Goal: Information Seeking & Learning: Learn about a topic

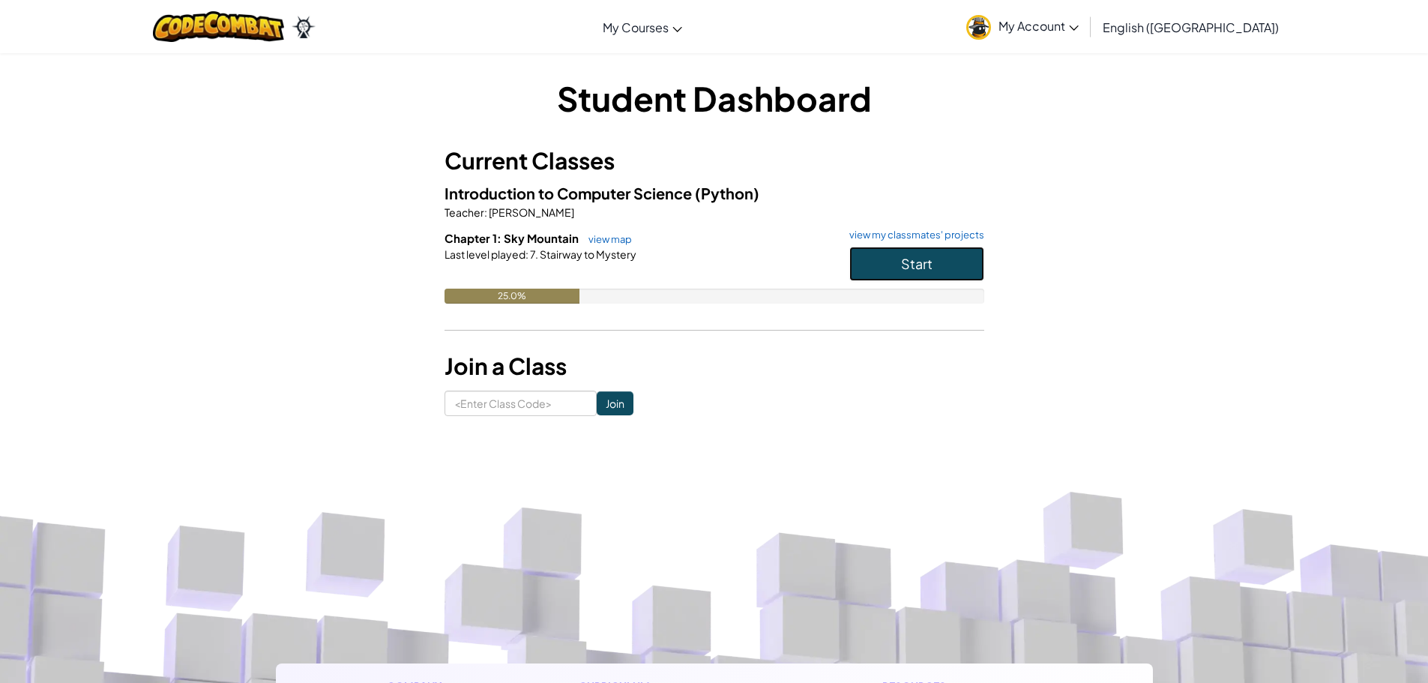
click at [885, 272] on button "Start" at bounding box center [916, 264] width 135 height 34
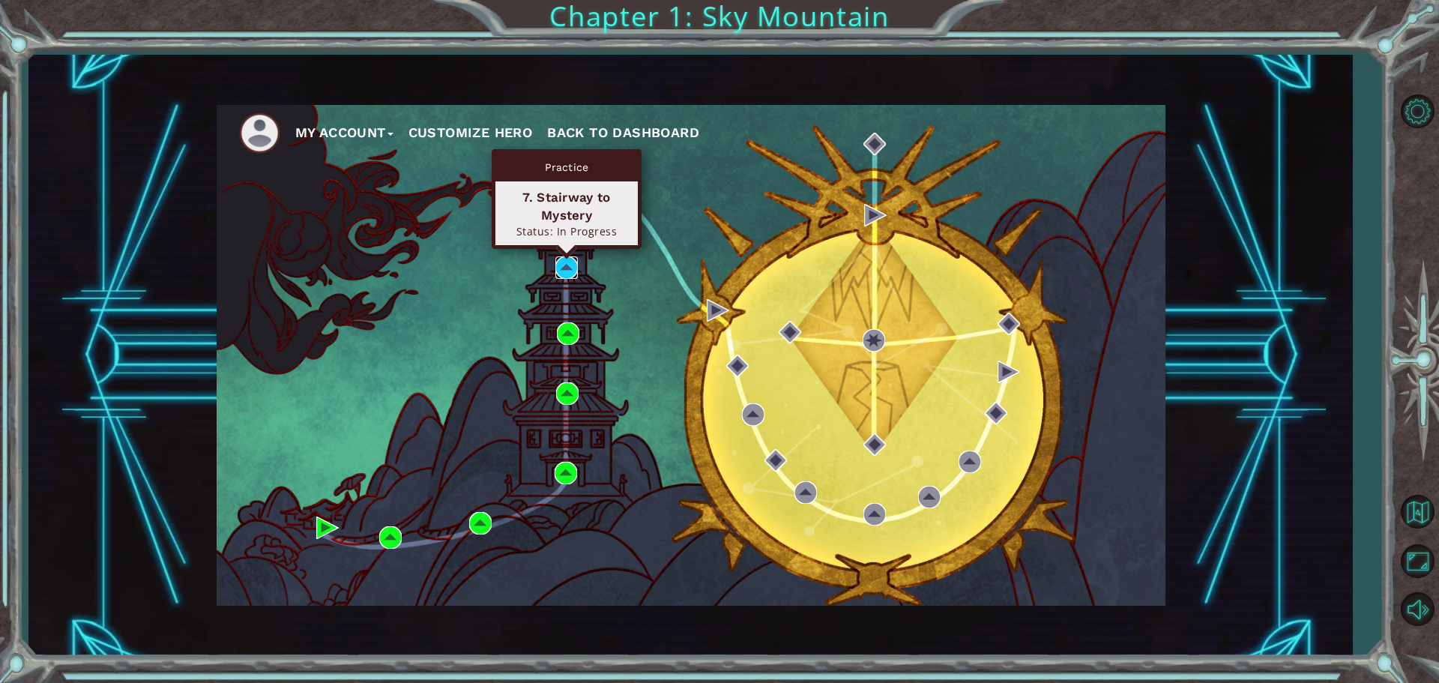
click at [572, 265] on img at bounding box center [567, 267] width 22 height 22
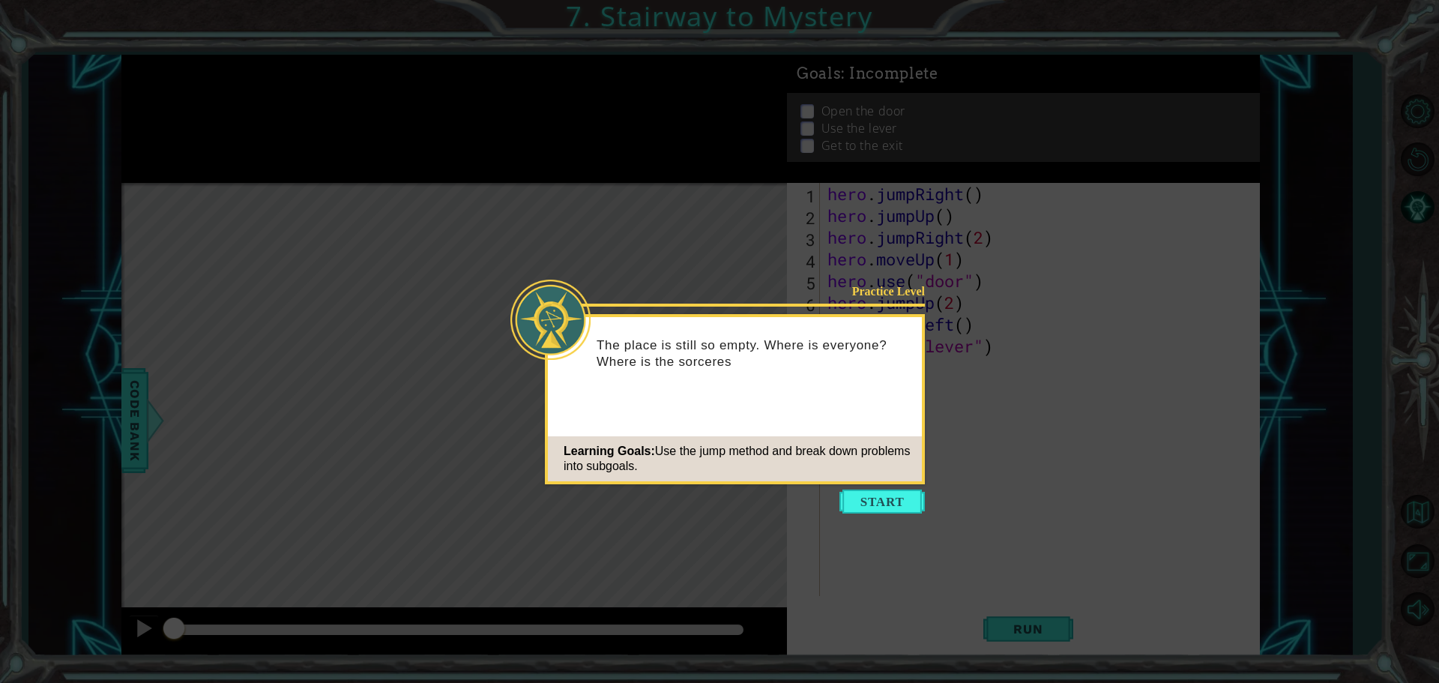
click at [851, 509] on button "Start" at bounding box center [882, 502] width 85 height 24
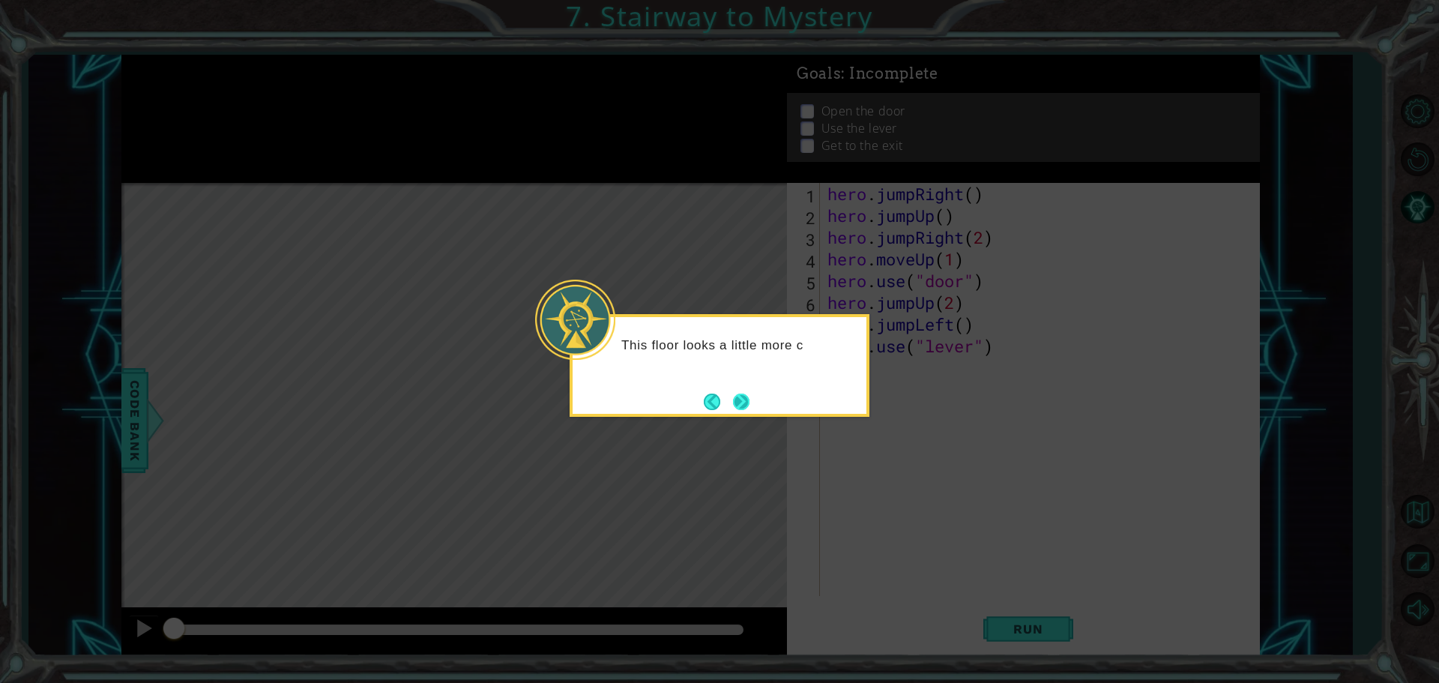
click at [735, 403] on button "Next" at bounding box center [742, 402] width 28 height 28
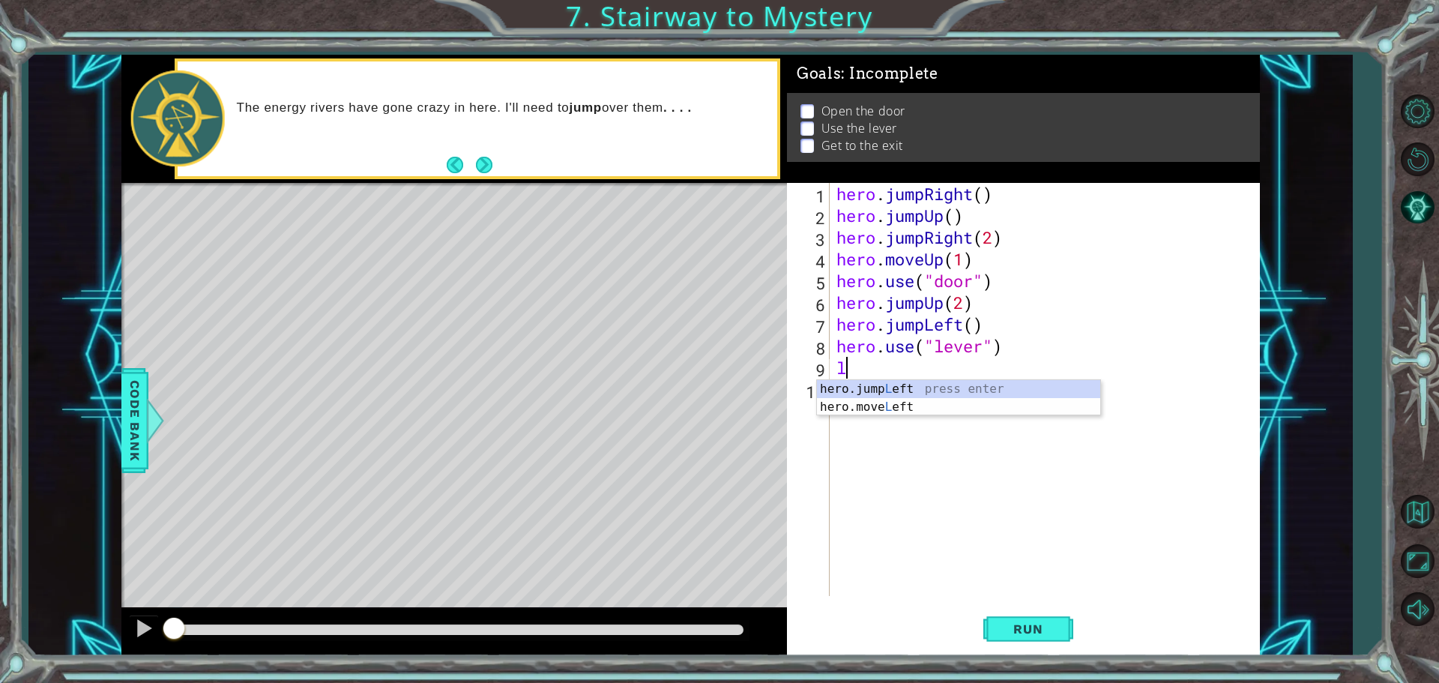
type textarea "le"
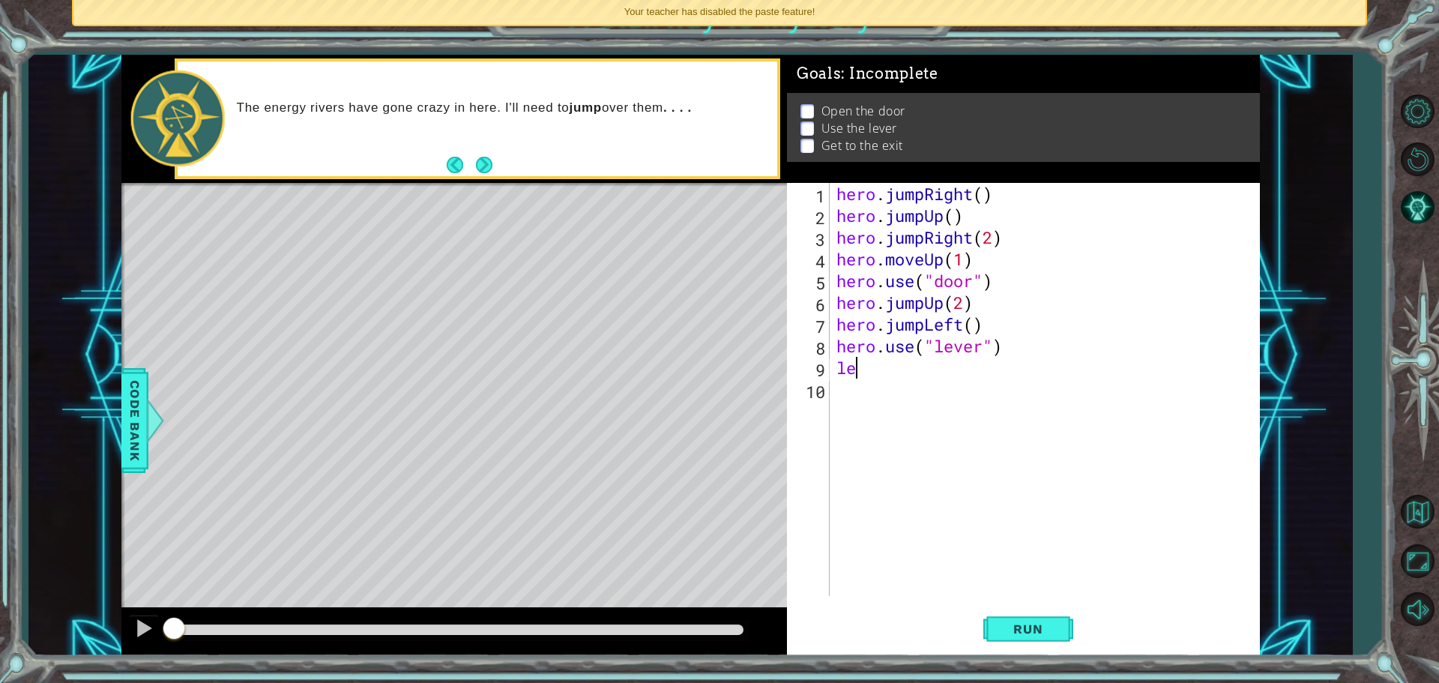
drag, startPoint x: 883, startPoint y: 362, endPoint x: 930, endPoint y: 388, distance: 53.4
click at [884, 362] on div "hero . jumpRight ( ) hero . jumpUp ( ) hero . jumpRight ( 2 ) hero . moveUp ( 1…" at bounding box center [1049, 411] width 430 height 457
click at [913, 407] on div "hero.jump Lef t press enter hero.move Lef t press enter" at bounding box center [967, 416] width 283 height 72
type textarea "hero.moveLeft(2)"
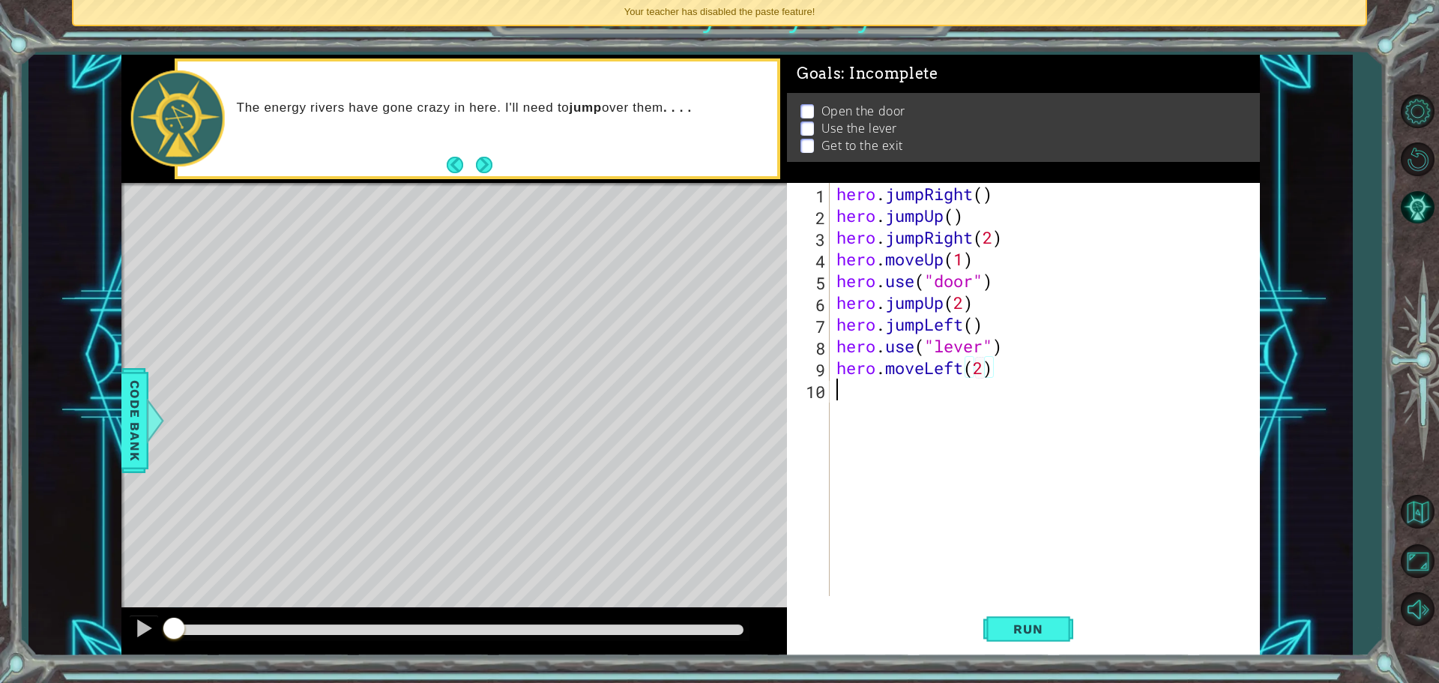
click at [908, 397] on div "hero . jumpRight ( ) hero . jumpUp ( ) hero . jumpRight ( 2 ) hero . moveUp ( 1…" at bounding box center [1049, 411] width 430 height 457
type textarea "u"
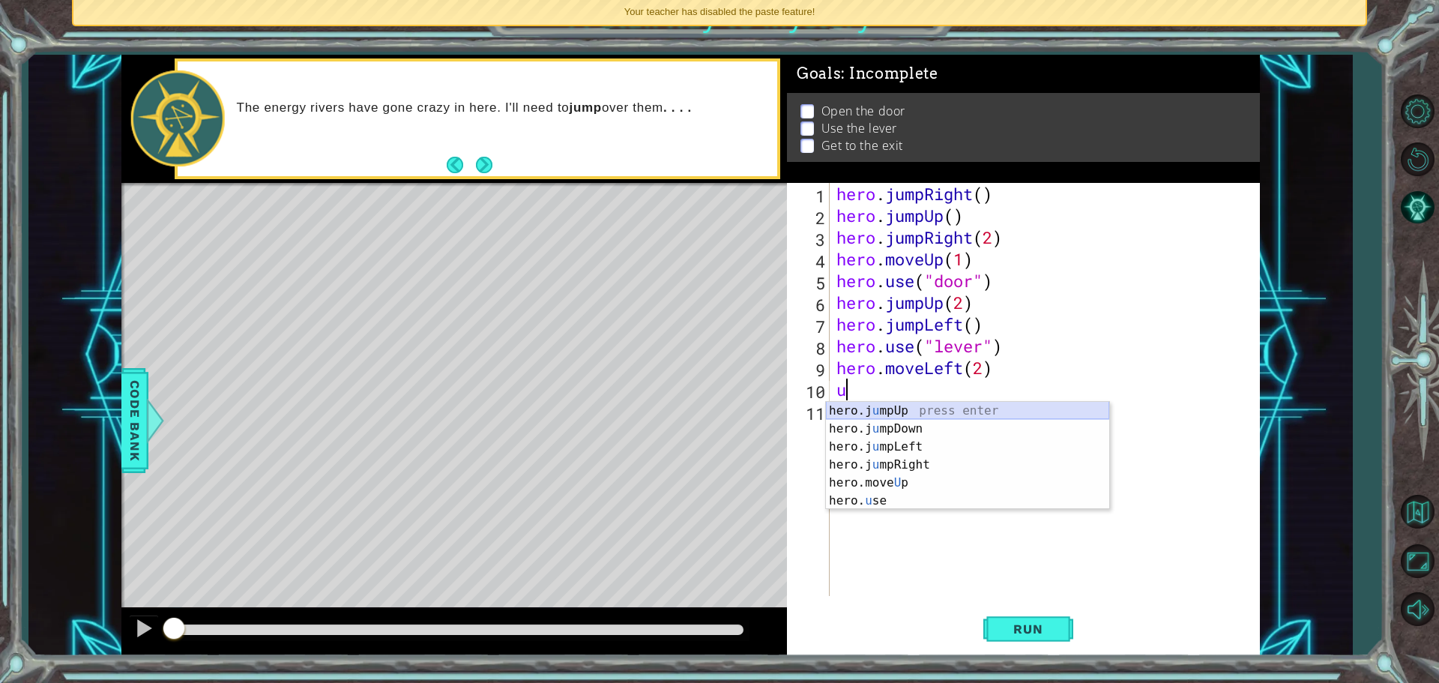
click at [915, 418] on div "hero.j u mpUp press enter hero.j u mpDown press enter hero.j u mpLeft press ent…" at bounding box center [967, 474] width 283 height 144
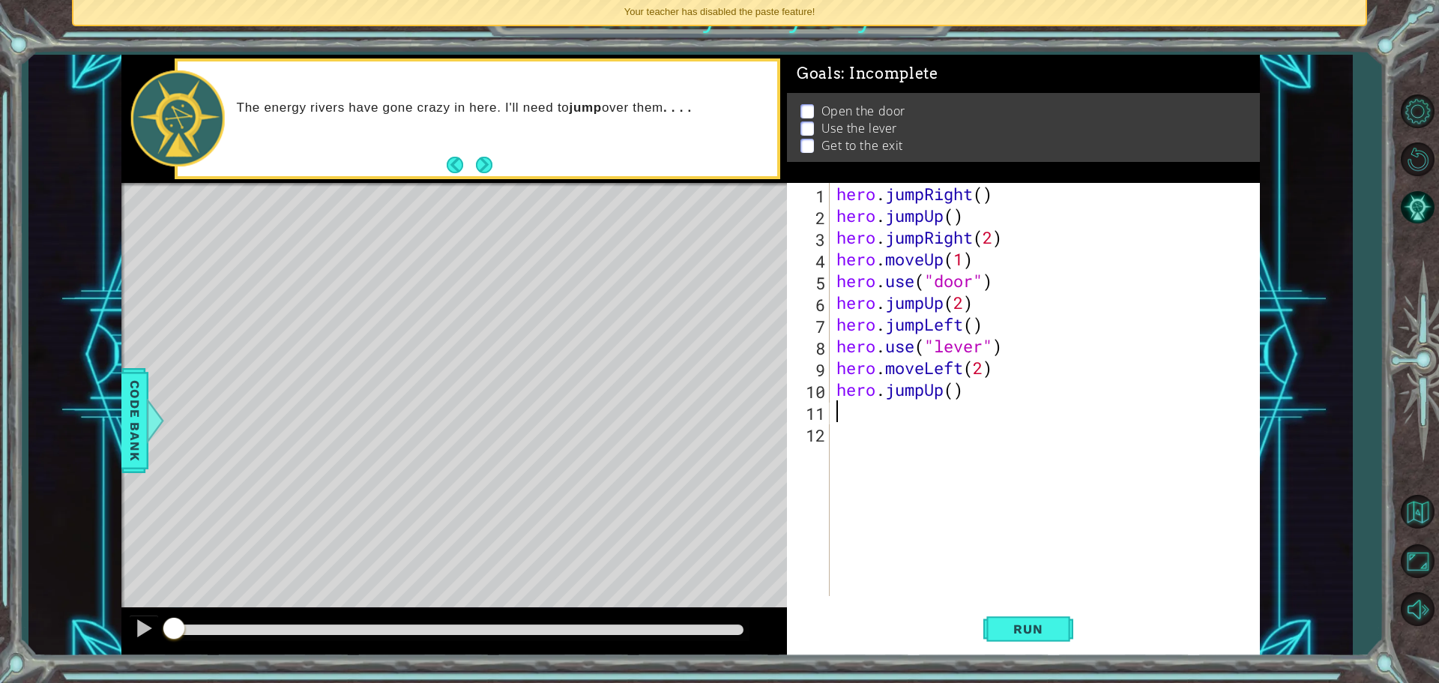
type textarea "r"
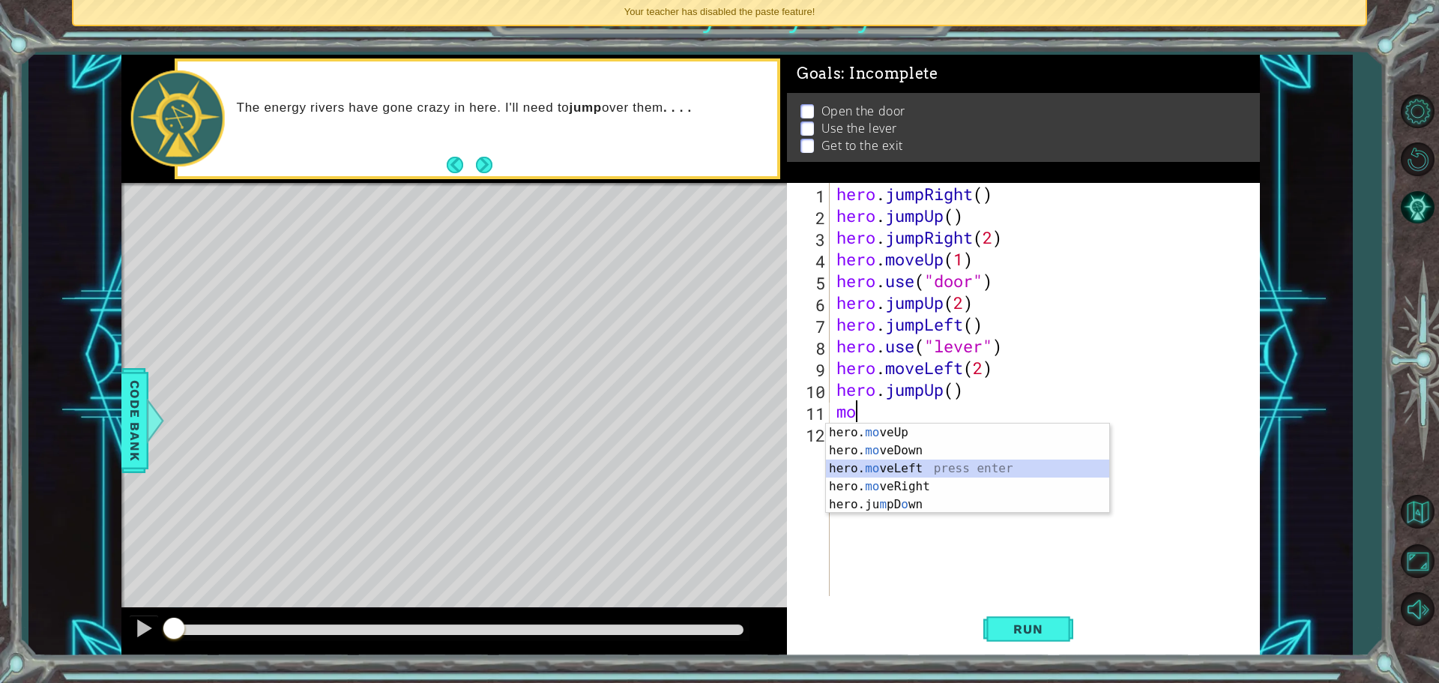
click at [954, 464] on div "hero. mo veUp press enter hero. mo veDown press enter hero. mo veLeft press ent…" at bounding box center [967, 487] width 283 height 126
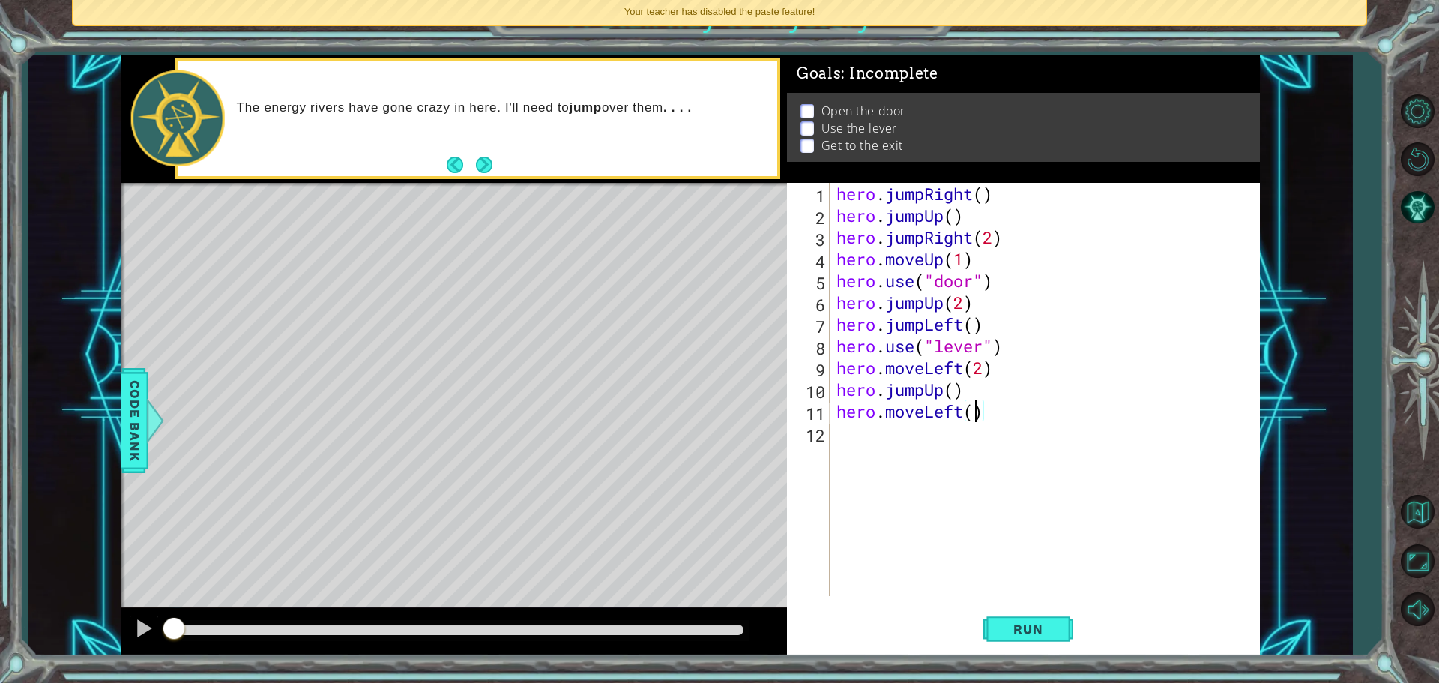
scroll to position [0, 6]
click at [999, 625] on span "Run" at bounding box center [1028, 629] width 59 height 15
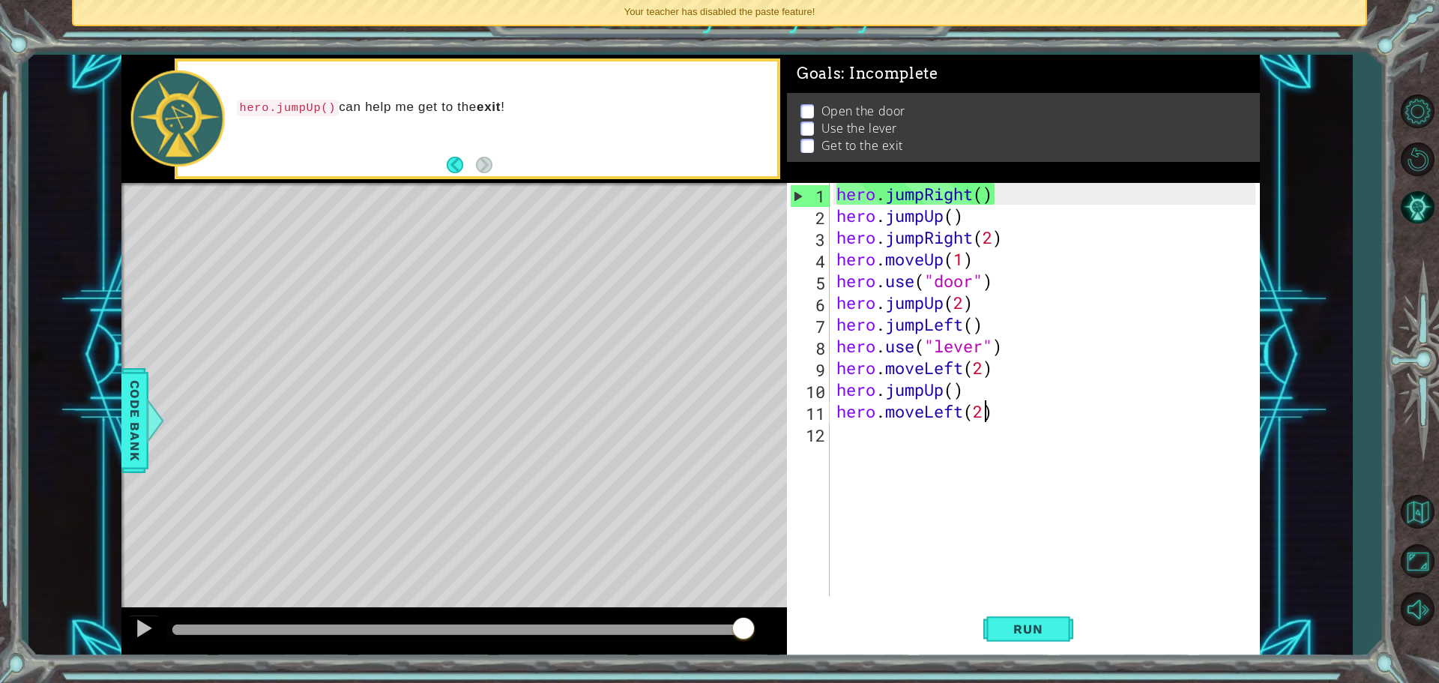
click at [970, 199] on div "hero . jumpRight ( ) hero . jumpUp ( ) hero . jumpRight ( 2 ) hero . moveUp ( 1…" at bounding box center [1049, 411] width 430 height 457
type textarea "hero.jumpRight()"
click at [834, 193] on div "hero . jumpRight ( ) hero . jumpUp ( ) hero . jumpRight ( 2 ) hero . moveUp ( 1…" at bounding box center [1049, 411] width 430 height 457
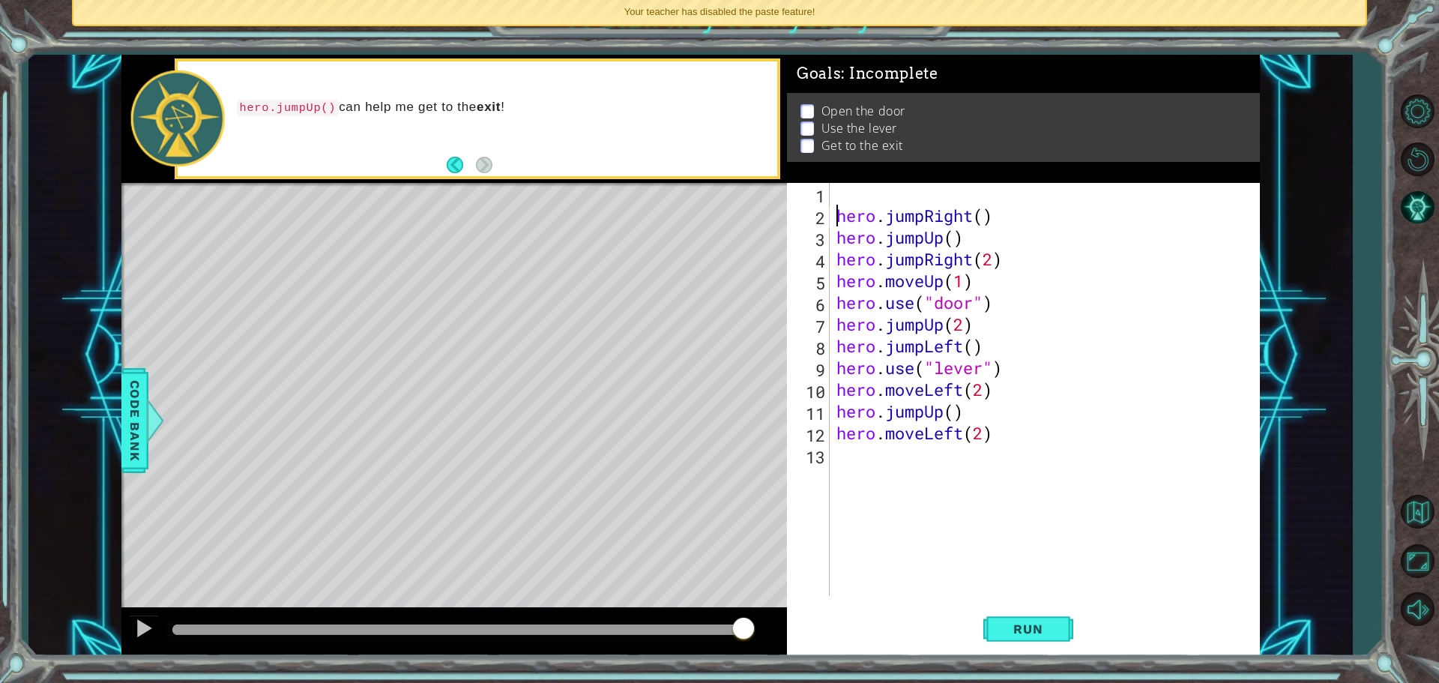
click at [877, 188] on div "hero . jumpRight ( ) hero . jumpUp ( ) hero . jumpRight ( 2 ) hero . moveUp ( 1…" at bounding box center [1049, 411] width 430 height 457
click at [1149, 400] on div "her hero . jumpRight ( ) hero . jumpUp ( ) hero . jumpRight ( 2 ) hero . moveUp…" at bounding box center [1049, 411] width 430 height 457
click at [865, 192] on div "her hero . jumpRight ( ) hero . jumpUp ( ) hero . jumpRight ( 2 ) hero . moveUp…" at bounding box center [1049, 411] width 430 height 457
type textarea "h"
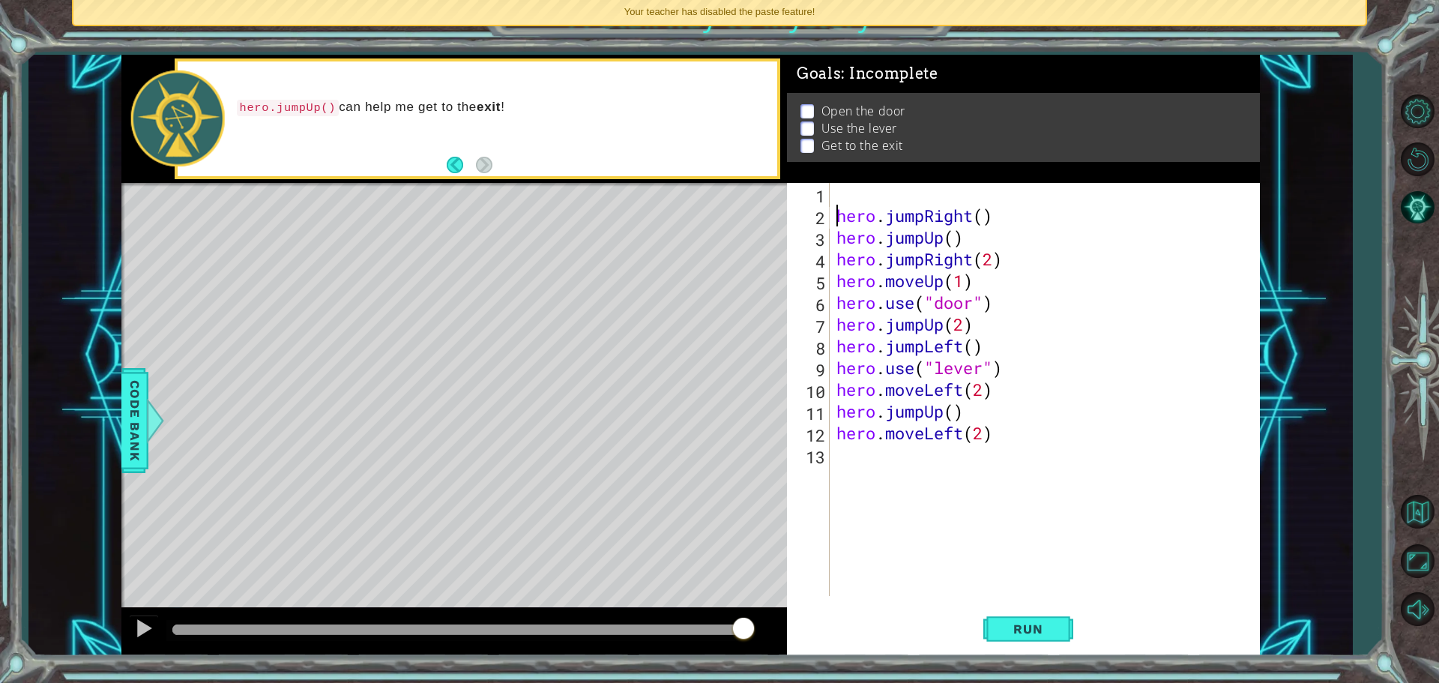
click at [837, 207] on div "hero . jumpRight ( ) hero . jumpUp ( ) hero . jumpRight ( 2 ) hero . moveUp ( 1…" at bounding box center [1049, 411] width 430 height 457
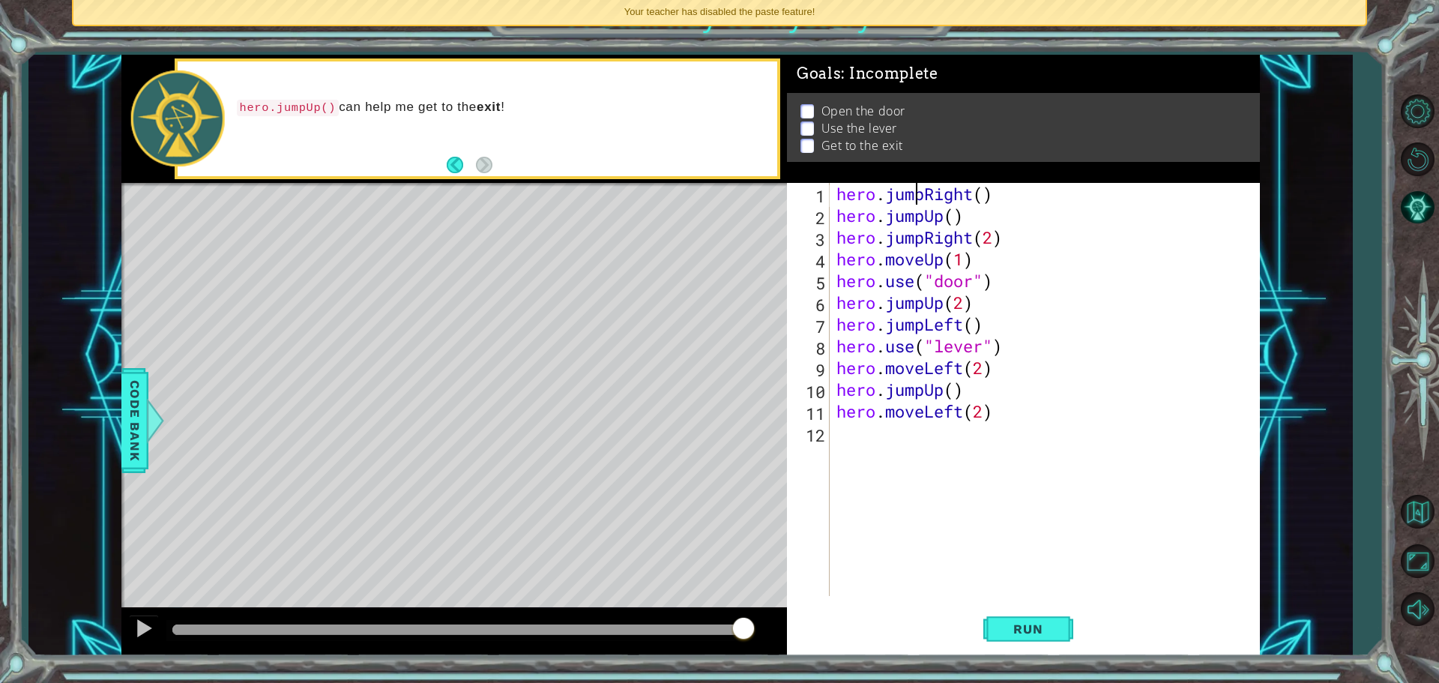
click at [918, 197] on div "hero . jumpRight ( ) hero . jumpUp ( ) hero . jumpRight ( 2 ) hero . moveUp ( 1…" at bounding box center [1049, 411] width 430 height 457
click at [922, 198] on div "hero . jumpRight ( ) hero . jumpUp ( ) hero . jumpRight ( 2 ) hero . moveUp ( 1…" at bounding box center [1049, 411] width 430 height 457
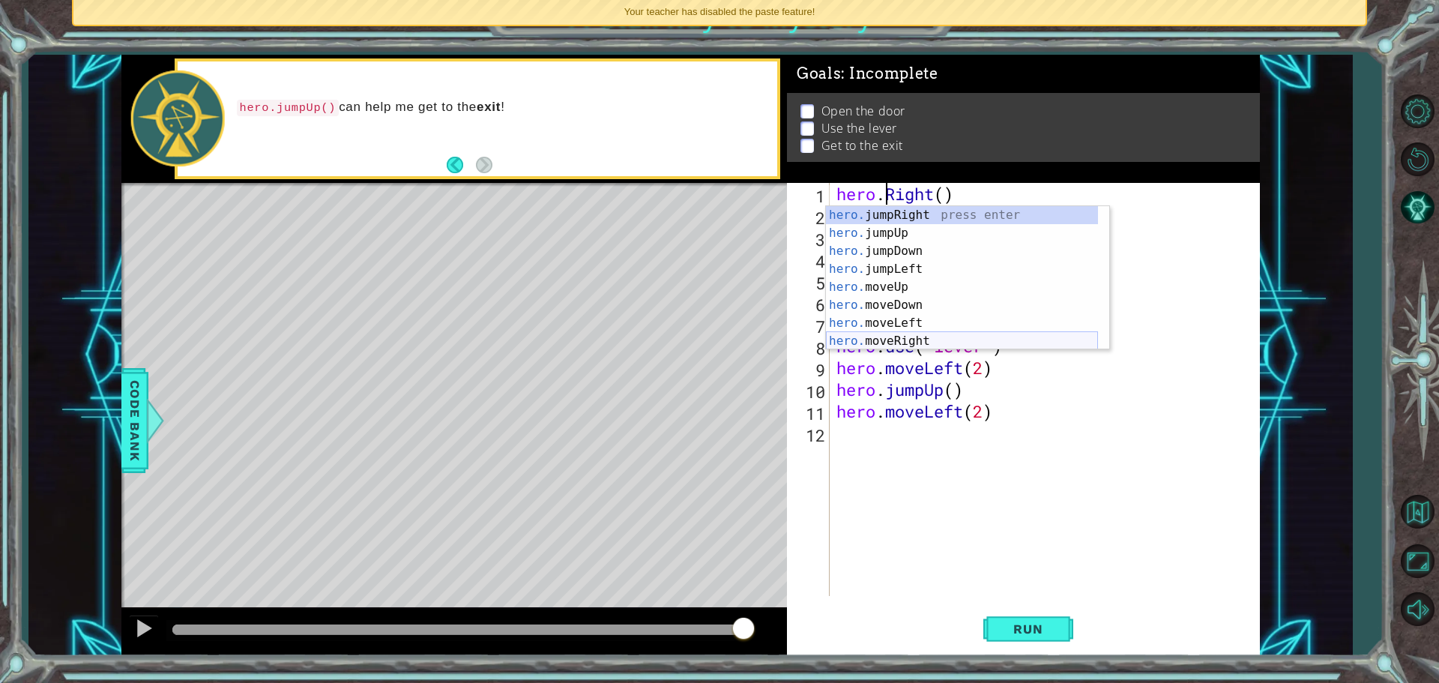
click at [926, 332] on div "hero. jumpRight press enter hero. jumpUp press enter hero. jumpDown press enter…" at bounding box center [962, 296] width 272 height 180
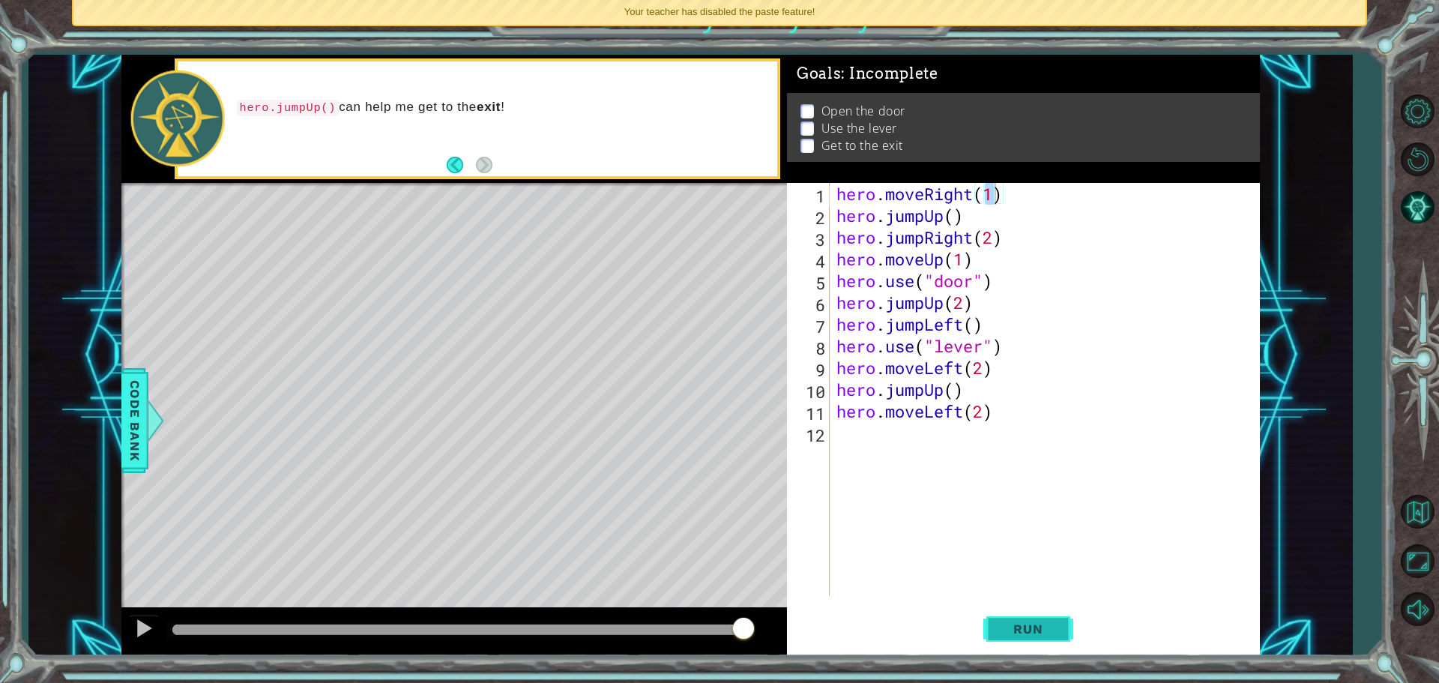
click at [999, 628] on span "Run" at bounding box center [1028, 629] width 59 height 15
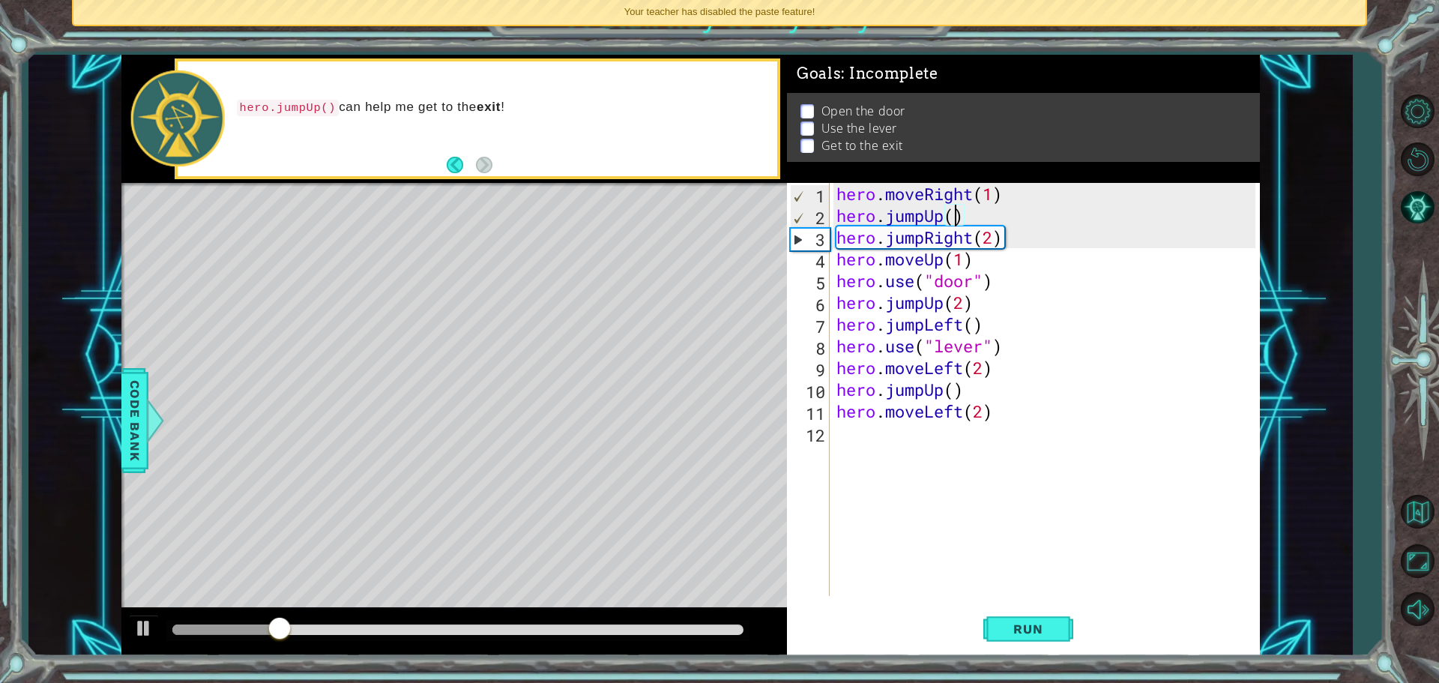
click at [952, 221] on div "hero . moveRight ( 1 ) hero . jumpUp ( ) hero . jumpRight ( 2 ) hero . moveUp (…" at bounding box center [1049, 411] width 430 height 457
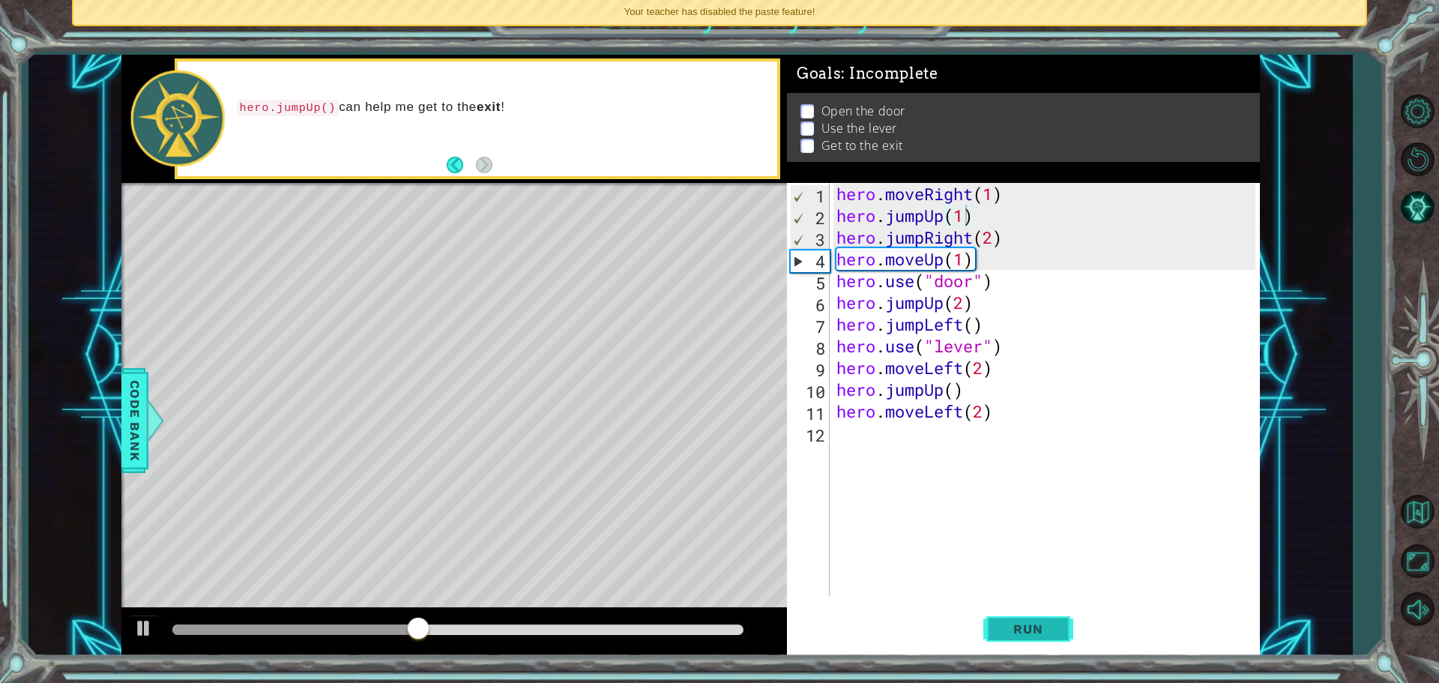
click at [1017, 610] on button "Run" at bounding box center [1029, 628] width 90 height 47
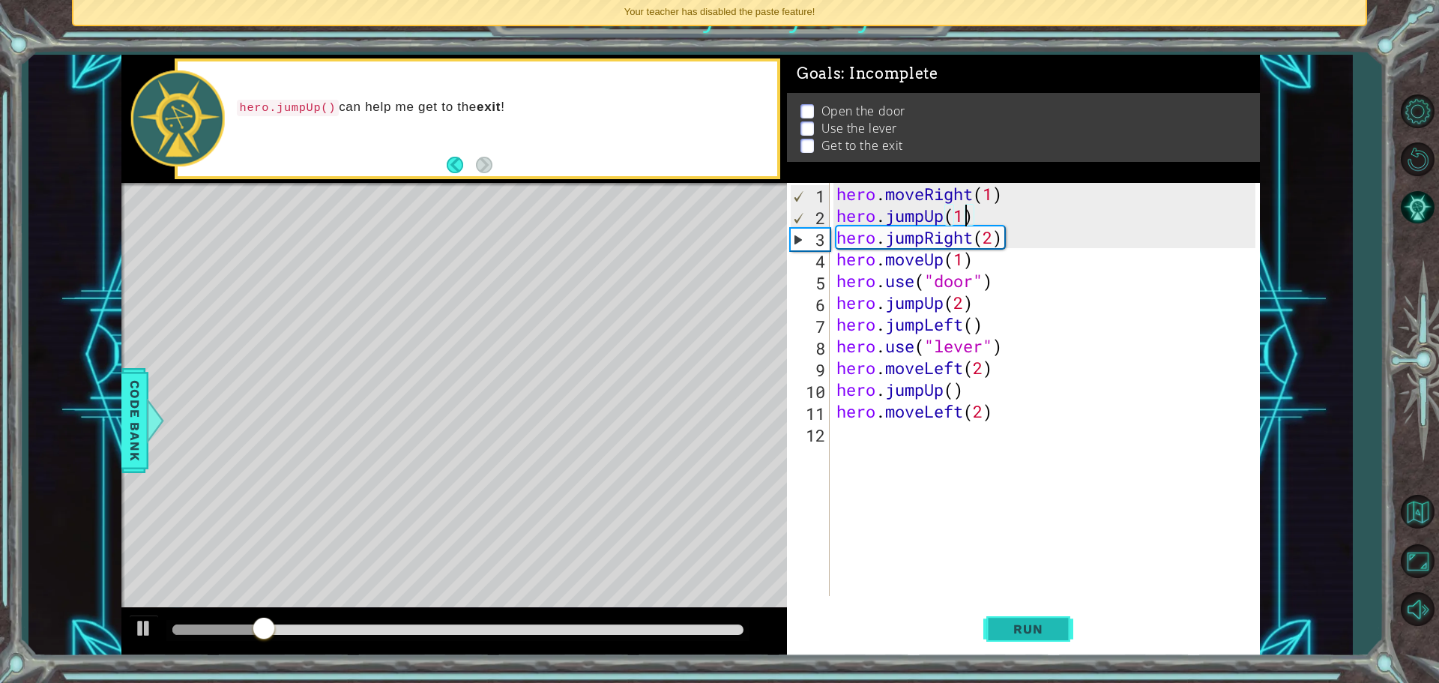
click at [1019, 609] on button "Run" at bounding box center [1029, 628] width 90 height 47
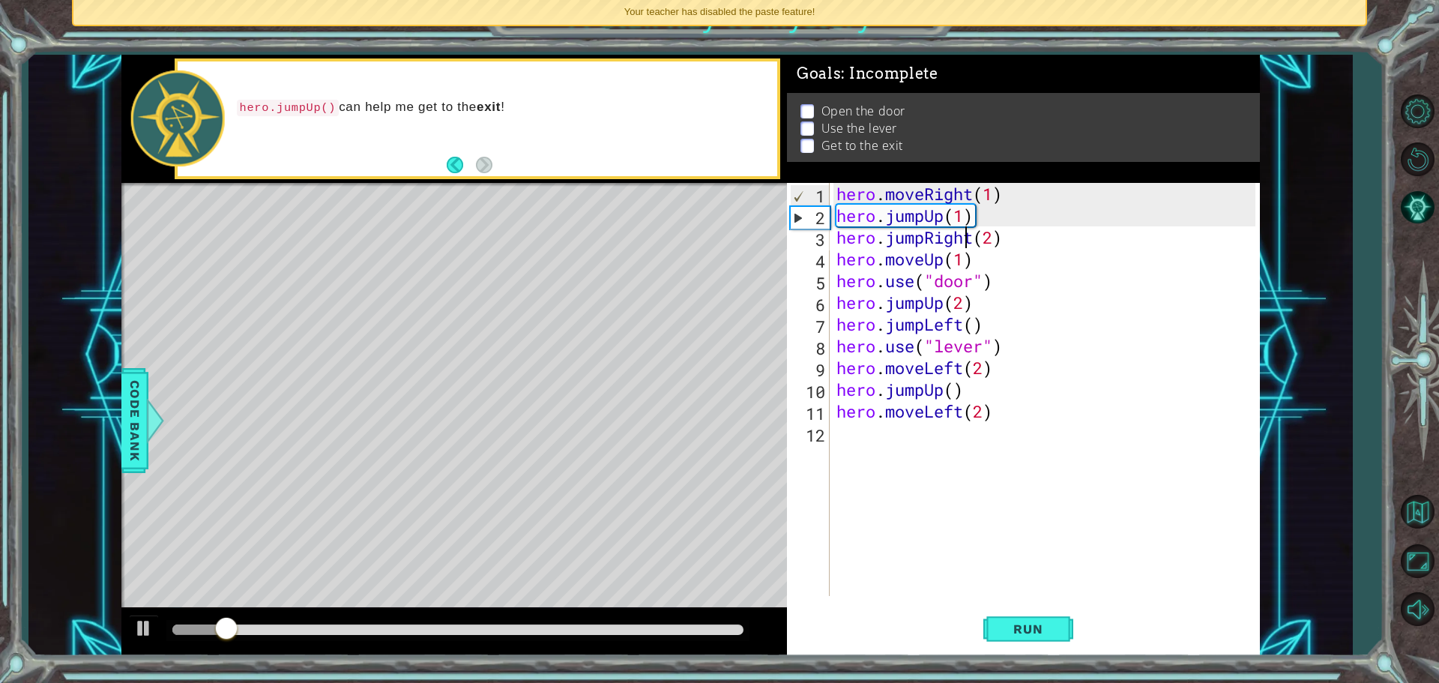
click at [967, 226] on div "hero . moveRight ( 1 ) hero . jumpUp ( 1 ) hero . jumpRight ( 2 ) hero . moveUp…" at bounding box center [1049, 411] width 430 height 457
drag, startPoint x: 954, startPoint y: 223, endPoint x: 942, endPoint y: 223, distance: 12.0
click at [952, 223] on div "hero . moveRight ( 1 ) hero . jumpUp ( 1 ) hero . jumpRight ( 2 ) hero . moveUp…" at bounding box center [1049, 411] width 430 height 457
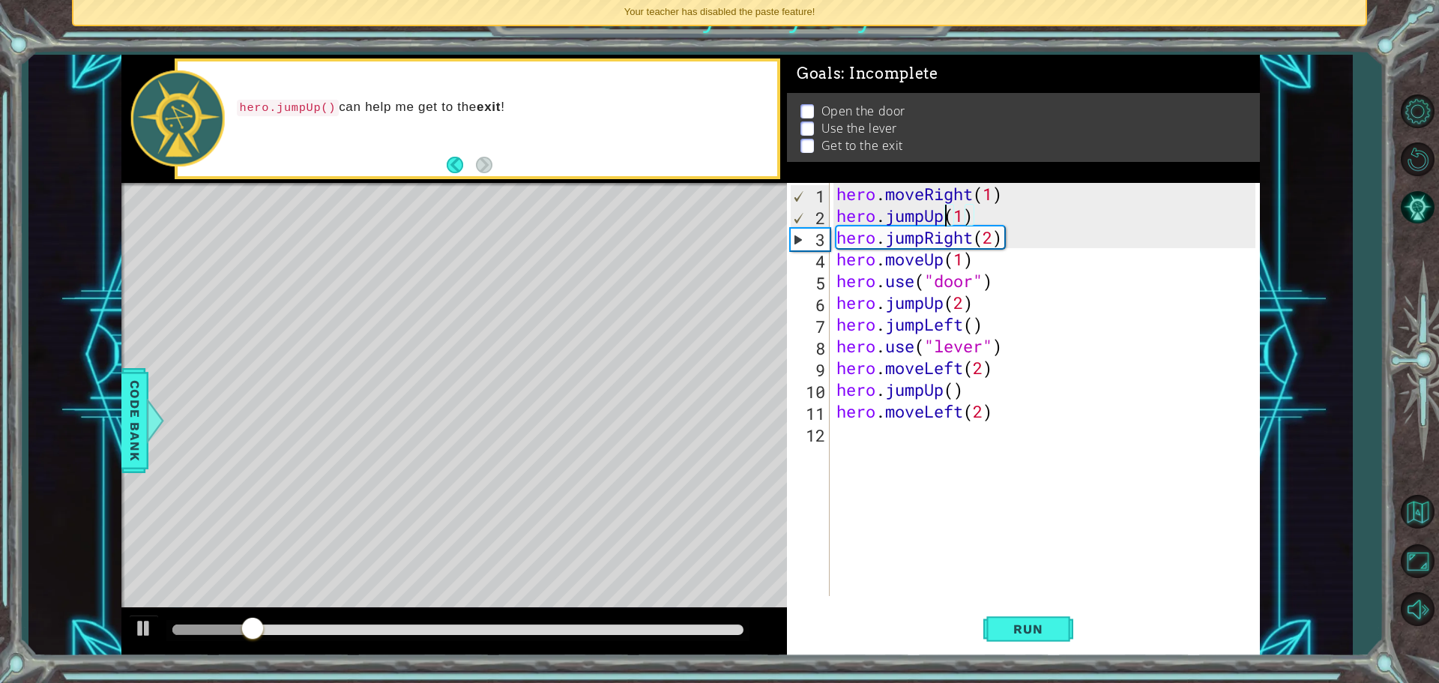
drag, startPoint x: 942, startPoint y: 223, endPoint x: 955, endPoint y: 217, distance: 14.5
click at [945, 222] on div "hero . moveRight ( 1 ) hero . jumpUp ( 1 ) hero . jumpRight ( 2 ) hero . moveUp…" at bounding box center [1049, 411] width 430 height 457
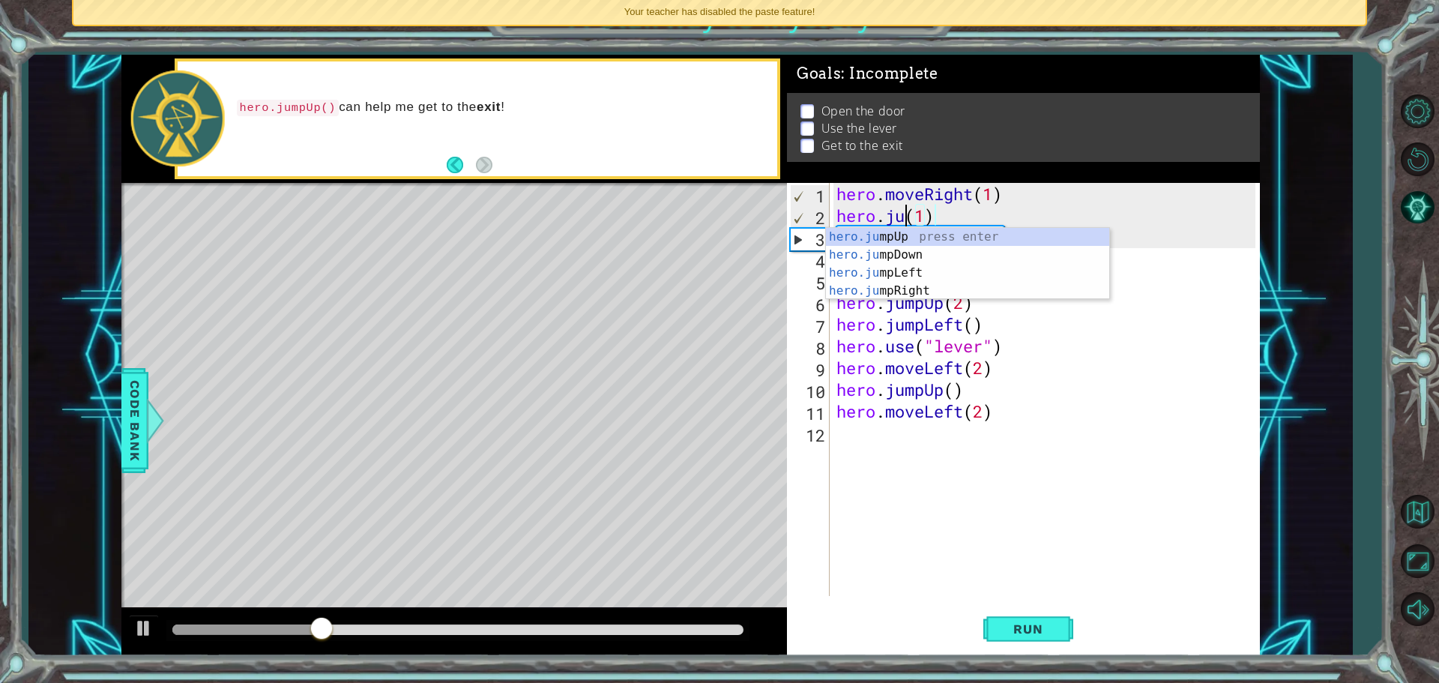
scroll to position [0, 4]
click at [846, 215] on div "hero . moveRight ( 1 ) hero . ju ( 1 ) hero . jumpRight ( 2 ) hero . moveUp ( 1…" at bounding box center [1049, 411] width 430 height 457
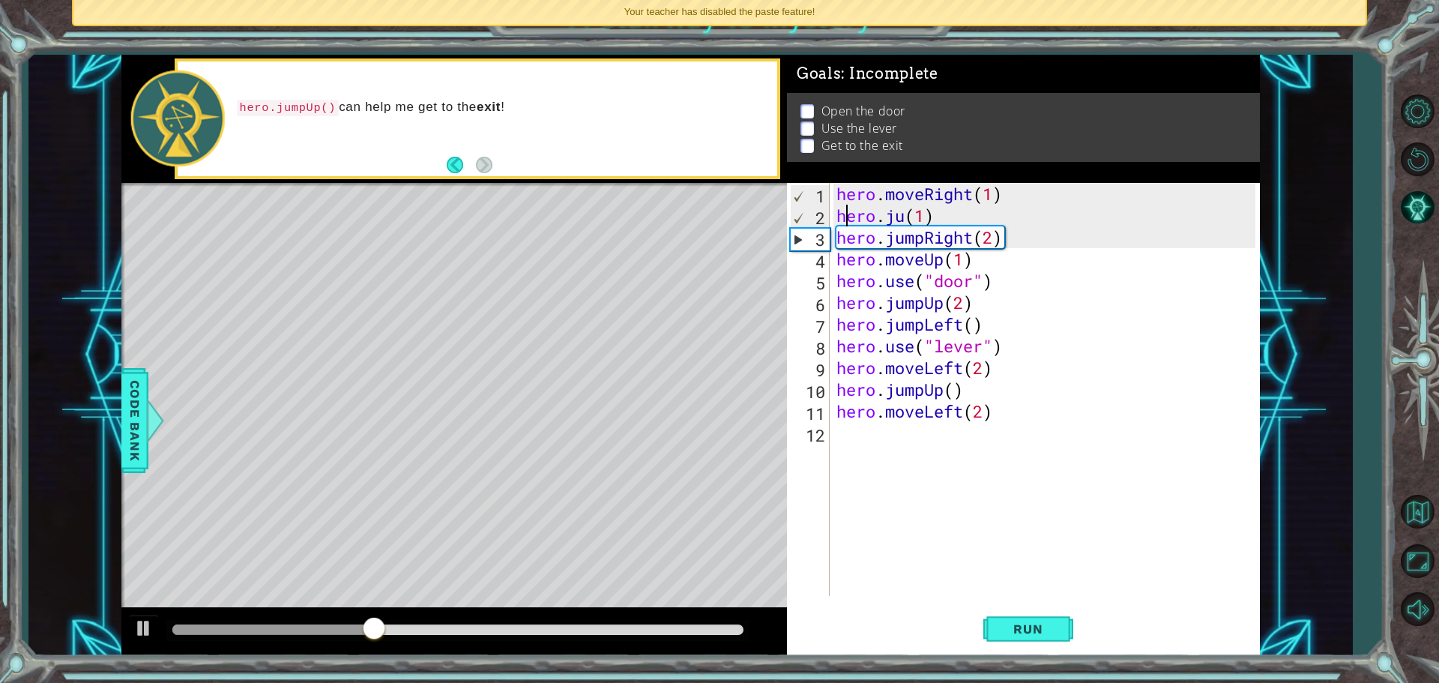
click at [847, 216] on div "hero . moveRight ( 1 ) hero . ju ( 1 ) hero . jumpRight ( 2 ) hero . moveUp ( 1…" at bounding box center [1049, 411] width 430 height 457
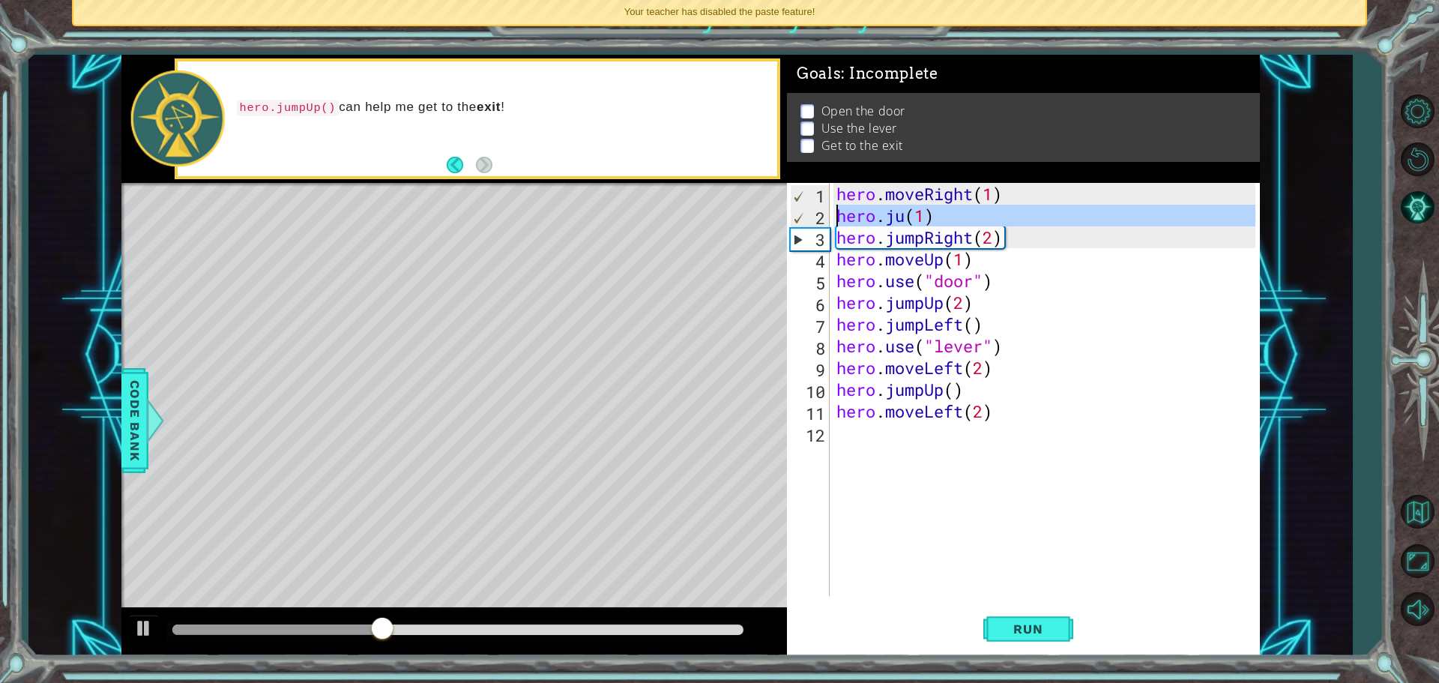
click at [847, 216] on div "hero . moveRight ( 1 ) hero . ju ( 1 ) hero . jumpRight ( 2 ) hero . moveUp ( 1…" at bounding box center [1049, 411] width 430 height 457
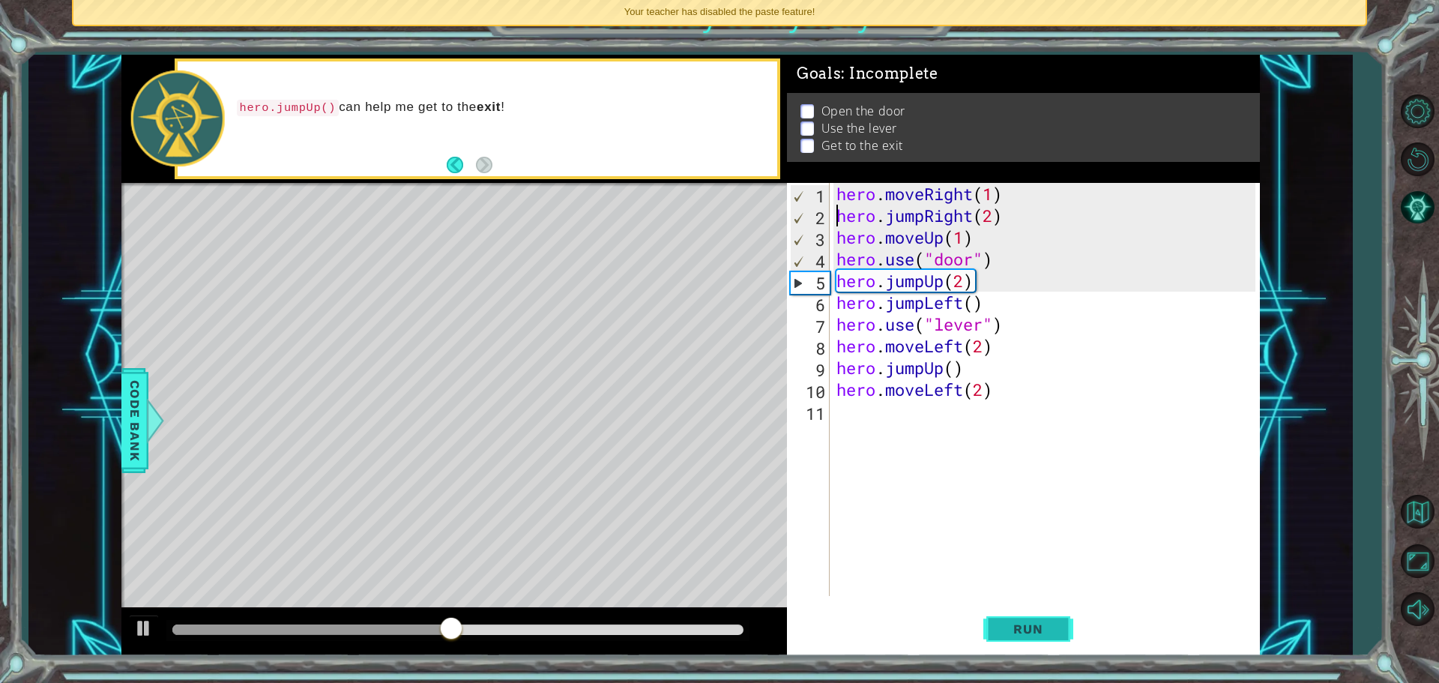
click at [1035, 617] on button "Run" at bounding box center [1029, 628] width 90 height 47
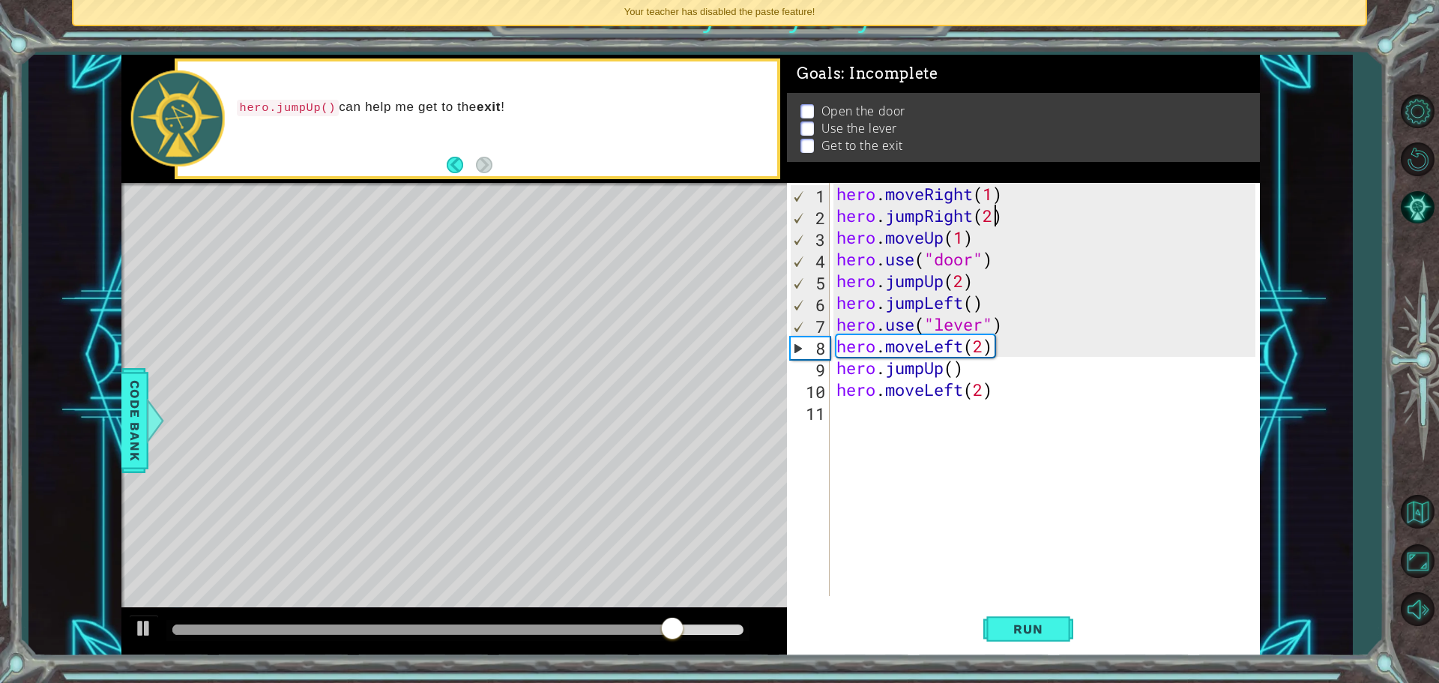
click at [995, 214] on div "hero . moveRight ( 1 ) hero . jumpRight ( 2 ) hero . moveUp ( 1 ) hero . use ( …" at bounding box center [1049, 411] width 430 height 457
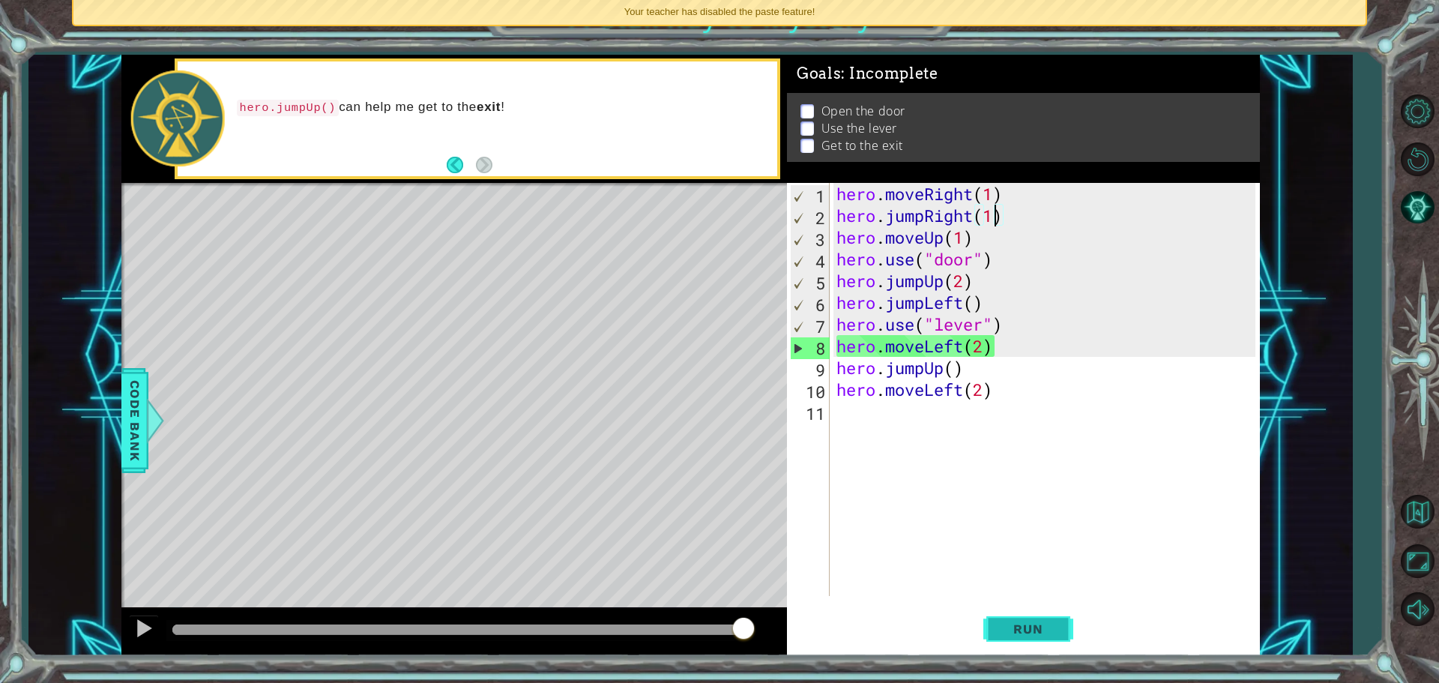
click at [1019, 628] on span "Run" at bounding box center [1028, 629] width 59 height 15
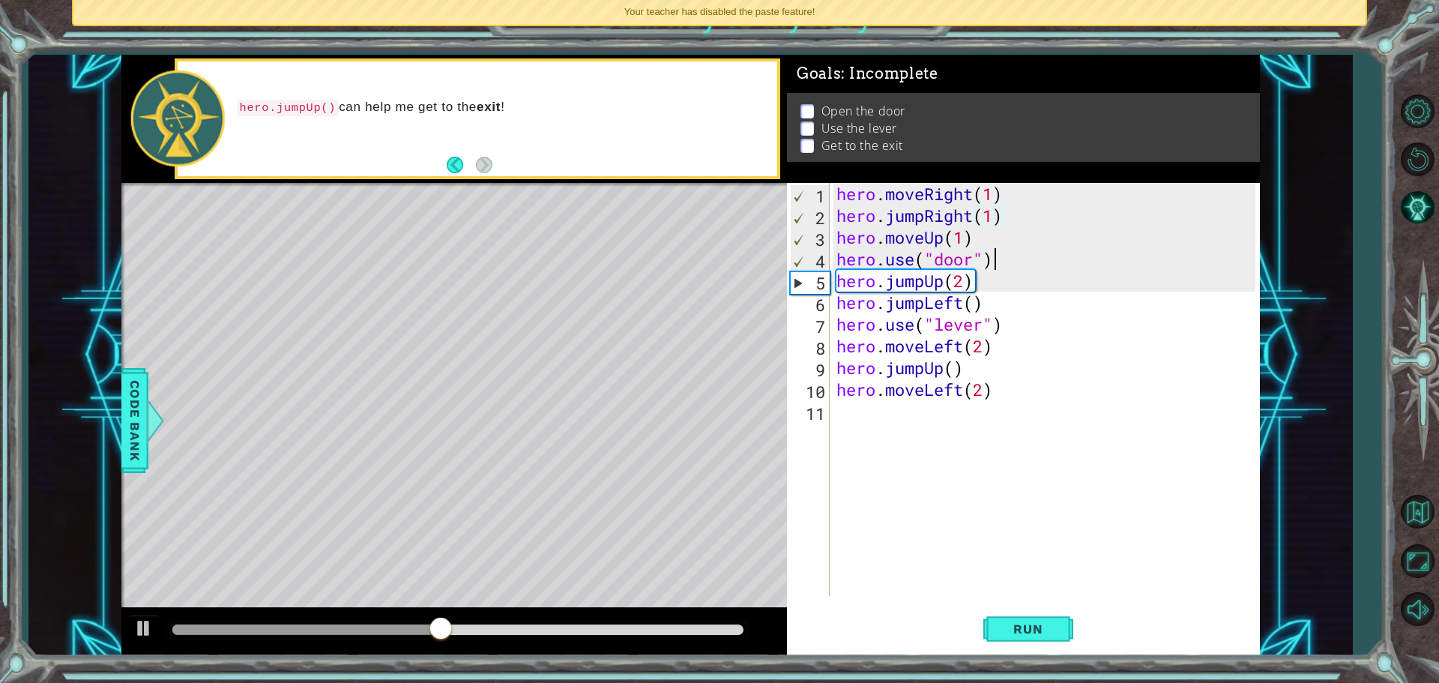
click at [1017, 256] on div "hero . moveRight ( 1 ) hero . jumpRight ( 1 ) hero . moveUp ( 1 ) hero . use ( …" at bounding box center [1049, 411] width 430 height 457
type textarea "hero.use("door")"
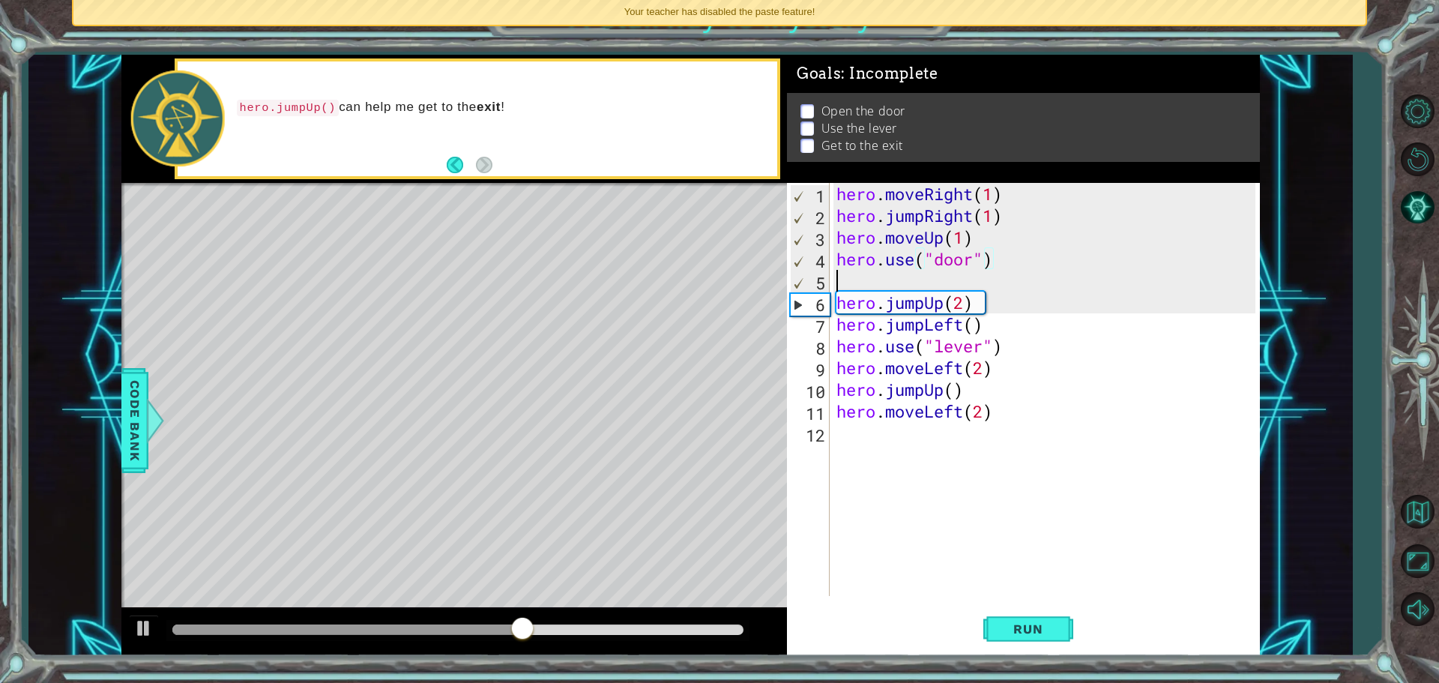
scroll to position [0, 0]
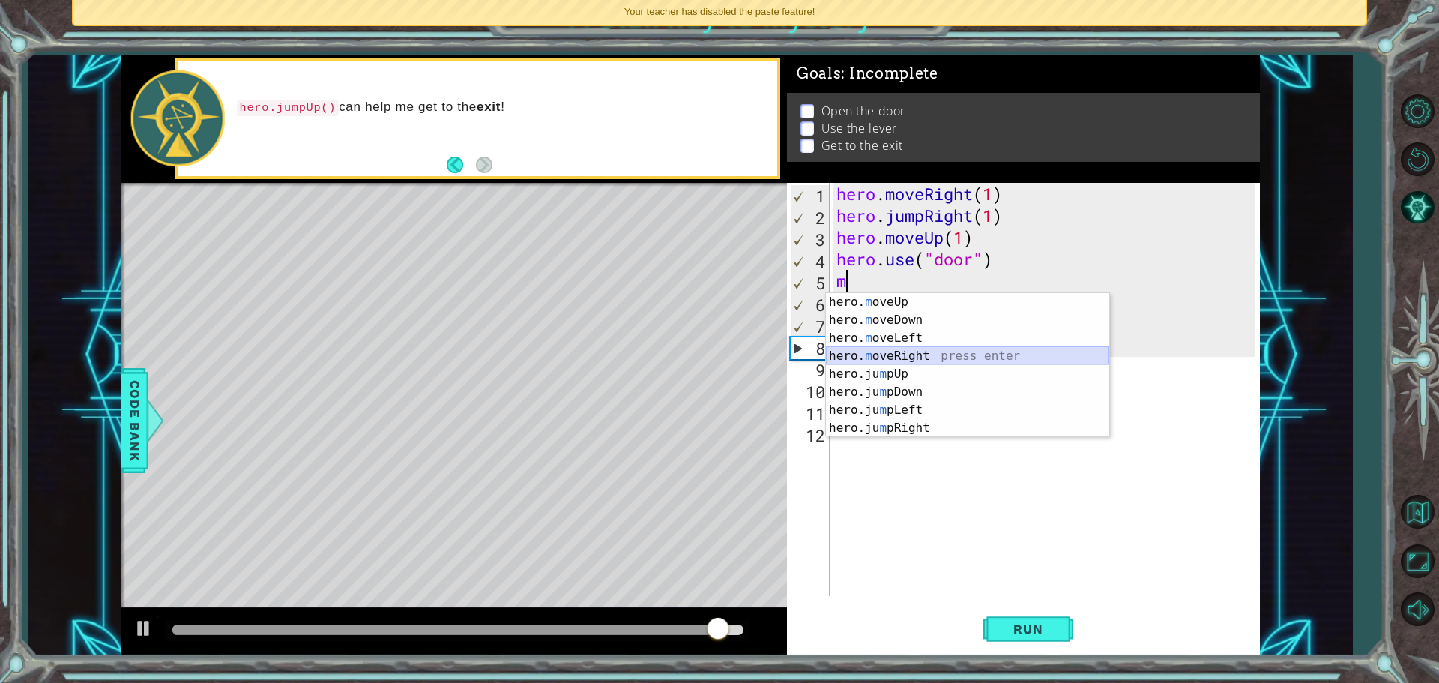
drag, startPoint x: 385, startPoint y: -25, endPoint x: 858, endPoint y: 354, distance: 605.9
click at [858, 354] on div "hero. m oveUp press enter hero. m oveDown press enter hero. m oveLeft press ent…" at bounding box center [967, 383] width 283 height 180
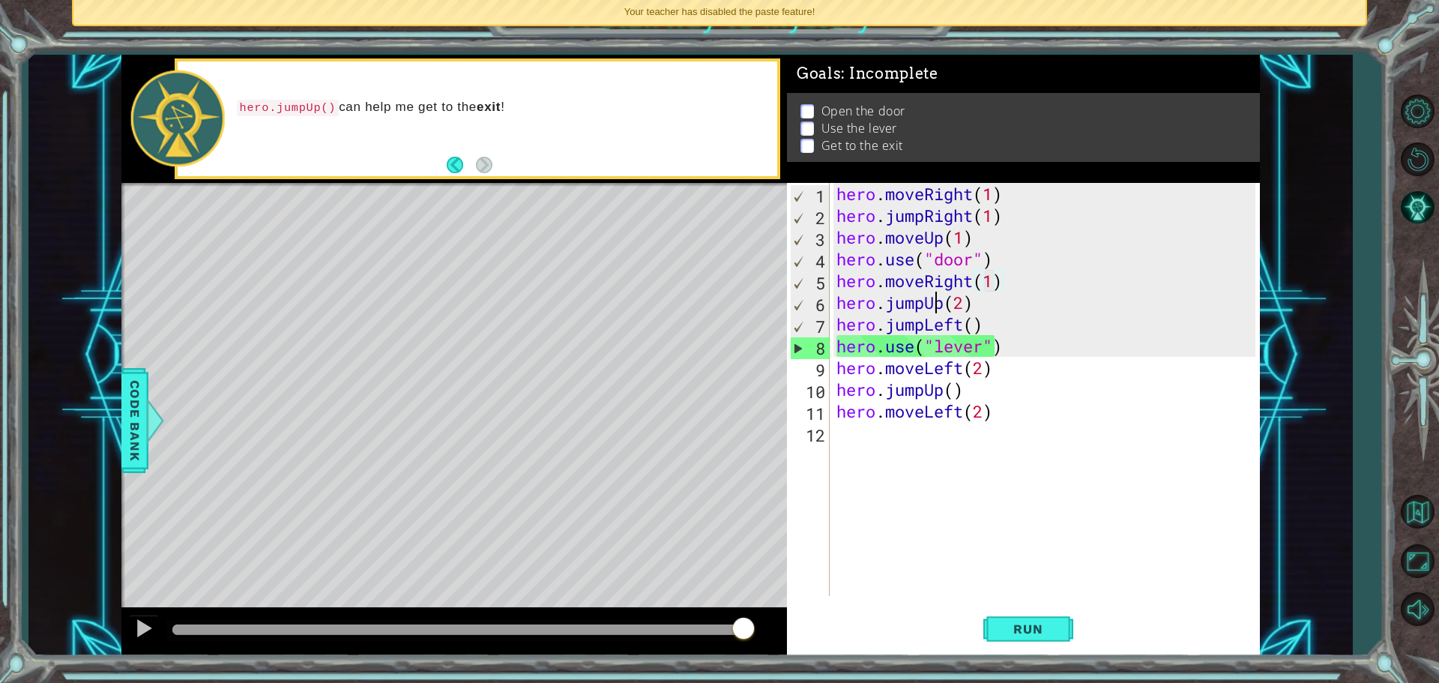
drag, startPoint x: 933, startPoint y: 301, endPoint x: 948, endPoint y: 305, distance: 15.5
click at [935, 301] on div "hero . moveRight ( 1 ) hero . jumpRight ( 1 ) hero . moveUp ( 1 ) hero . use ( …" at bounding box center [1049, 411] width 430 height 457
type textarea "hero.jumpUp(2)"
click at [948, 305] on div "hero . moveRight ( 1 ) hero . jumpRight ( 1 ) hero . moveUp ( 1 ) hero . use ( …" at bounding box center [1049, 411] width 430 height 457
drag, startPoint x: 990, startPoint y: 306, endPoint x: 807, endPoint y: 302, distance: 182.2
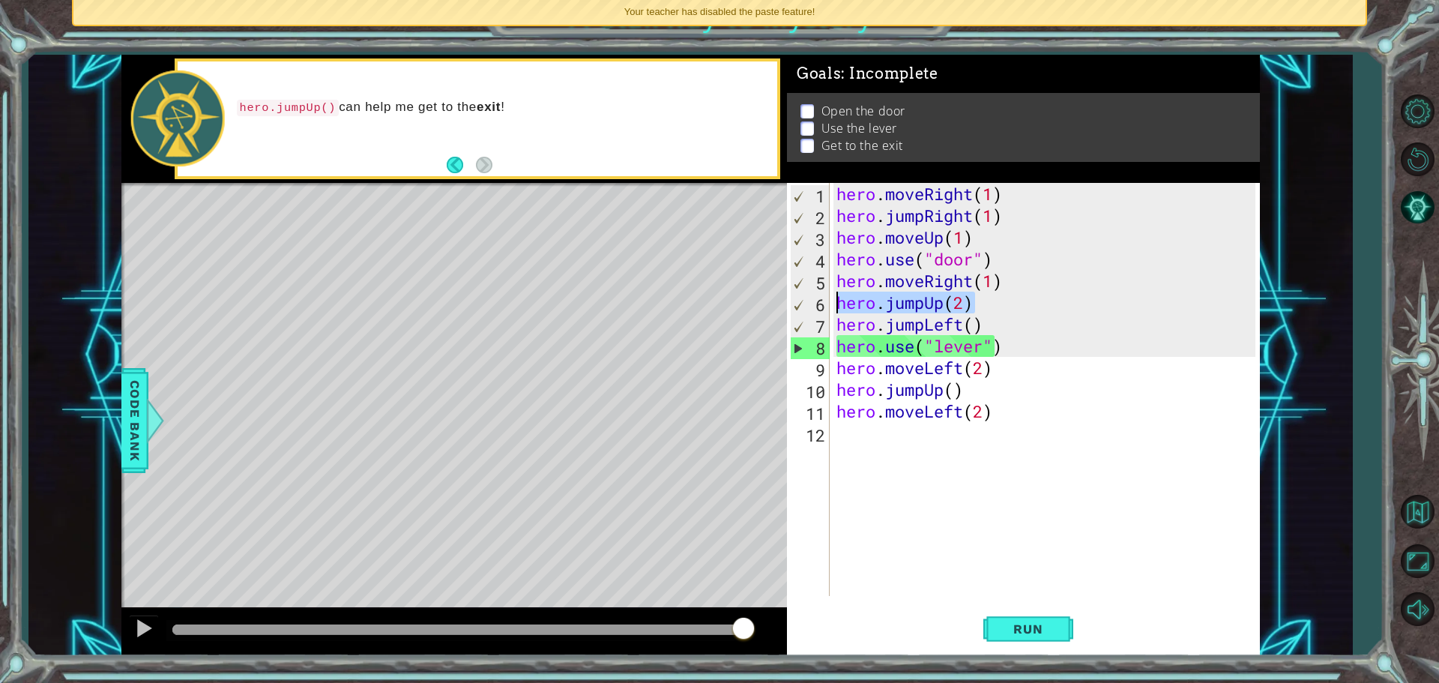
click at [807, 302] on div "hero.jumpUp(2) 1 2 3 4 5 6 7 8 9 10 11 12 hero . moveRight ( 1 ) hero . jumpRig…" at bounding box center [1021, 389] width 469 height 413
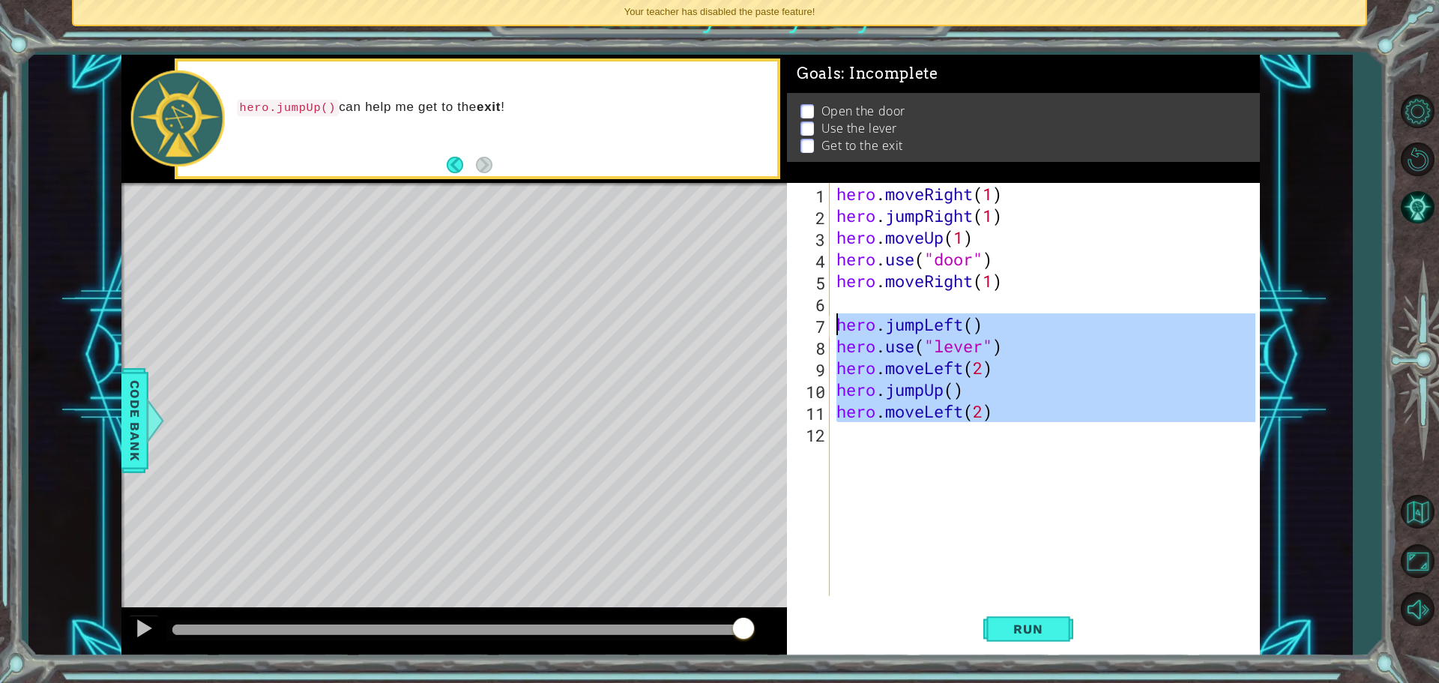
drag, startPoint x: 1018, startPoint y: 428, endPoint x: 808, endPoint y: 310, distance: 241.0
click at [808, 313] on div "1 2 3 4 5 6 7 8 9 10 11 12 hero . moveRight ( 1 ) hero . jumpRight ( 1 ) hero .…" at bounding box center [1021, 389] width 469 height 413
type textarea "hero.jumpLeft()"
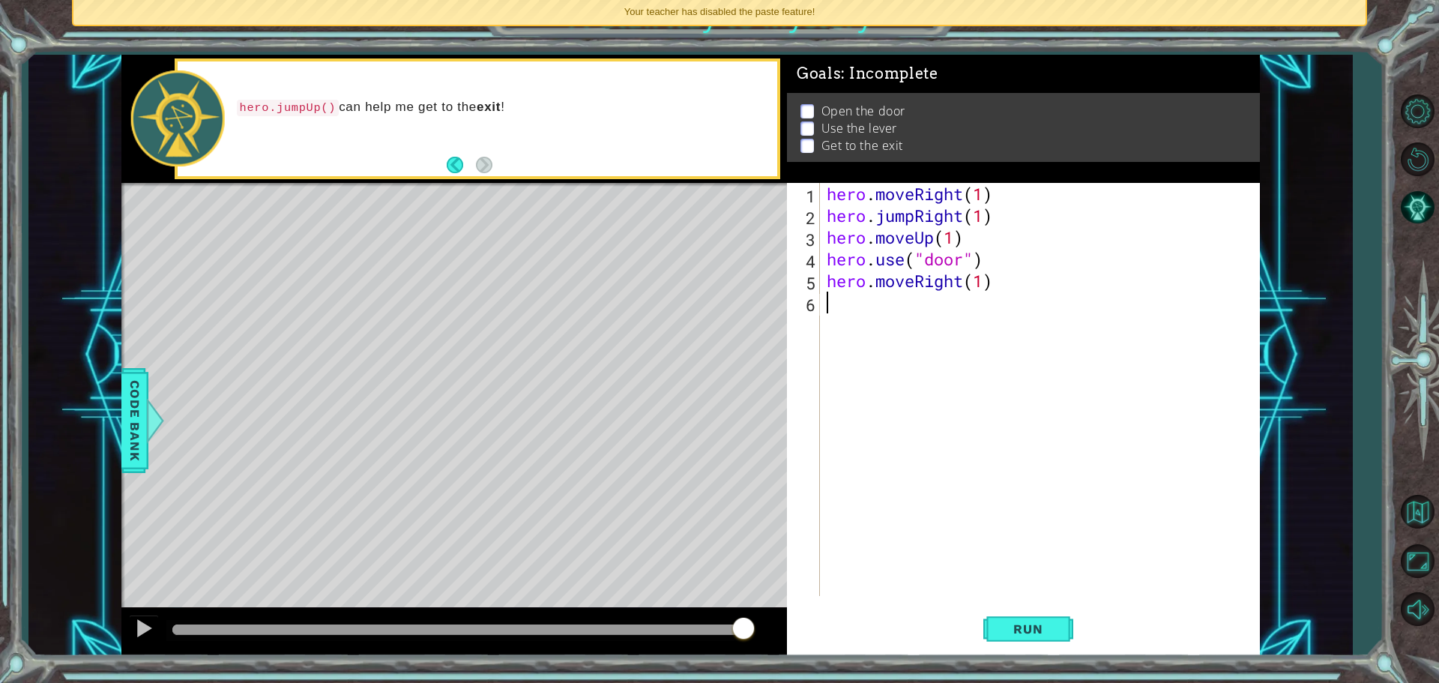
click at [964, 302] on div "hero . moveRight ( 1 ) hero . jumpRight ( 1 ) hero . moveUp ( 1 ) hero . use ( …" at bounding box center [1043, 411] width 439 height 457
click at [982, 282] on div "hero . moveRight ( 1 ) hero . jumpRight ( 1 ) hero . moveUp ( 1 ) hero . use ( …" at bounding box center [1043, 411] width 439 height 457
type textarea "hero.moveRight(2)"
drag, startPoint x: 984, startPoint y: 298, endPoint x: 994, endPoint y: 305, distance: 12.5
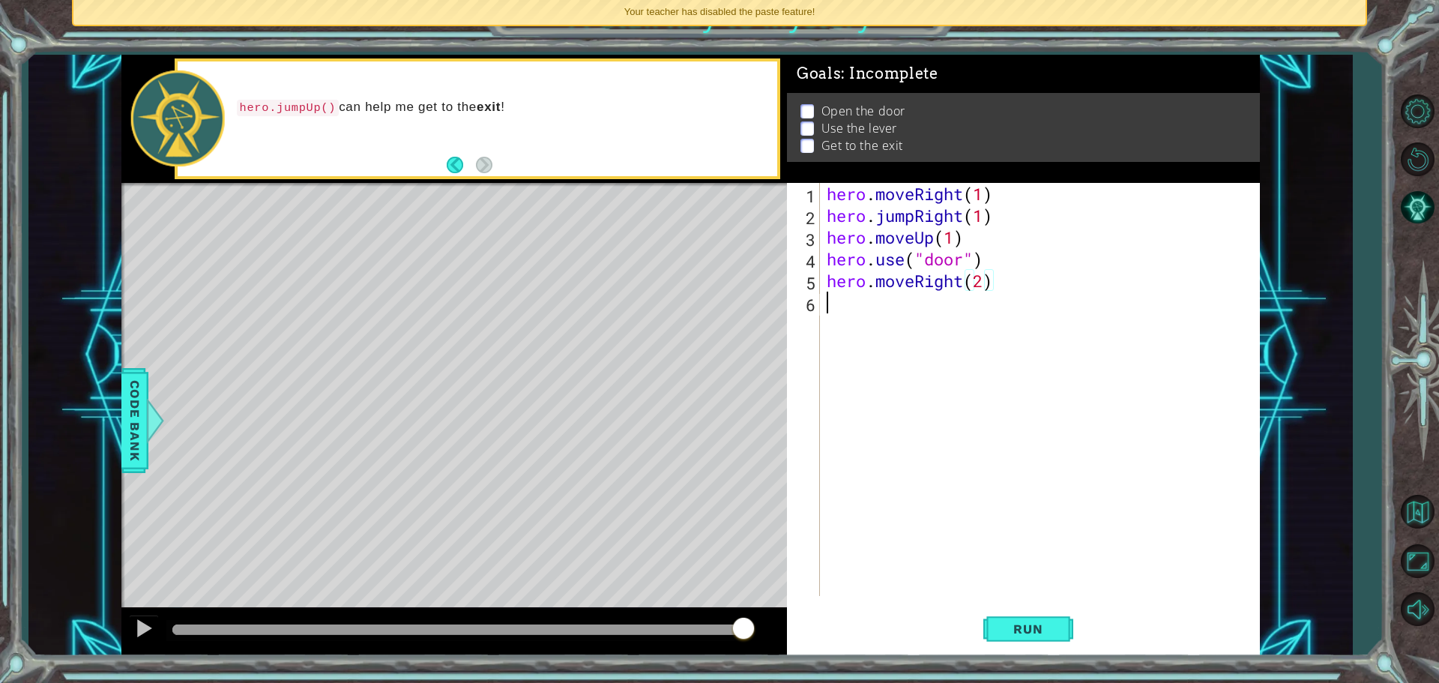
click at [994, 305] on div "hero . moveRight ( 1 ) hero . jumpRight ( 1 ) hero . moveUp ( 1 ) hero . use ( …" at bounding box center [1043, 411] width 439 height 457
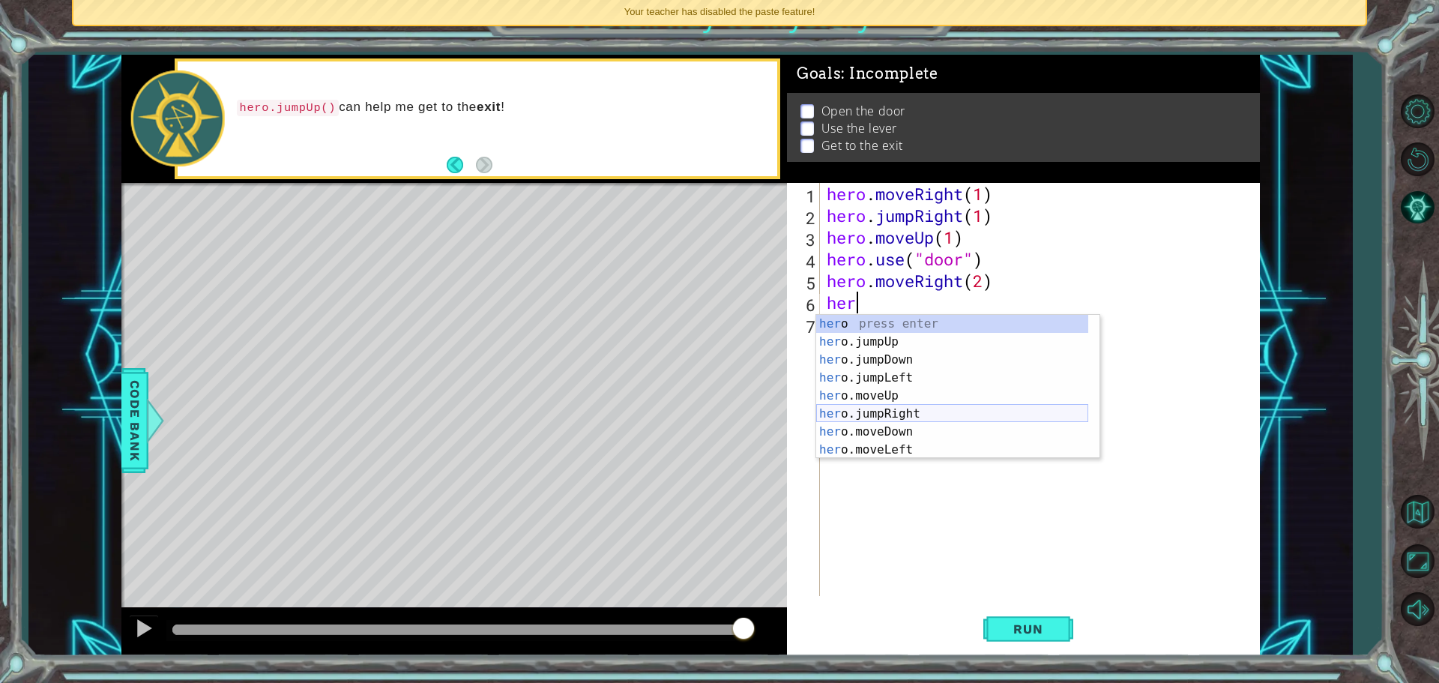
scroll to position [36, 0]
click at [904, 447] on div "her o.jumpDown press enter her o.jumpLeft press enter her o.moveUp press enter …" at bounding box center [952, 405] width 272 height 180
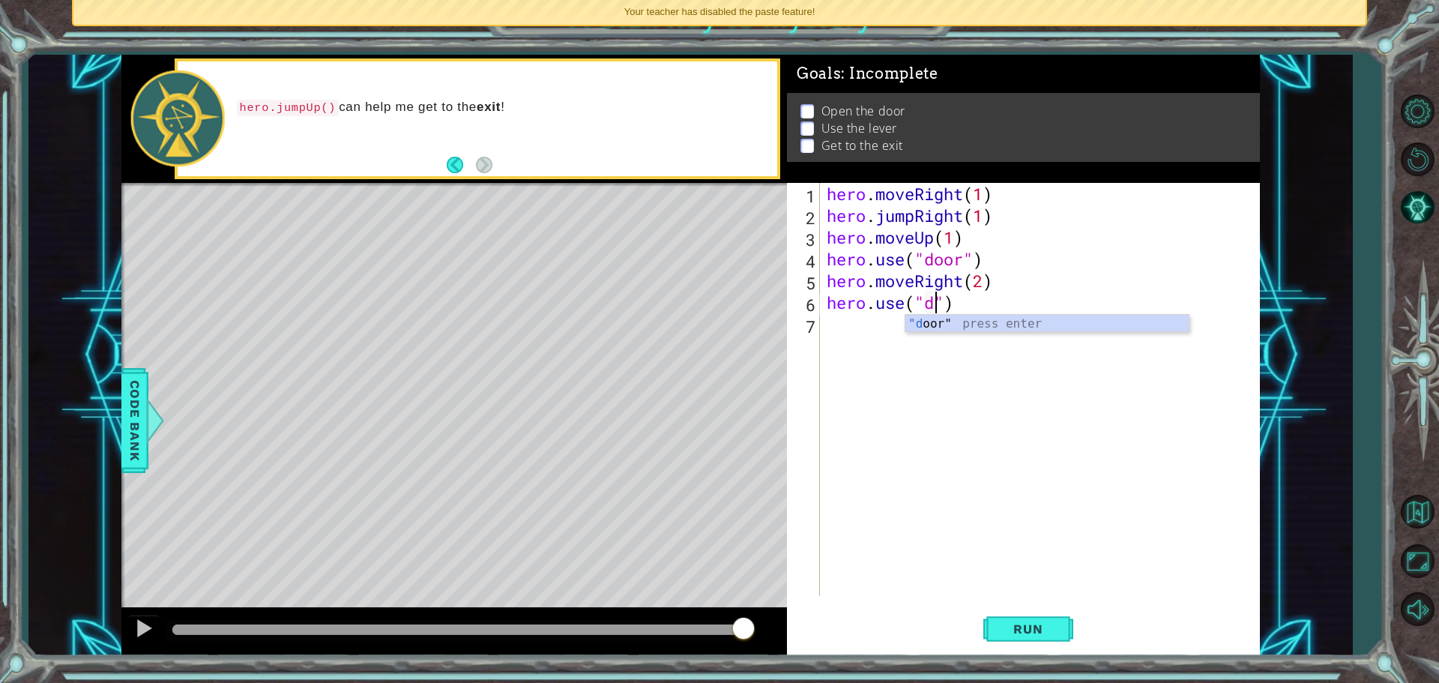
type textarea "hero.use("door")"
click at [1058, 302] on div "hero . moveRight ( 1 ) hero . jumpRight ( 1 ) hero . moveUp ( 1 ) hero . use ( …" at bounding box center [1043, 411] width 439 height 457
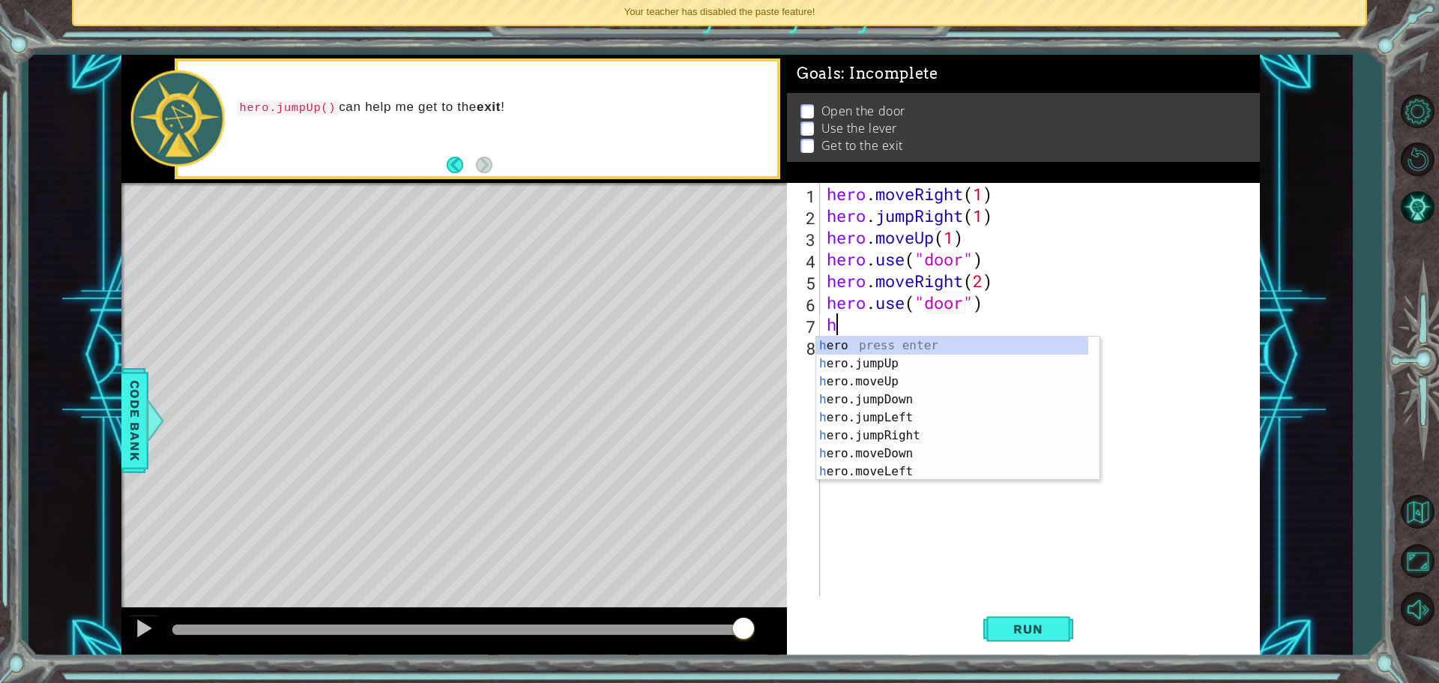
scroll to position [0, 0]
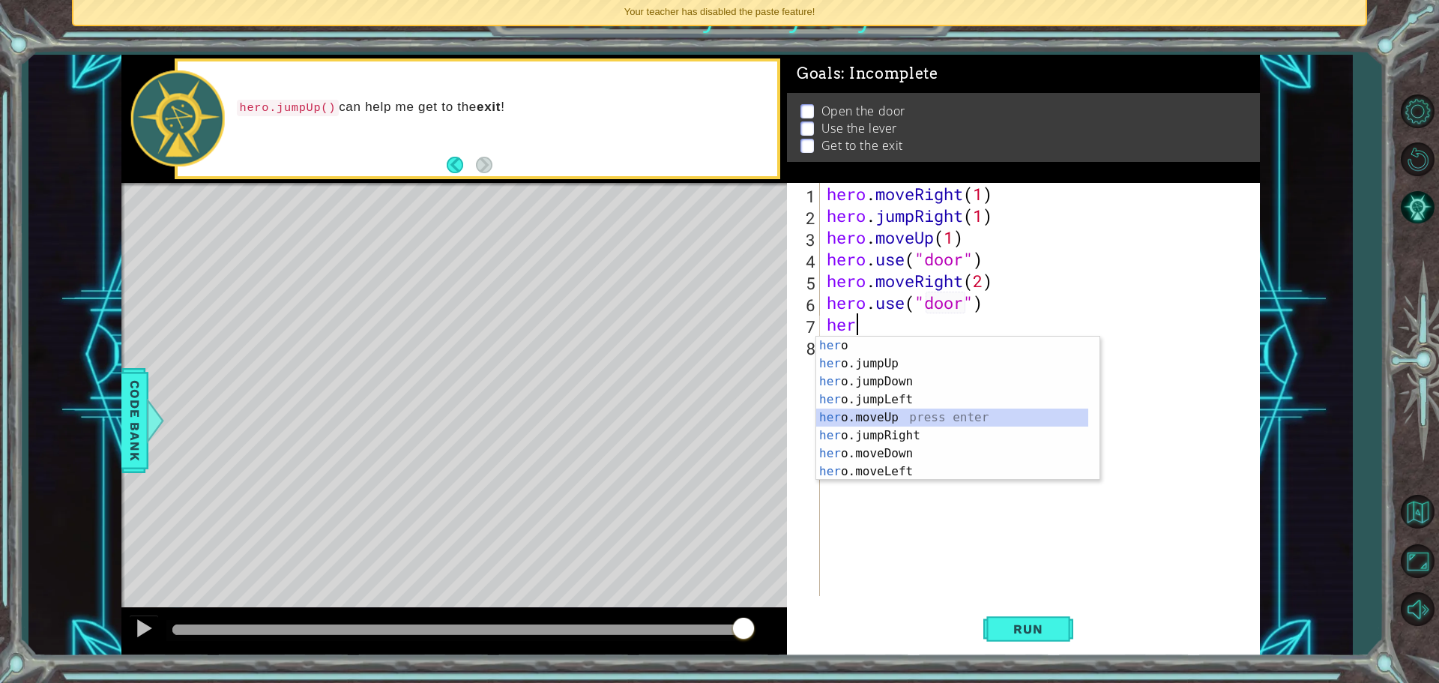
click at [976, 419] on div "her o press enter her o.jumpUp press enter her o.jumpDown press enter her o.jum…" at bounding box center [952, 427] width 272 height 180
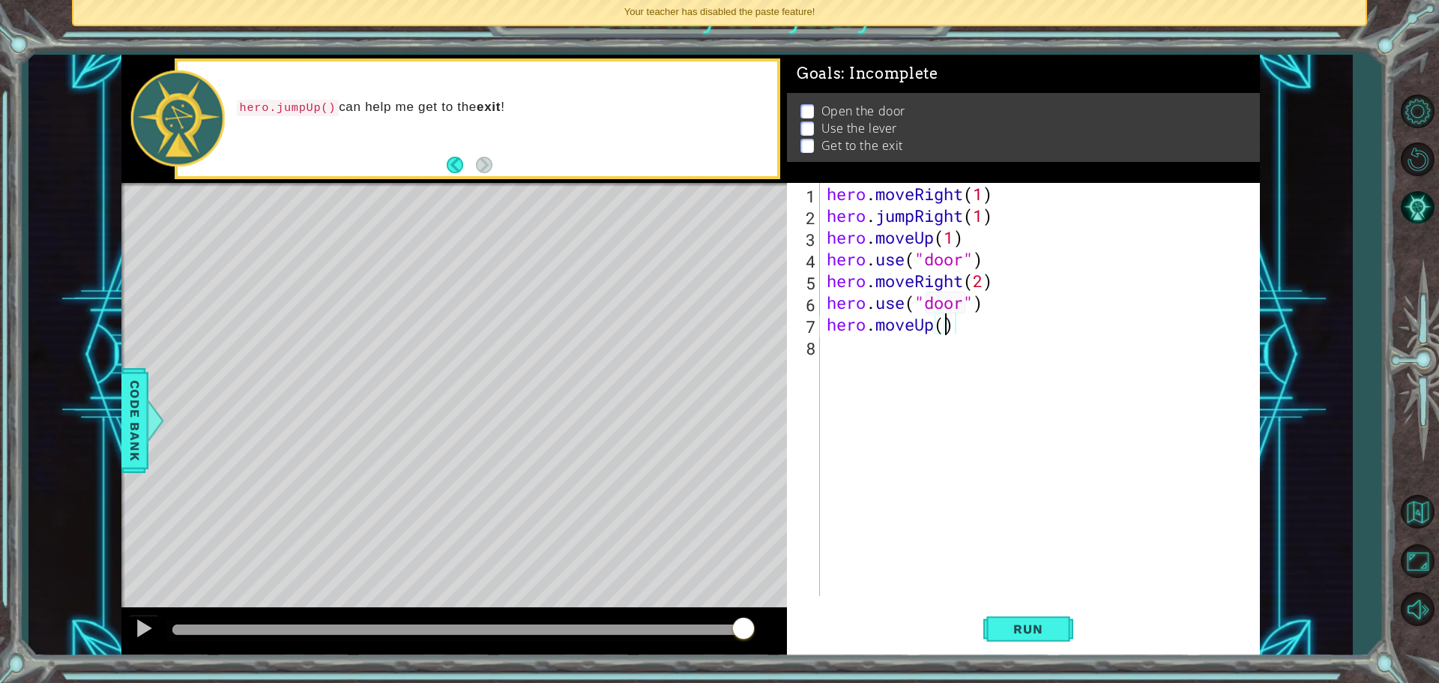
type textarea "hero.moveUp(2)"
click at [988, 333] on div "hero . moveRight ( 1 ) hero . jumpRight ( 1 ) hero . moveUp ( 1 ) hero . use ( …" at bounding box center [1043, 411] width 439 height 457
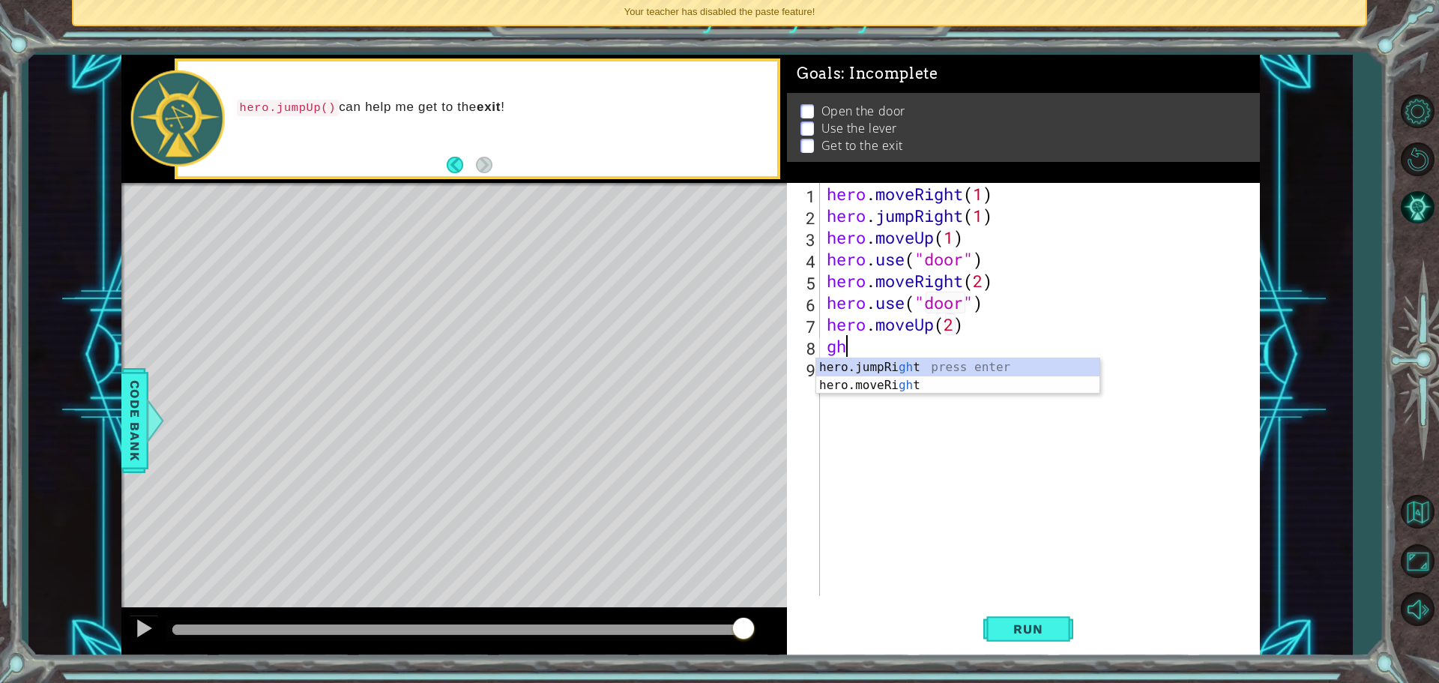
type textarea "g"
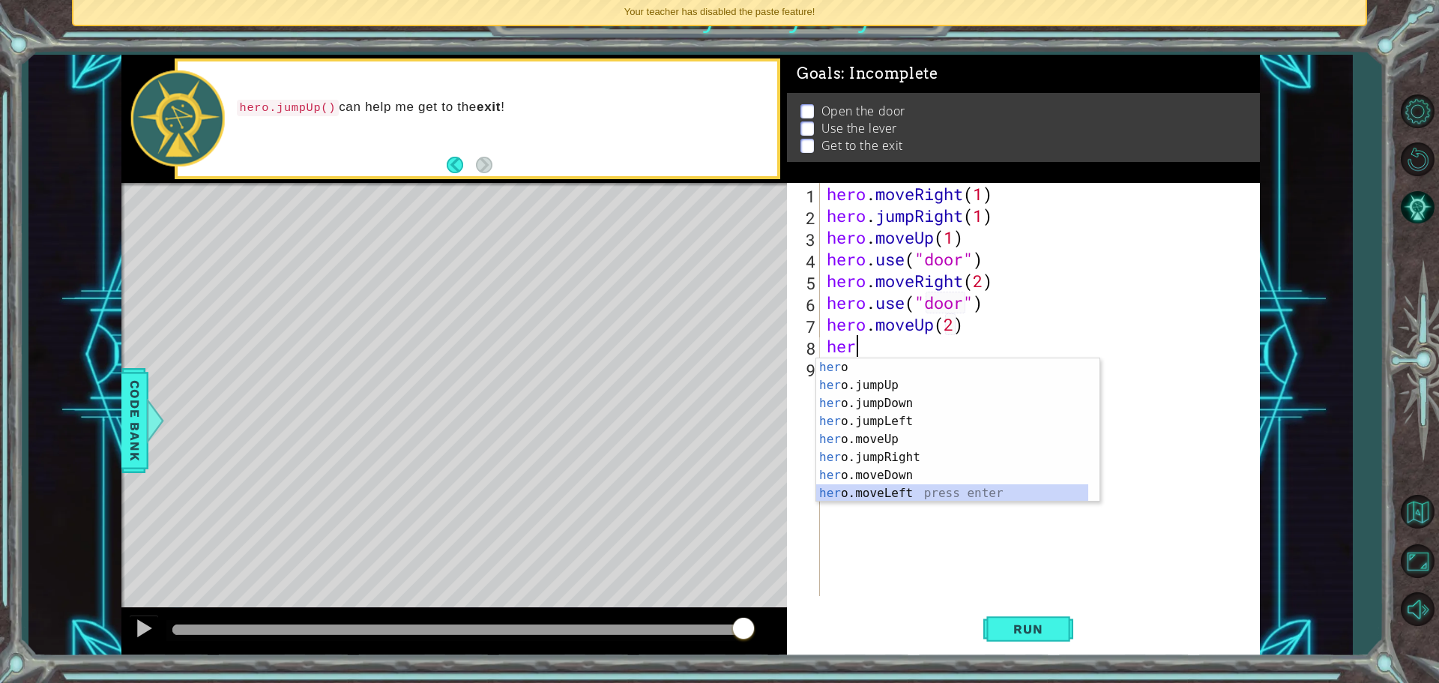
click at [940, 490] on div "her o press enter her o.jumpUp press enter her o.jumpDown press enter her o.jum…" at bounding box center [952, 448] width 272 height 180
type textarea "hero.moveLeft(1)"
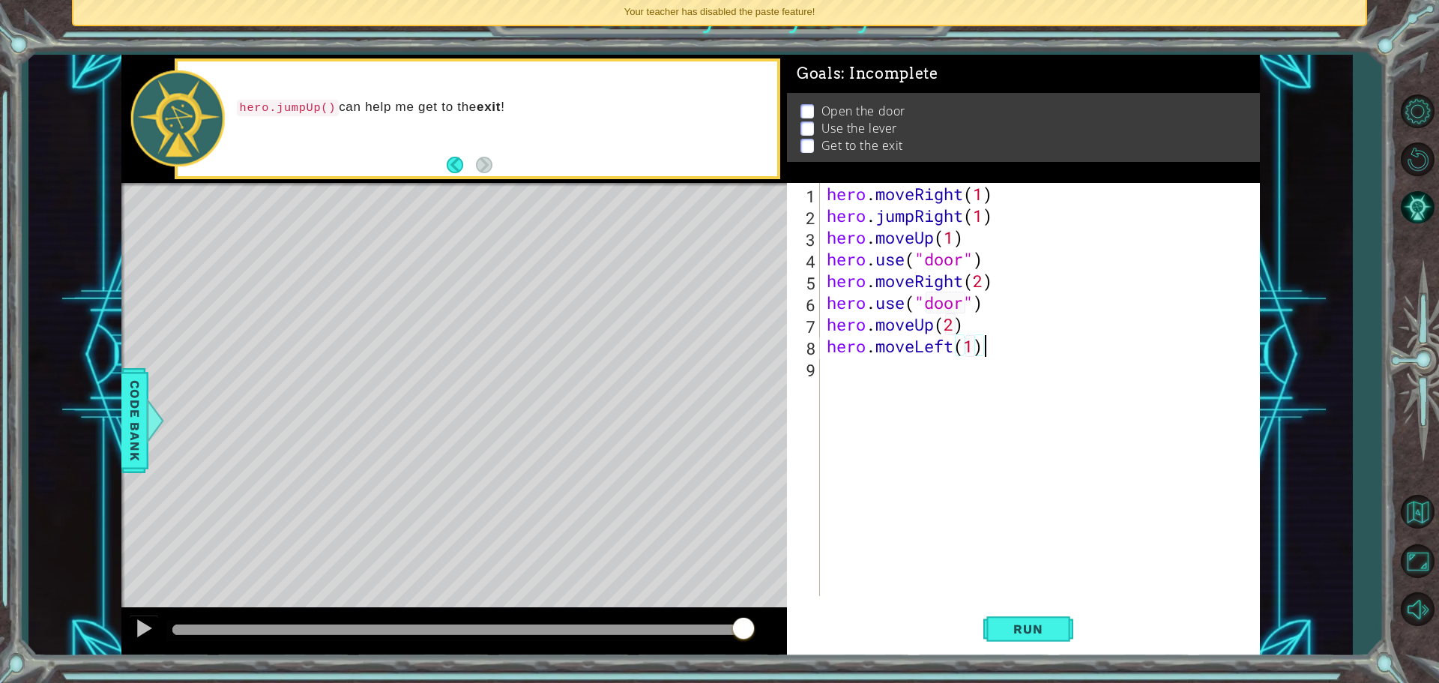
click at [1007, 344] on div "hero . moveRight ( 1 ) hero . jumpRight ( 1 ) hero . moveUp ( 1 ) hero . use ( …" at bounding box center [1043, 411] width 439 height 457
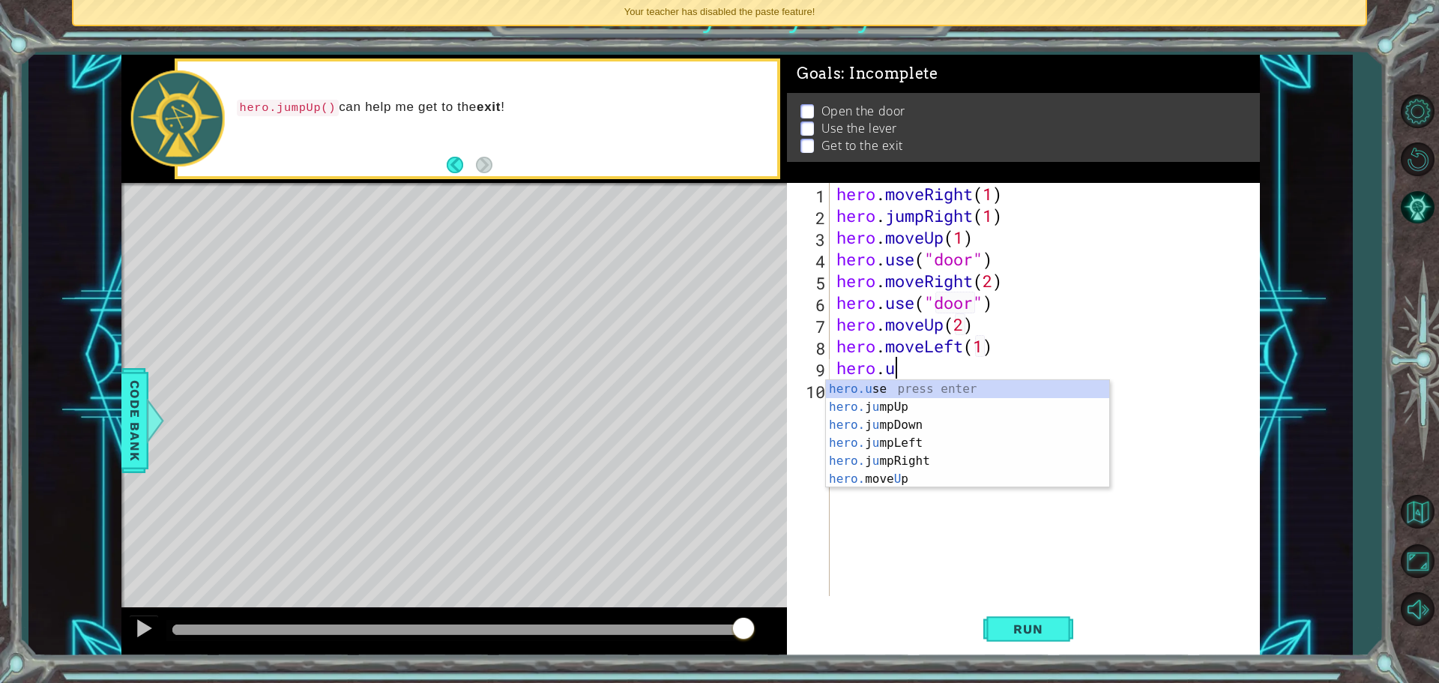
scroll to position [0, 2]
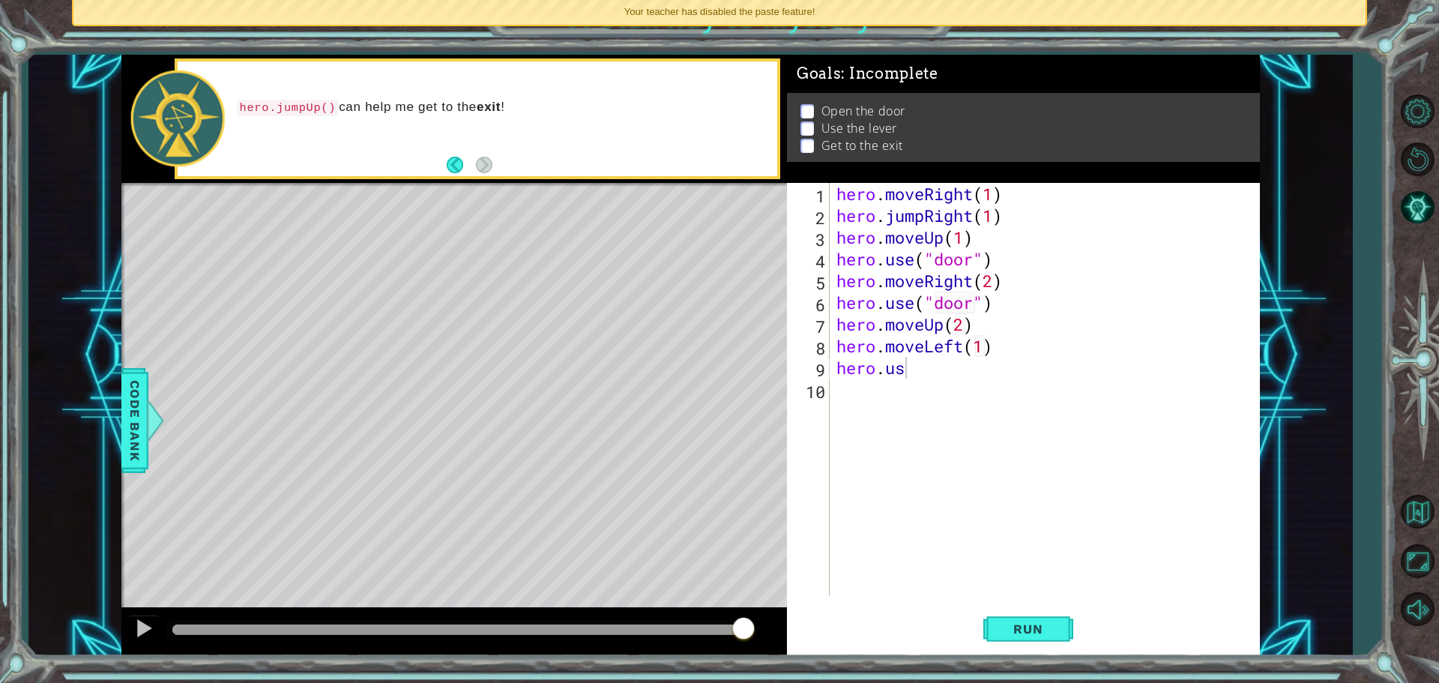
click at [905, 397] on body "1 ההההההההההההההההההההההההההההההההההההההההההההההההההההההההההההההההההההההההההההה…" at bounding box center [719, 341] width 1439 height 683
click at [910, 373] on div "hero . moveRight ( 1 ) hero . jumpRight ( 1 ) hero . moveUp ( 1 ) hero . use ( …" at bounding box center [1049, 411] width 430 height 457
click at [934, 394] on div "hero.use press enter" at bounding box center [967, 407] width 283 height 54
type textarea "hero.use("lever")"
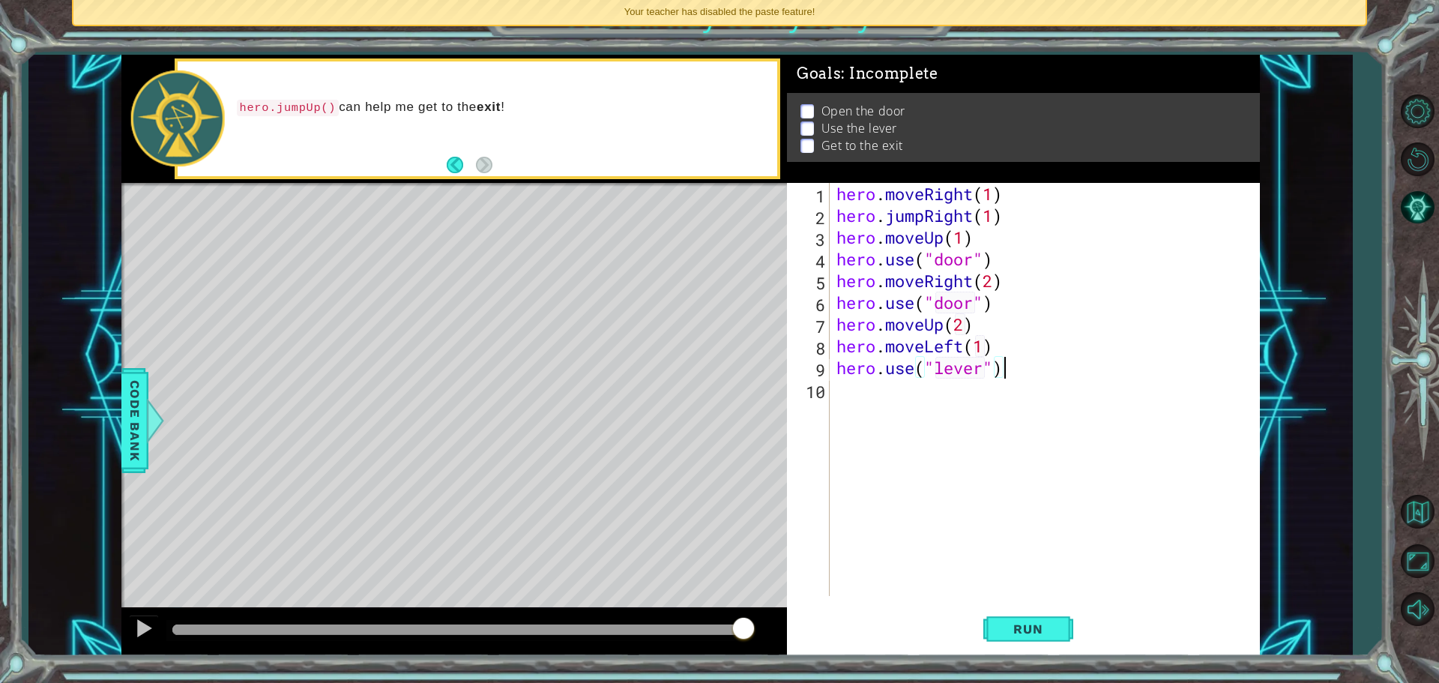
drag, startPoint x: 1020, startPoint y: 377, endPoint x: 1053, endPoint y: 370, distance: 34.4
click at [1020, 377] on div "hero . moveRight ( 1 ) hero . jumpRight ( 1 ) hero . moveUp ( 1 ) hero . use ( …" at bounding box center [1049, 411] width 430 height 457
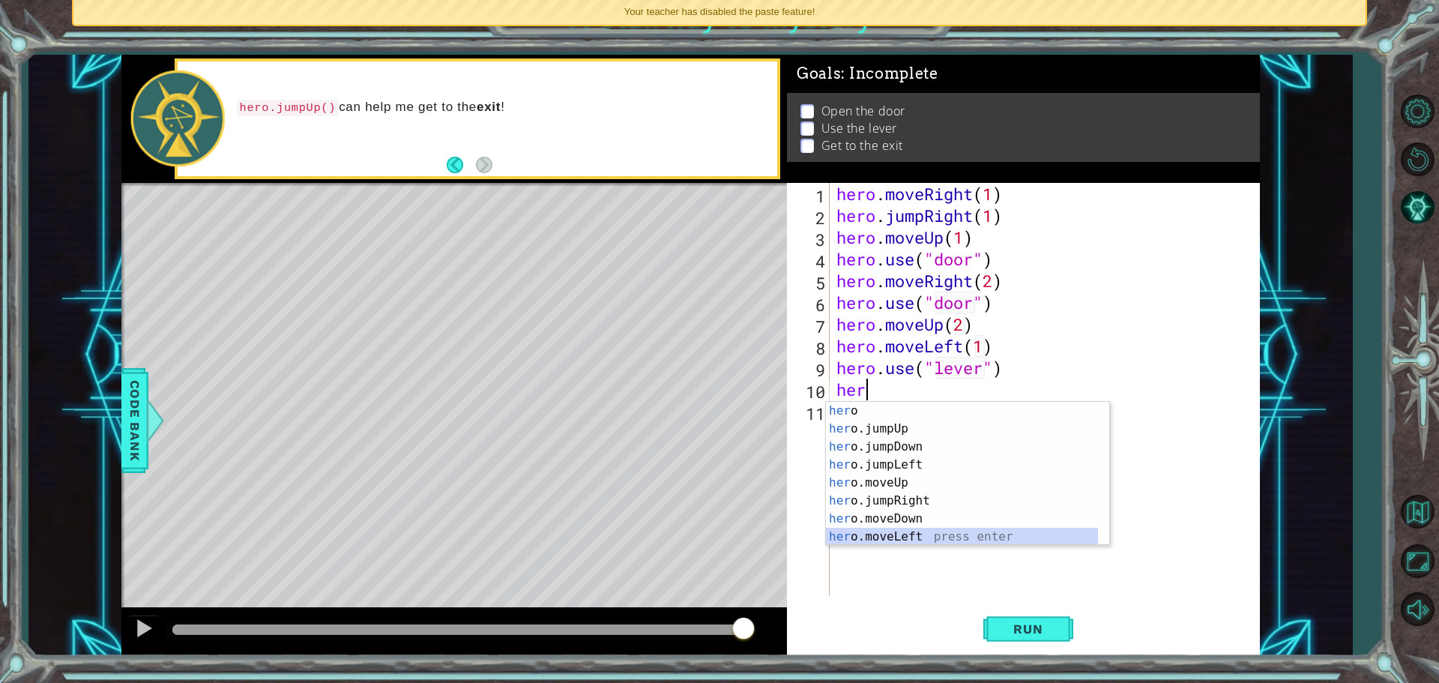
click at [936, 537] on div "her o press enter her o.jumpUp press enter her o.jumpDown press enter her o.jum…" at bounding box center [962, 492] width 272 height 180
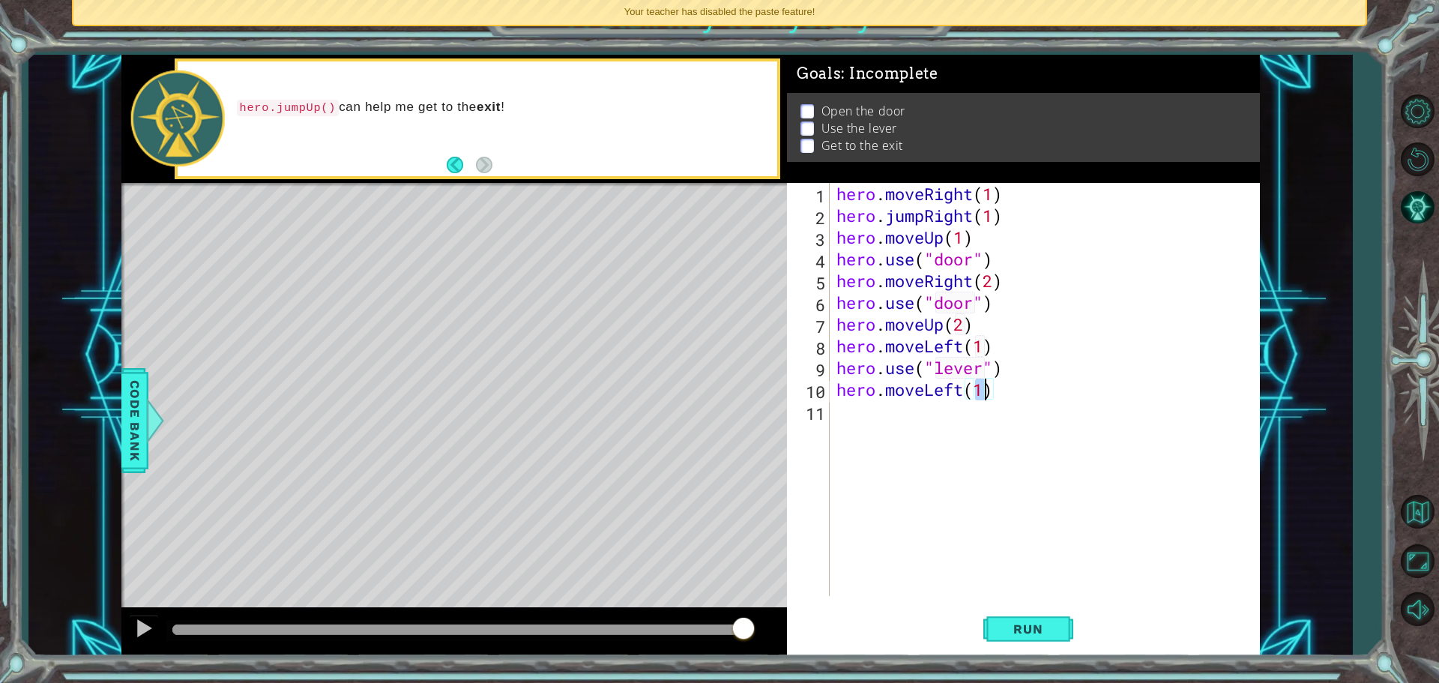
type textarea "hero.moveLeft(2)"
click at [999, 405] on div "hero . moveRight ( 1 ) hero . jumpRight ( 1 ) hero . moveUp ( 1 ) hero . use ( …" at bounding box center [1049, 411] width 430 height 457
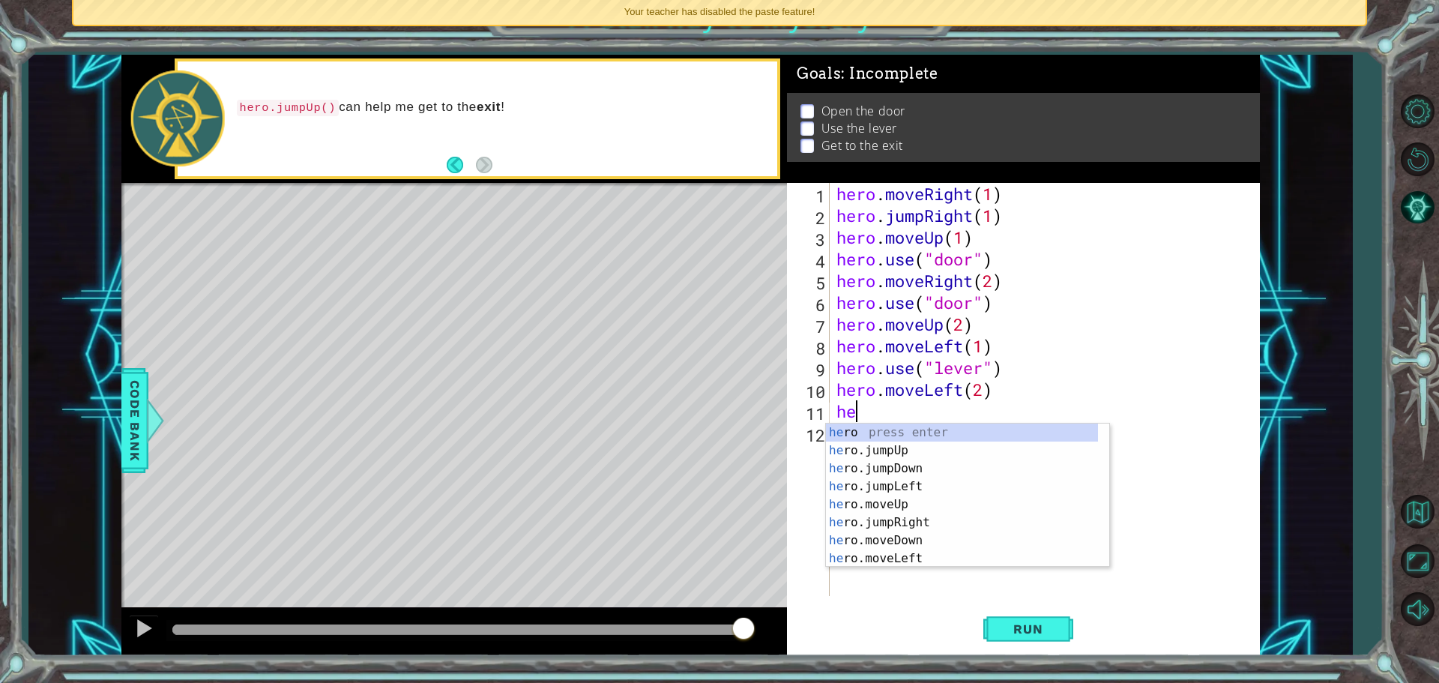
type textarea "her"
drag, startPoint x: 871, startPoint y: 455, endPoint x: 893, endPoint y: 447, distance: 23.3
click at [873, 454] on div "her o press enter her o.jumpUp press enter her o.jumpDown press enter her o.jum…" at bounding box center [962, 514] width 272 height 180
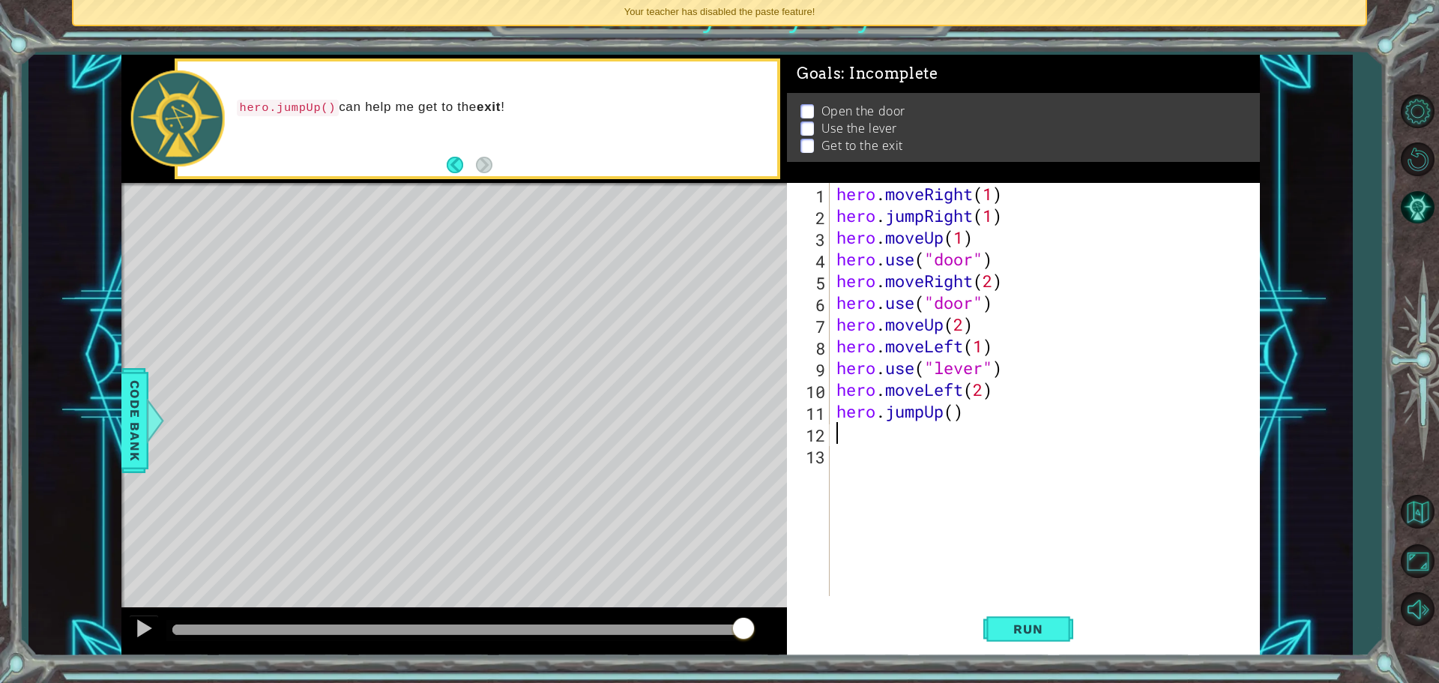
click at [951, 406] on div "hero . moveRight ( 1 ) hero . jumpRight ( 1 ) hero . moveUp ( 1 ) hero . use ( …" at bounding box center [1049, 411] width 430 height 457
type textarea "hero.jumpUp(1)"
click at [947, 435] on div "hero . moveRight ( 1 ) hero . jumpRight ( 1 ) hero . moveUp ( 1 ) hero . use ( …" at bounding box center [1049, 411] width 430 height 457
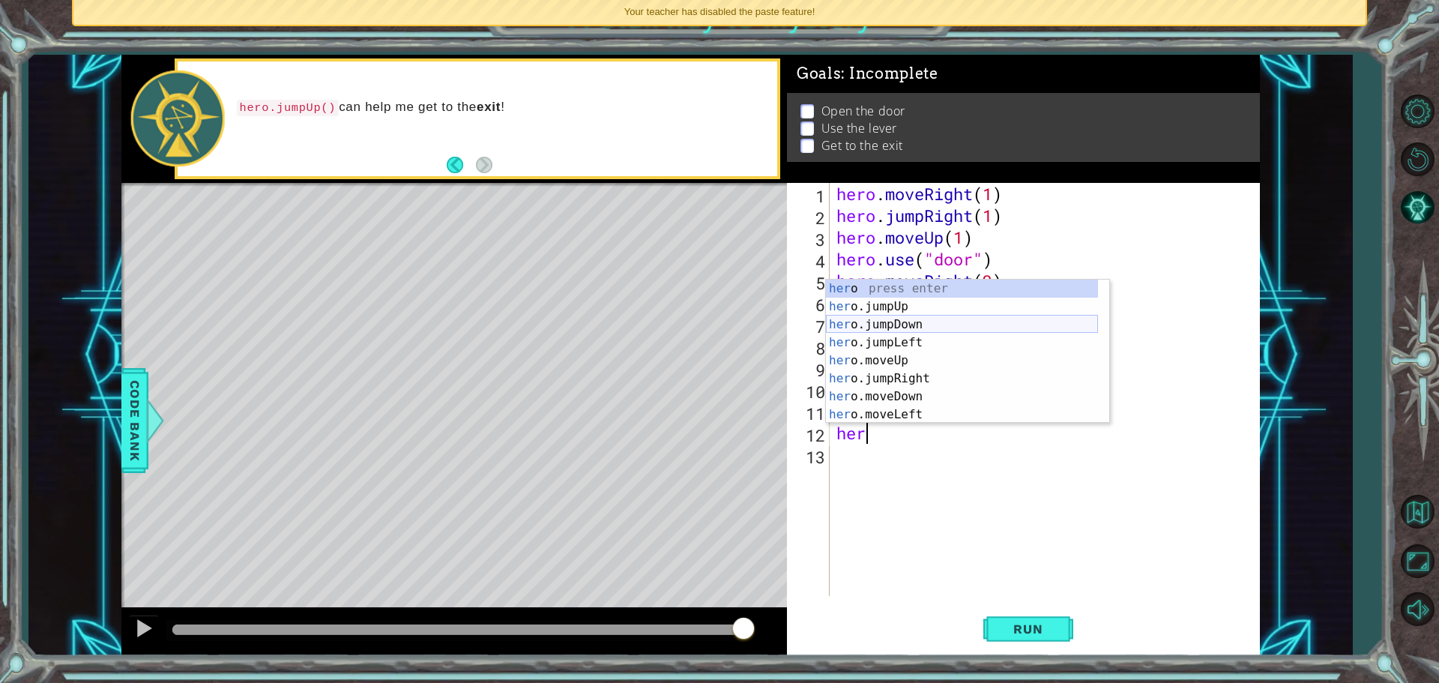
scroll to position [36, 0]
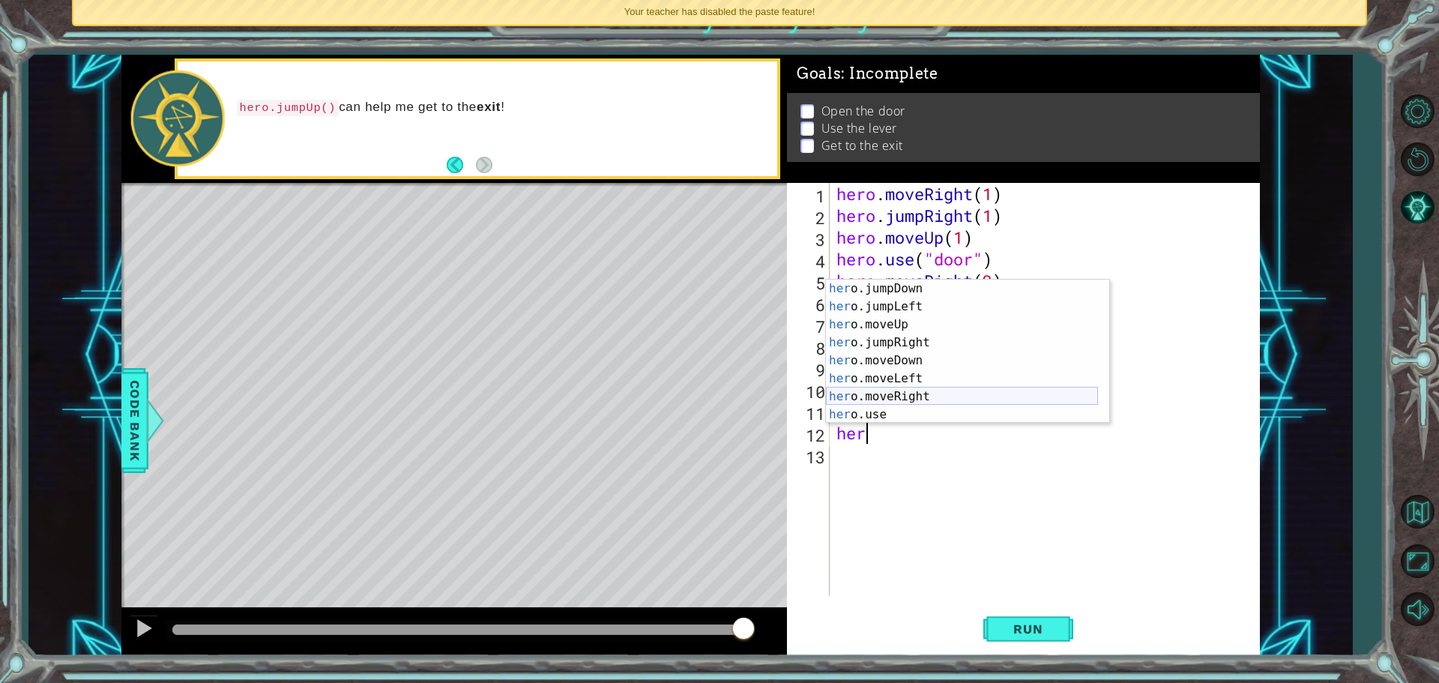
click at [939, 397] on div "her o.jumpDown press enter her o.jumpLeft press enter her o.moveUp press enter …" at bounding box center [962, 370] width 272 height 180
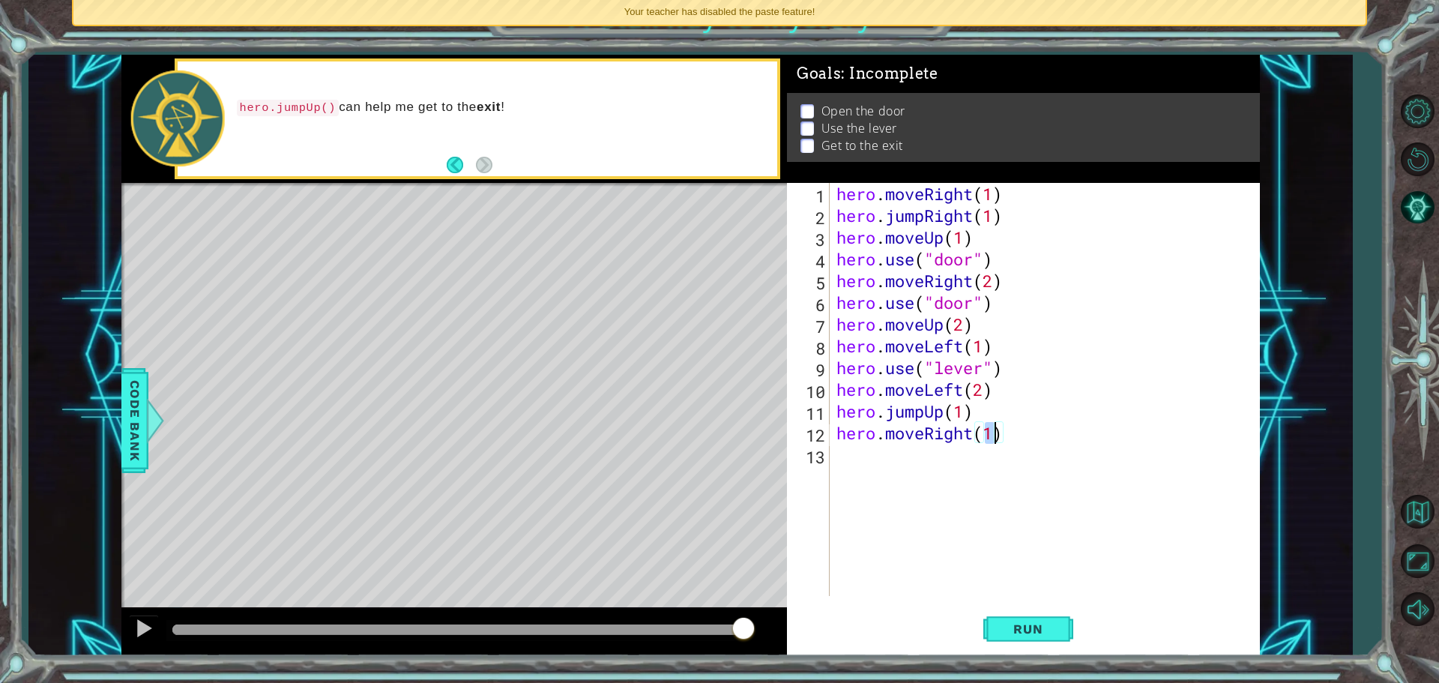
scroll to position [0, 7]
click at [1028, 623] on span "Run" at bounding box center [1028, 629] width 59 height 15
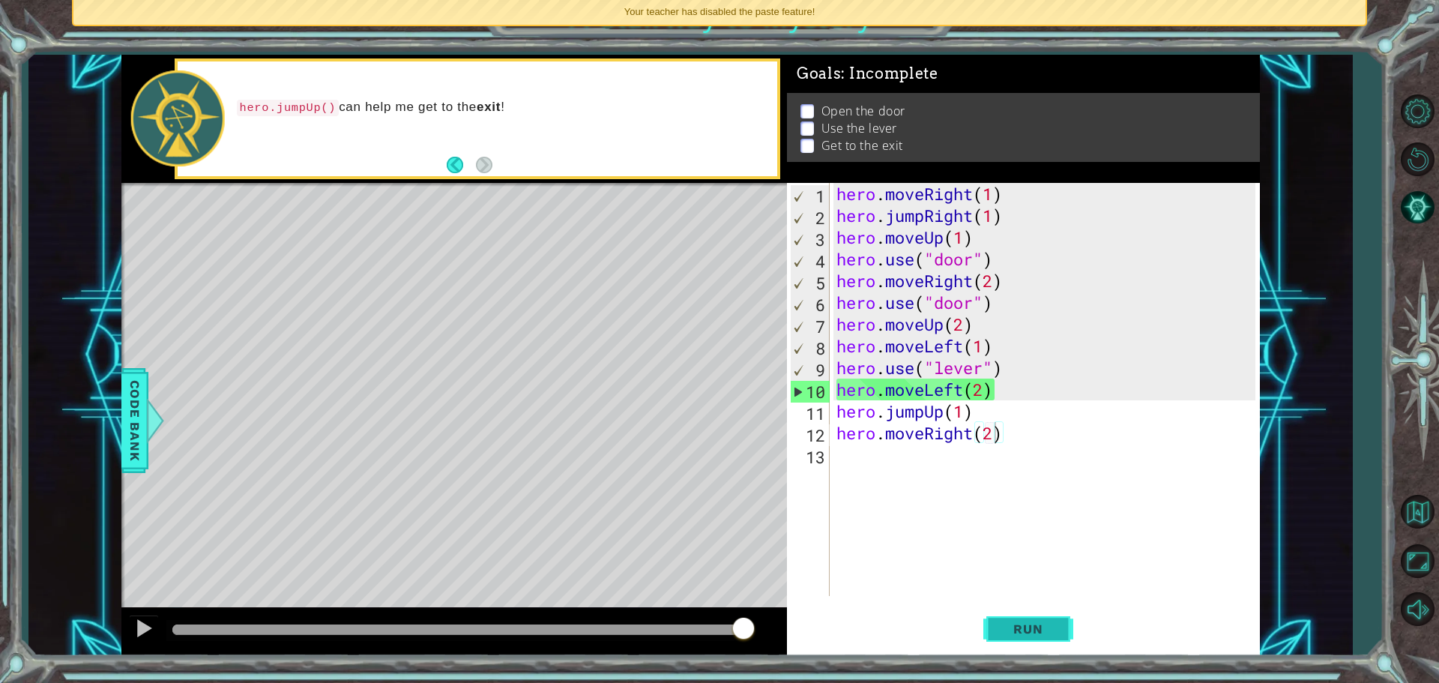
click at [1021, 635] on span "Run" at bounding box center [1028, 629] width 59 height 15
click at [993, 230] on div "hero . moveRight ( 1 ) hero . jumpRight ( 1 ) hero . moveUp ( 1 ) hero . use ( …" at bounding box center [1049, 411] width 430 height 457
type textarea "hero.moveUp(1)"
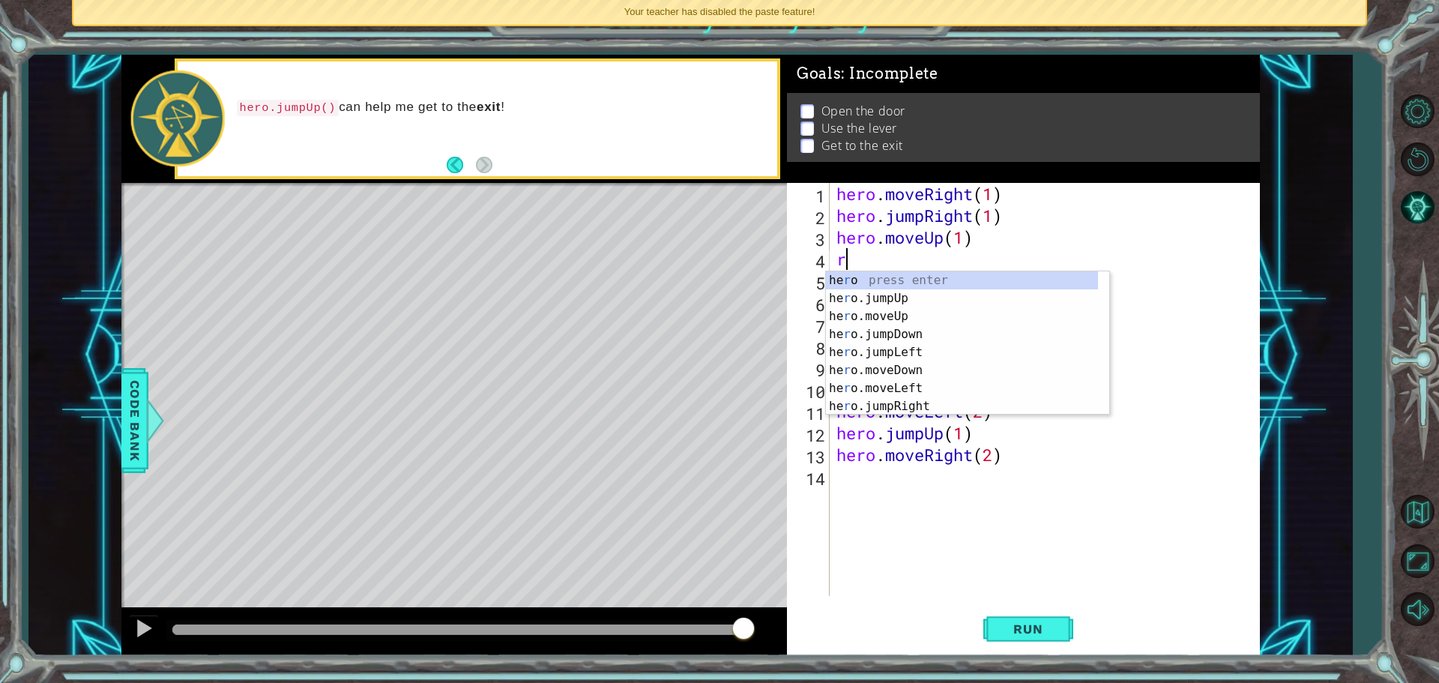
scroll to position [0, 0]
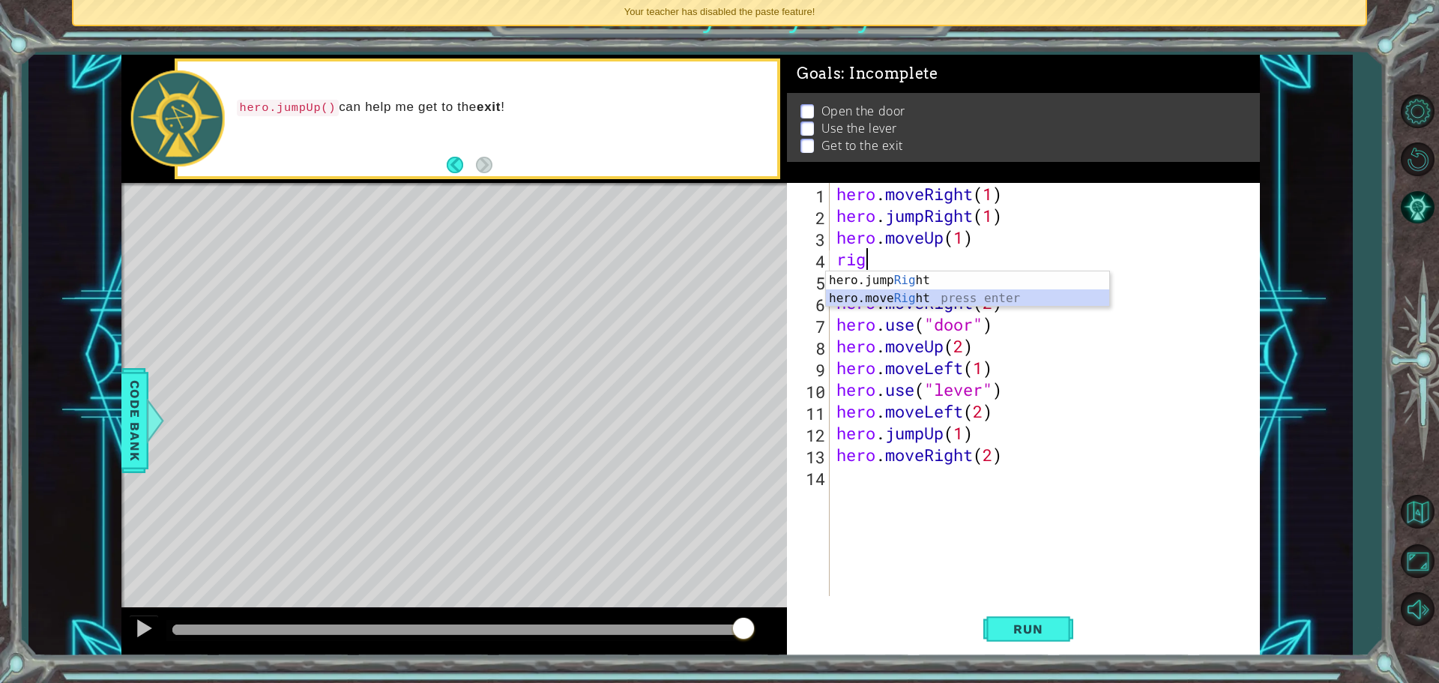
click at [919, 291] on div "hero.jump Rig ht press enter hero.move Rig ht press enter" at bounding box center [967, 307] width 283 height 72
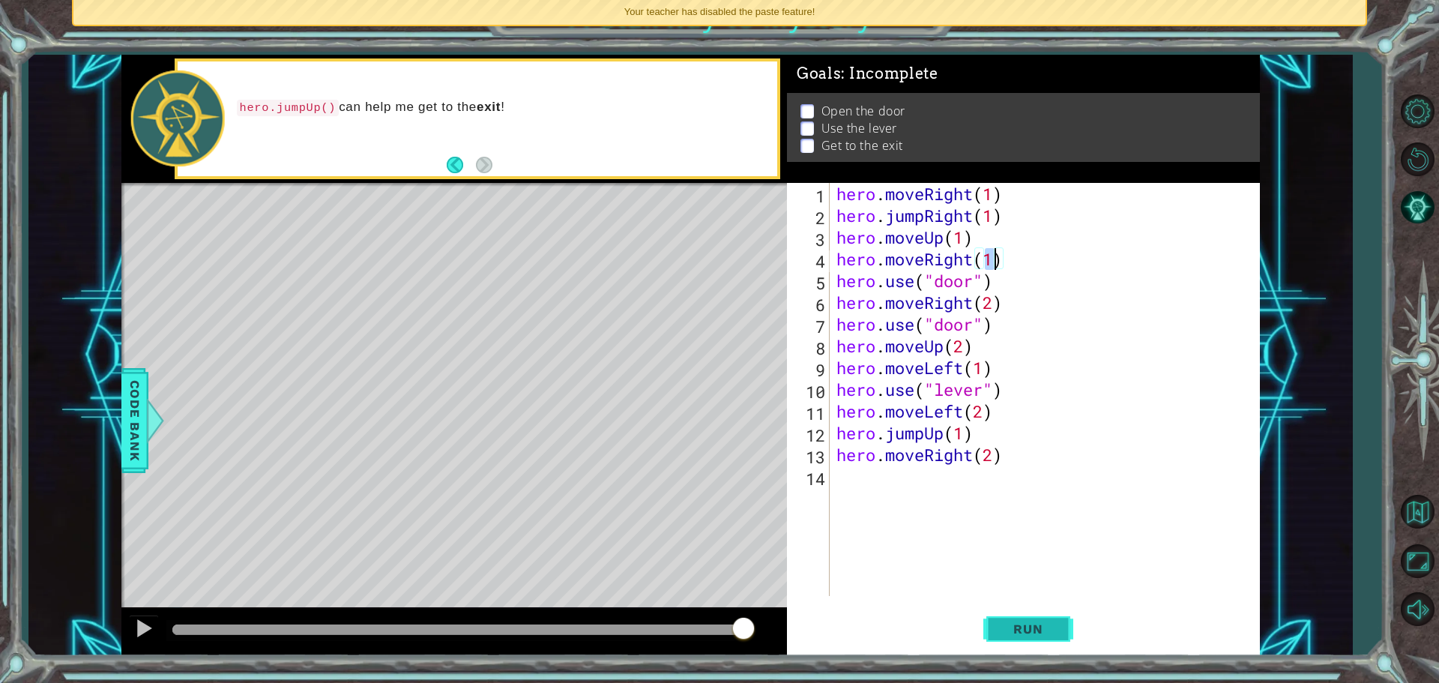
click at [1038, 643] on button "Run" at bounding box center [1029, 628] width 90 height 47
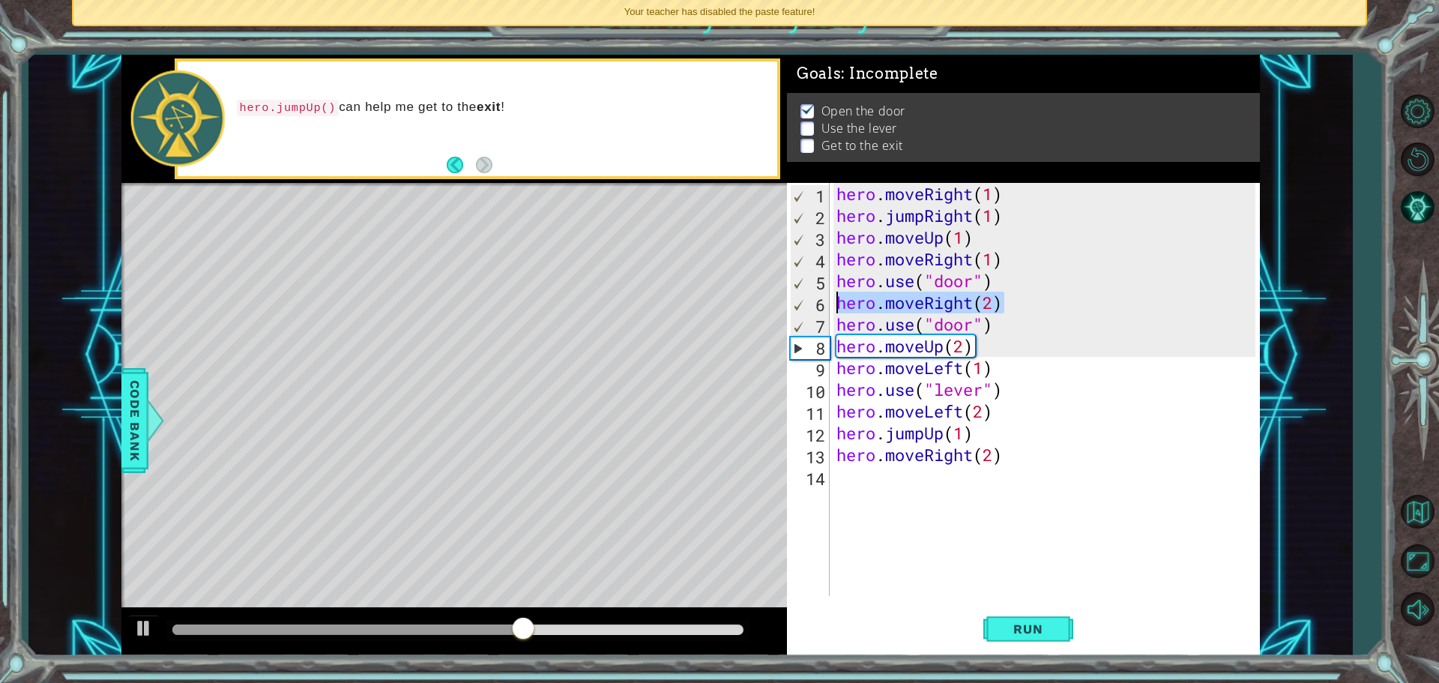
drag, startPoint x: 1024, startPoint y: 299, endPoint x: 836, endPoint y: 304, distance: 188.3
click at [836, 304] on div "hero . moveRight ( 1 ) hero . jumpRight ( 1 ) hero . moveUp ( 1 ) hero . moveRi…" at bounding box center [1049, 411] width 430 height 457
type textarea "hero.moveRight(2)"
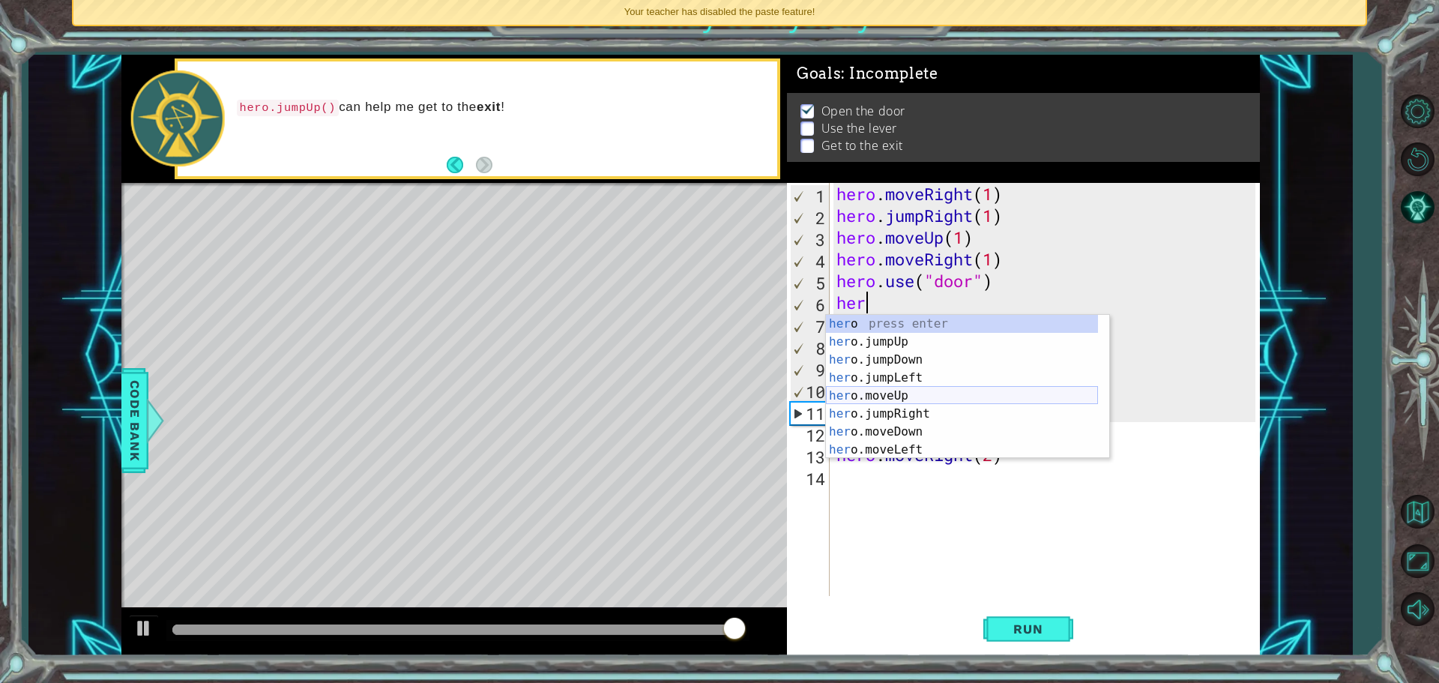
click at [941, 392] on div "her o press enter her o.jumpUp press enter her o.jumpDown press enter her o.jum…" at bounding box center [962, 405] width 272 height 180
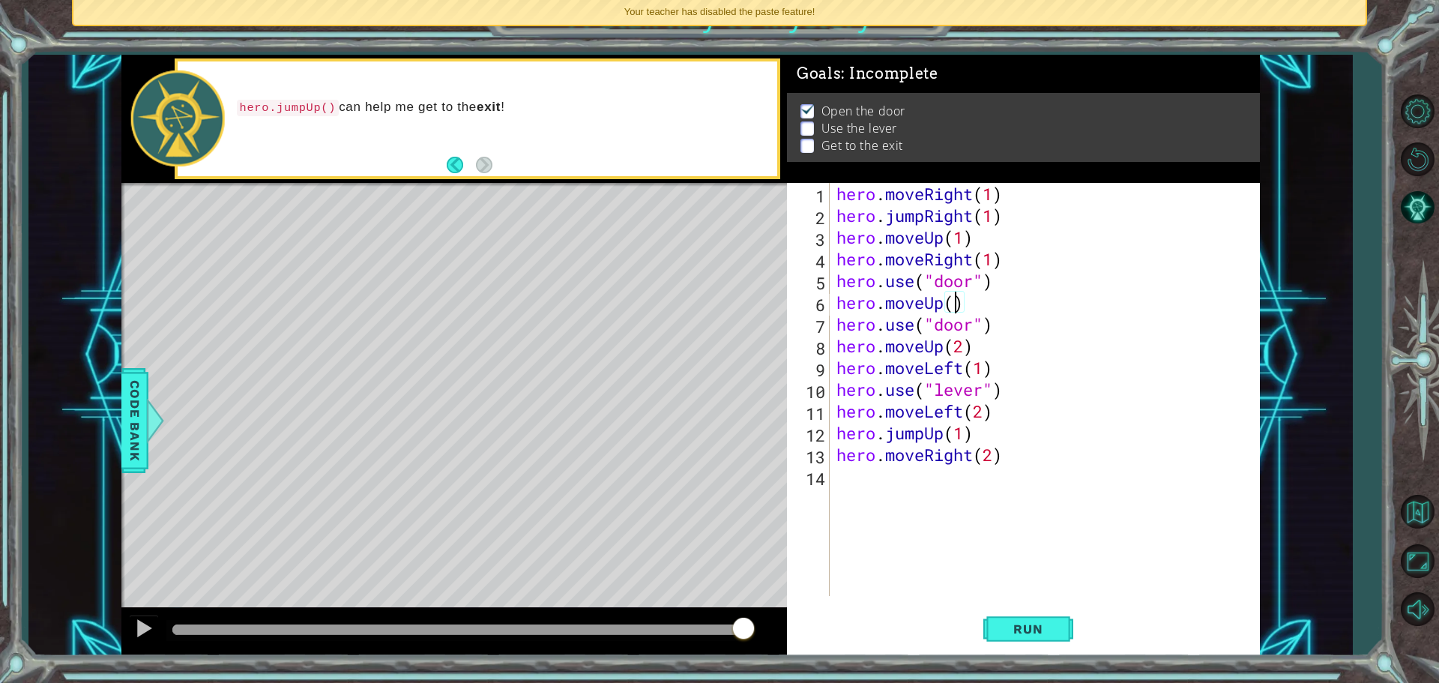
scroll to position [0, 5]
click at [1041, 617] on button "Run" at bounding box center [1029, 628] width 90 height 47
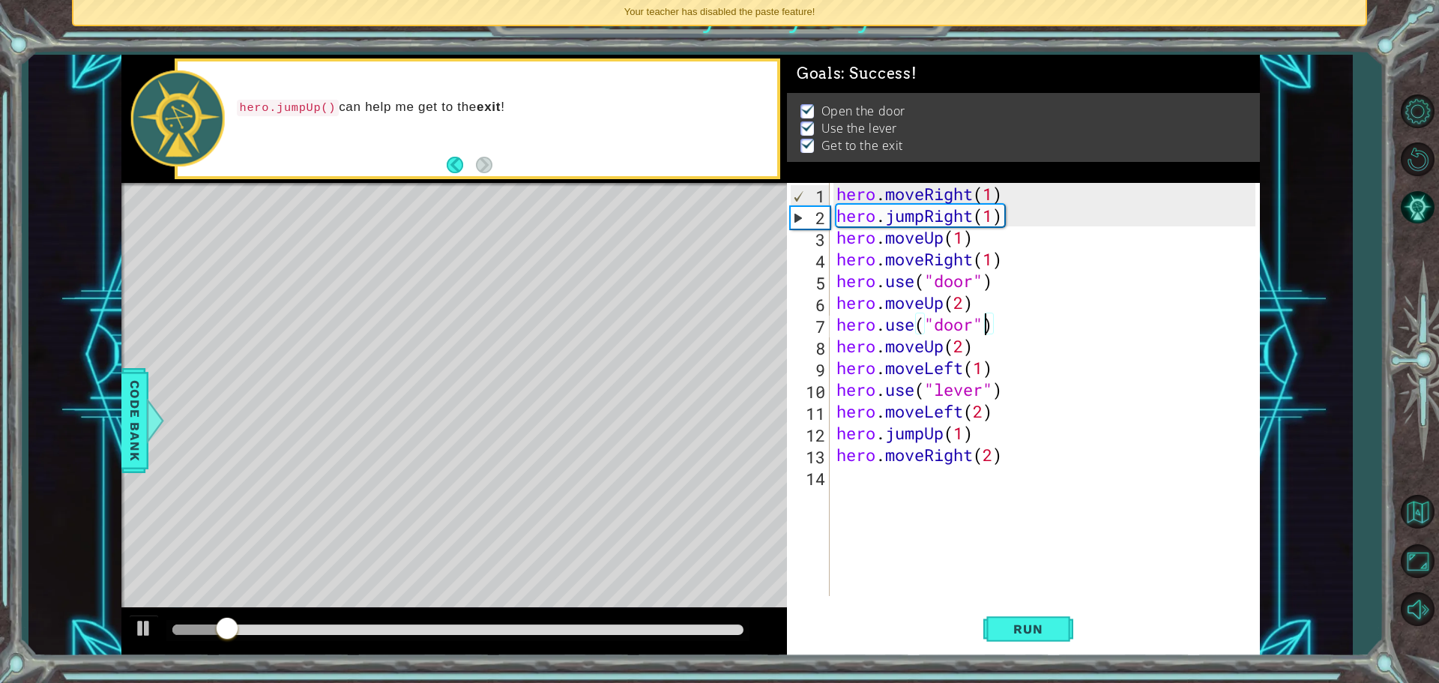
drag, startPoint x: 984, startPoint y: 326, endPoint x: 986, endPoint y: 337, distance: 11.5
click at [954, 334] on div "hero . moveRight ( 1 ) hero . jumpRight ( 1 ) hero . moveUp ( 1 ) hero . moveRi…" at bounding box center [1049, 411] width 430 height 457
type textarea "hero.use("door")"
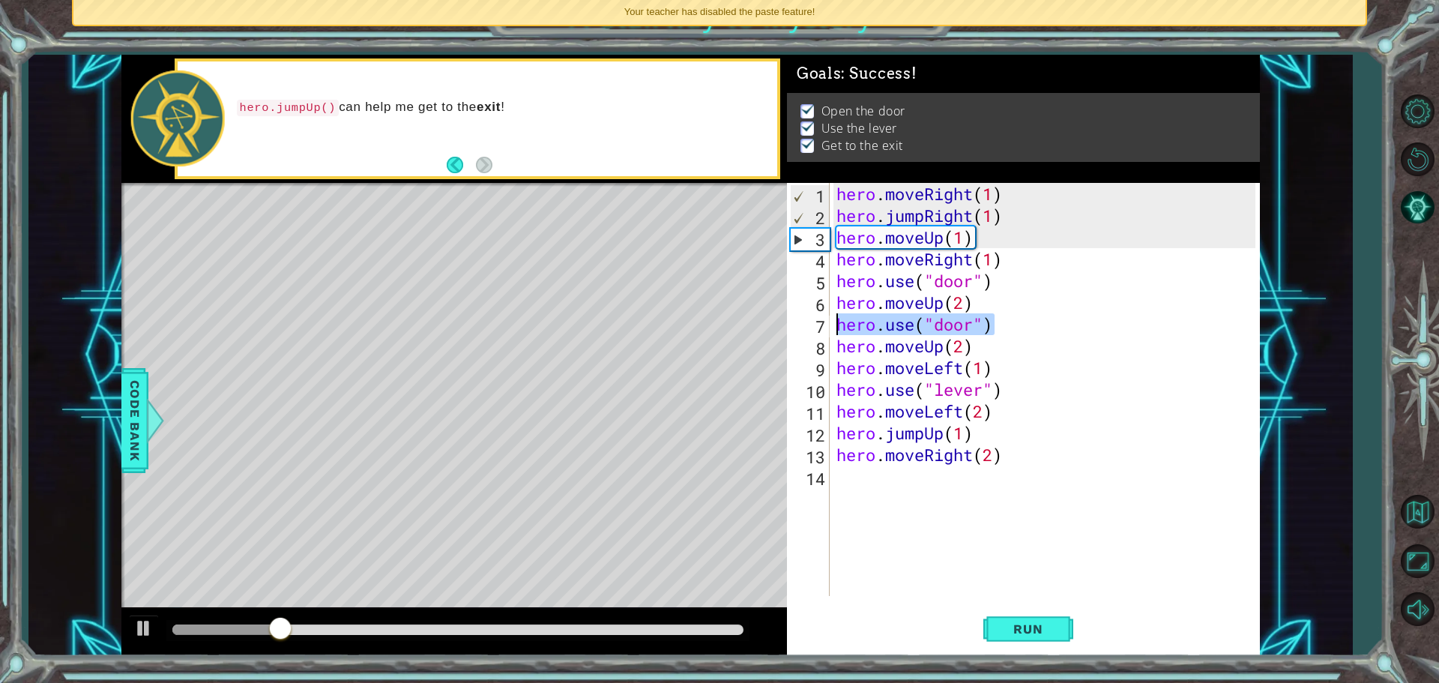
drag, startPoint x: 951, startPoint y: 331, endPoint x: 840, endPoint y: 328, distance: 110.2
click at [840, 328] on div "hero . moveRight ( 1 ) hero . jumpRight ( 1 ) hero . moveUp ( 1 ) hero . moveRi…" at bounding box center [1049, 411] width 430 height 457
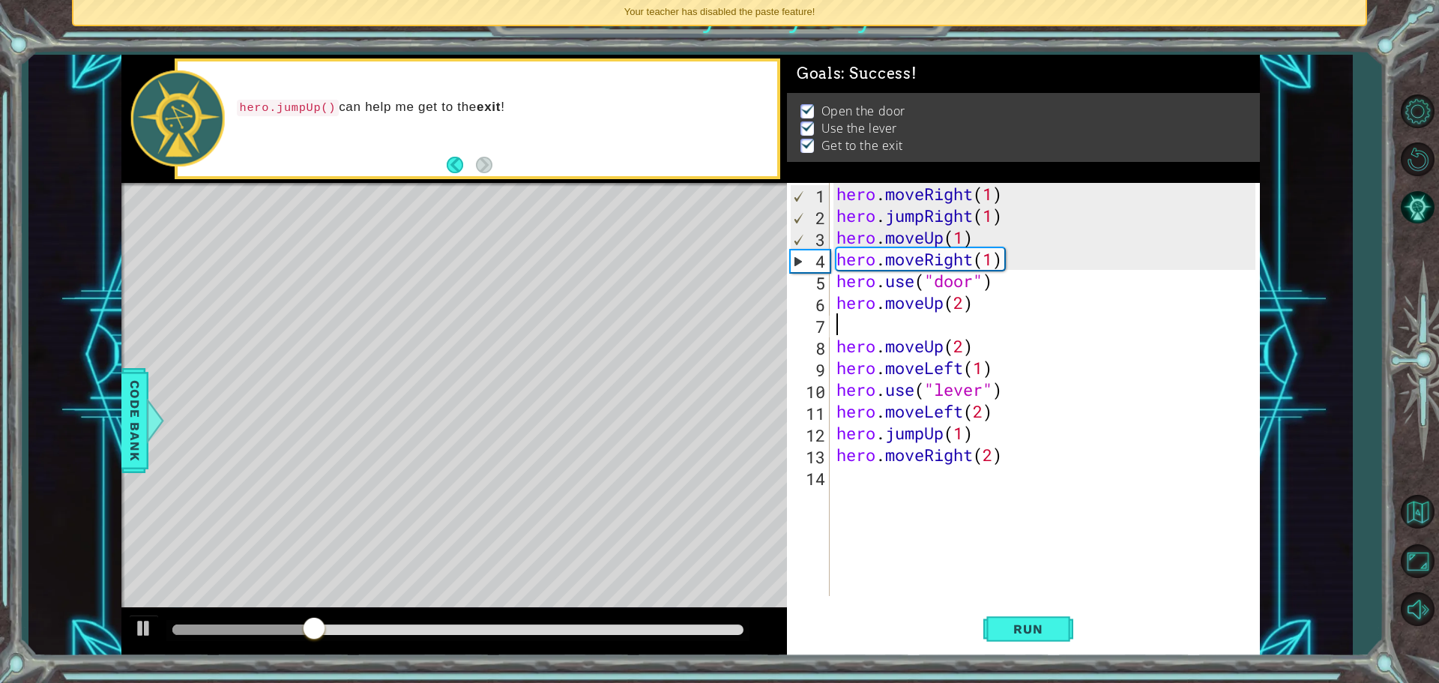
type textarea "hero.moveUp(2)"
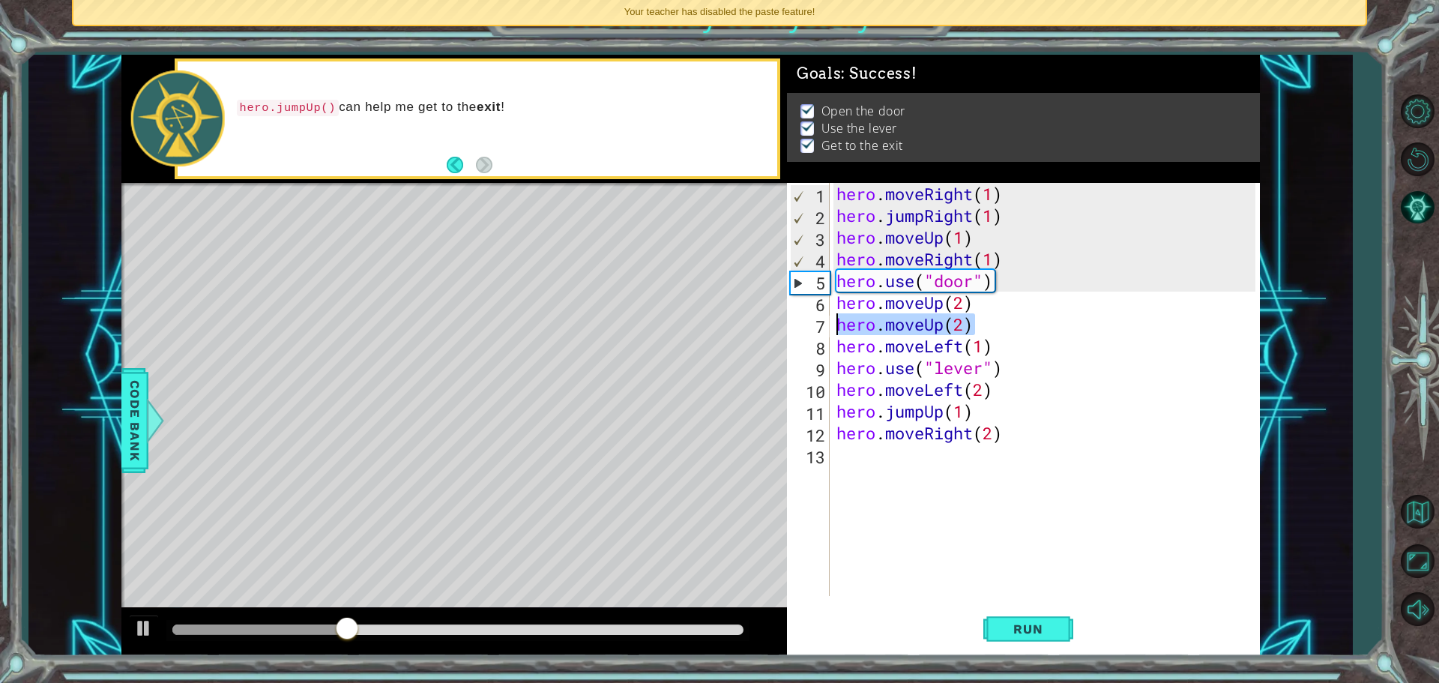
drag, startPoint x: 985, startPoint y: 322, endPoint x: 828, endPoint y: 336, distance: 158.1
click at [818, 332] on div "hero.moveUp(2) 1 2 3 4 5 6 7 8 9 10 11 12 13 hero . moveRight ( 1 ) hero . jump…" at bounding box center [1021, 389] width 469 height 413
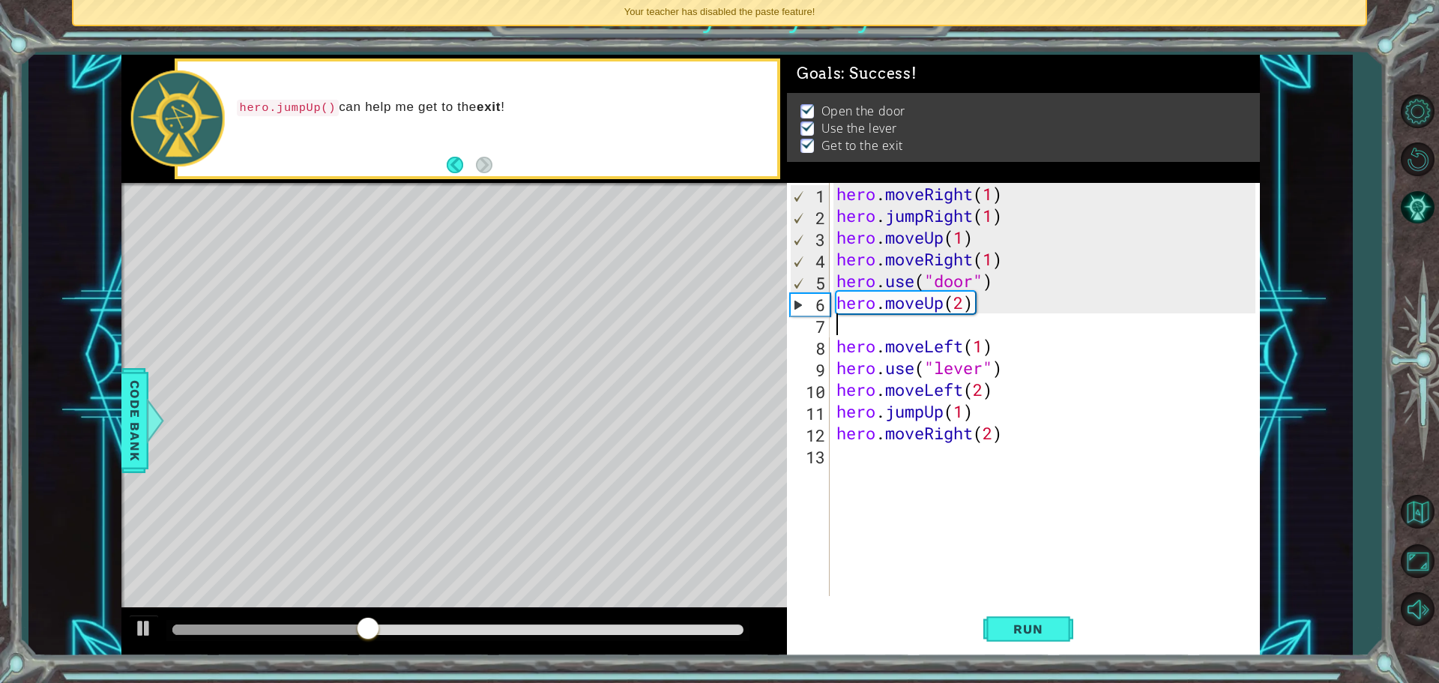
type textarea "hero.moveUp(2)"
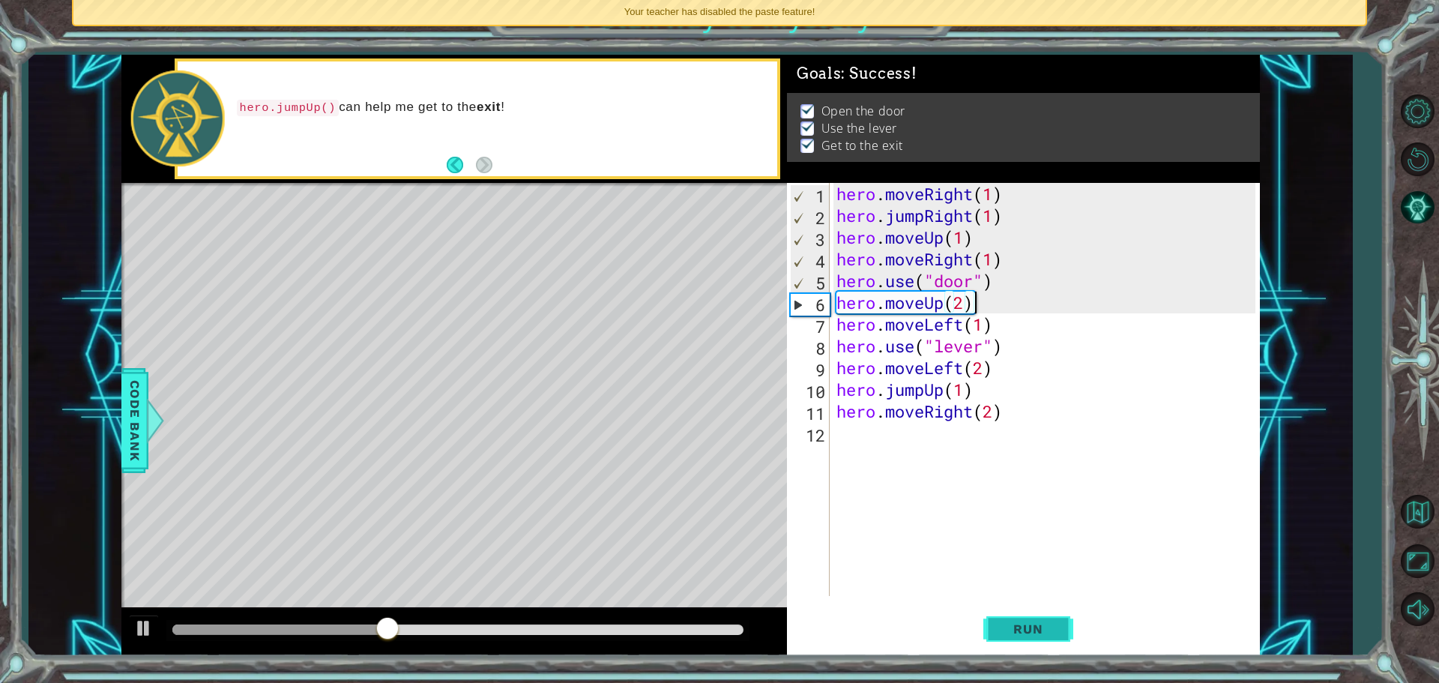
click at [1023, 640] on button "Run" at bounding box center [1029, 628] width 90 height 47
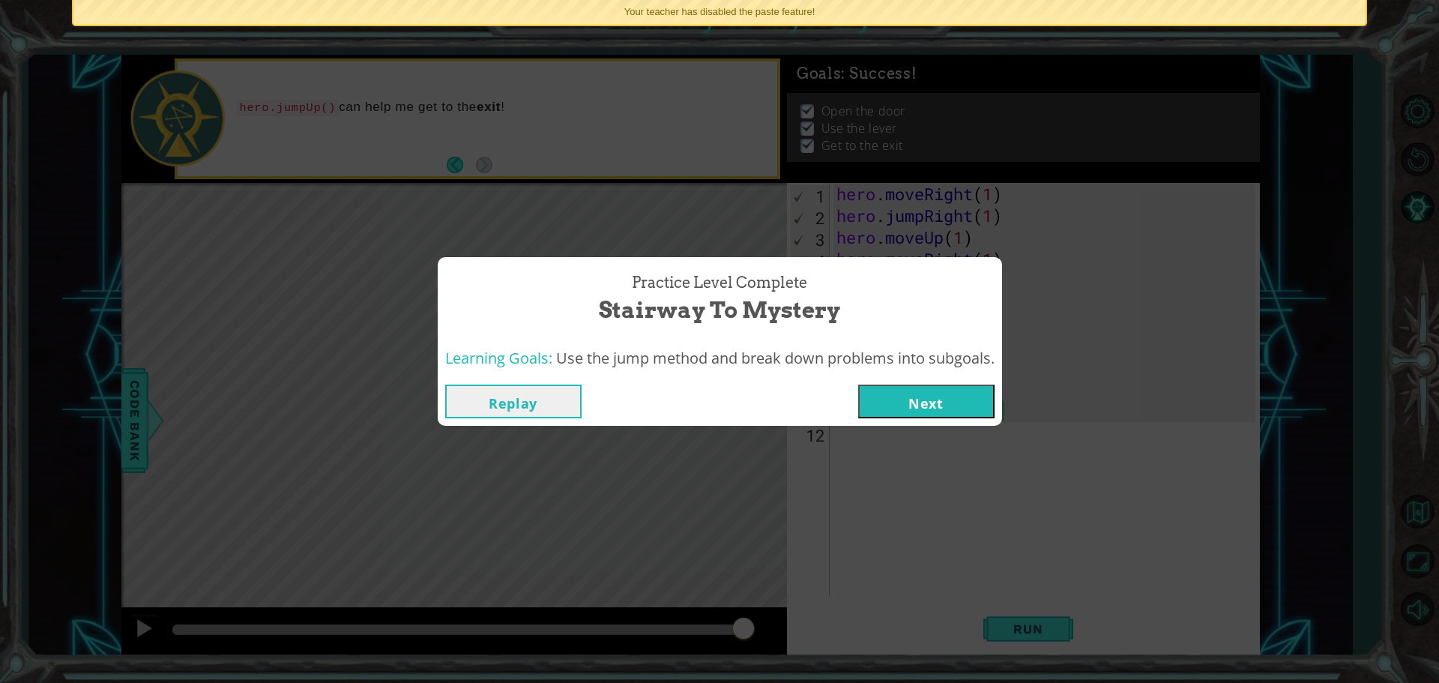
click at [909, 391] on button "Next" at bounding box center [926, 402] width 136 height 34
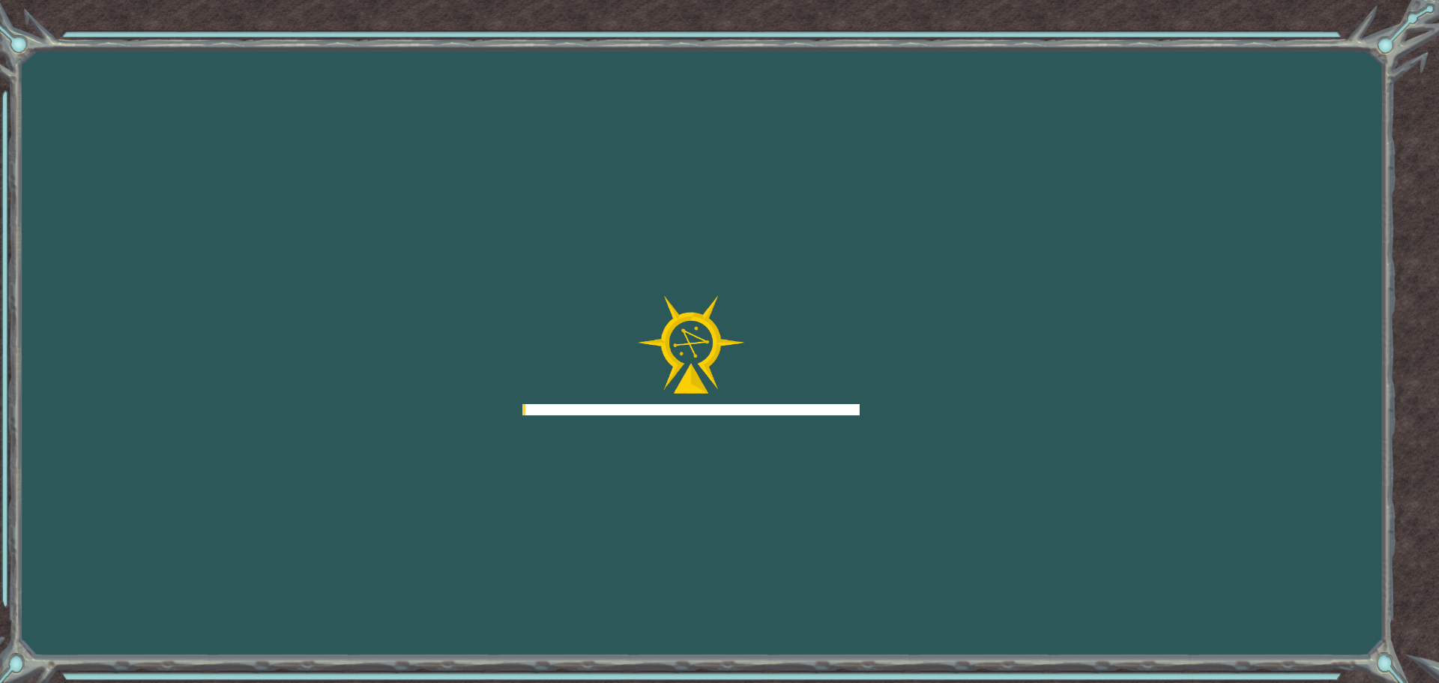
drag, startPoint x: 907, startPoint y: 394, endPoint x: 900, endPoint y: 396, distance: 7.6
drag, startPoint x: 900, startPoint y: 396, endPoint x: 847, endPoint y: 391, distance: 52.7
click at [847, 388] on div at bounding box center [691, 355] width 337 height 120
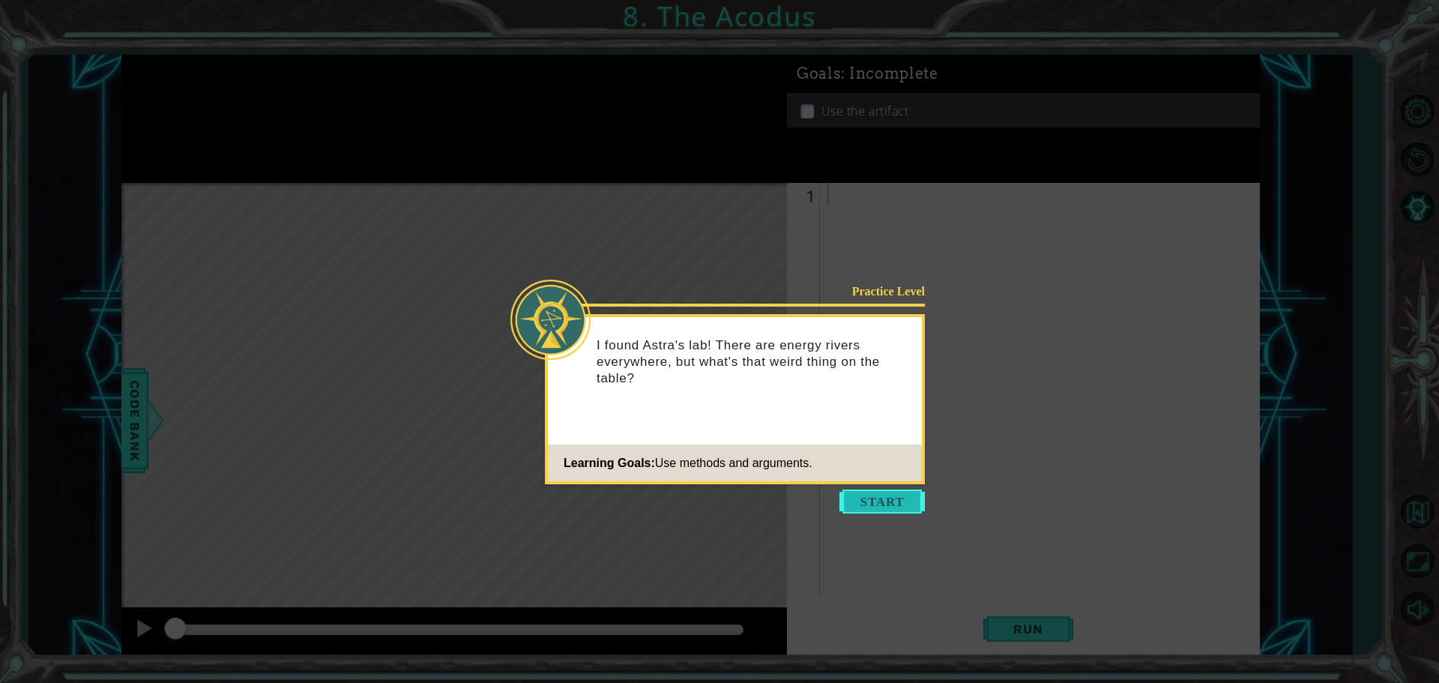
click at [883, 496] on button "Start" at bounding box center [882, 502] width 85 height 24
